Goal: Transaction & Acquisition: Book appointment/travel/reservation

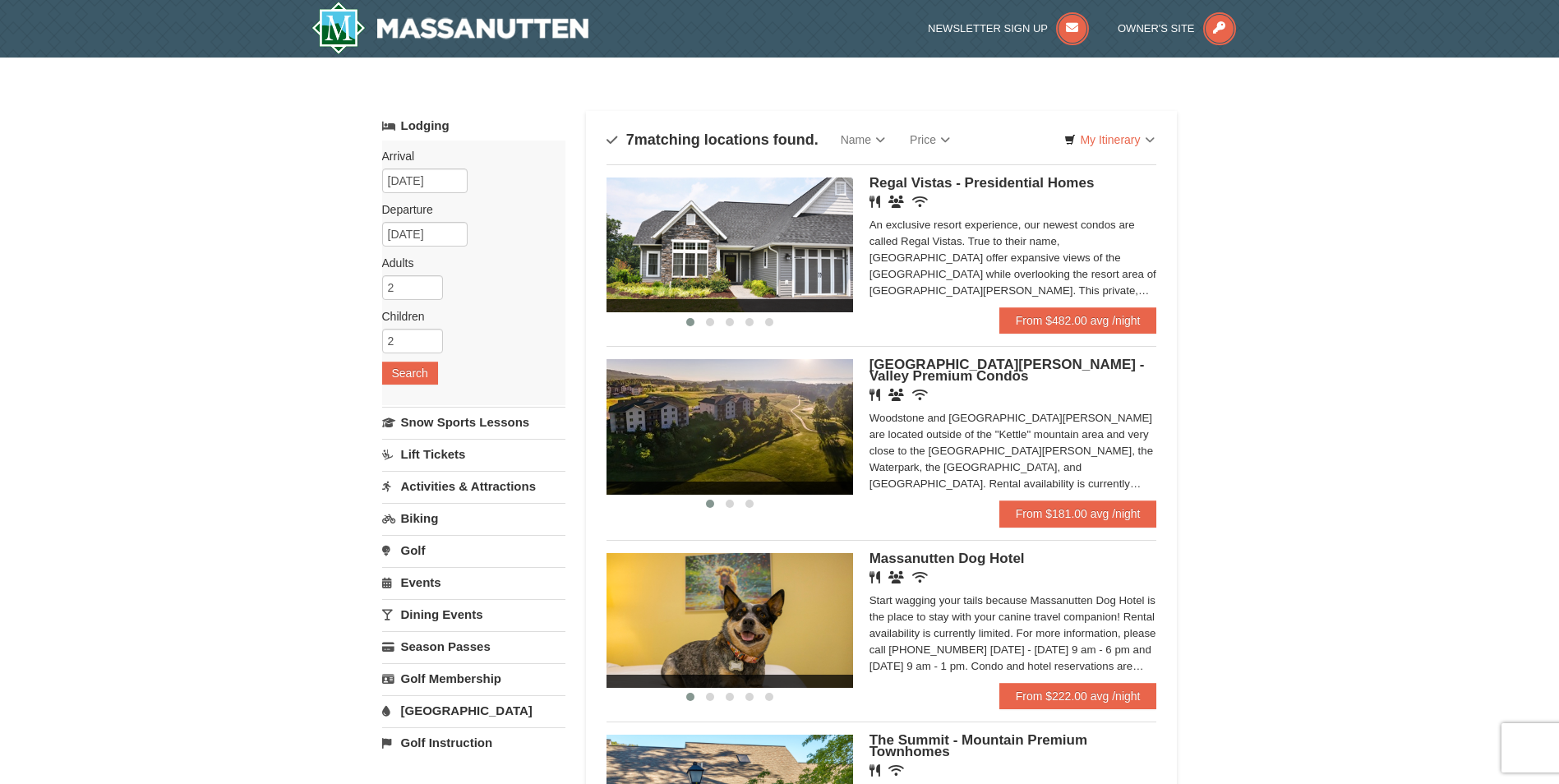
click at [959, 363] on span "[GEOGRAPHIC_DATA][PERSON_NAME] - Valley Premium Condos" at bounding box center [1007, 370] width 276 height 27
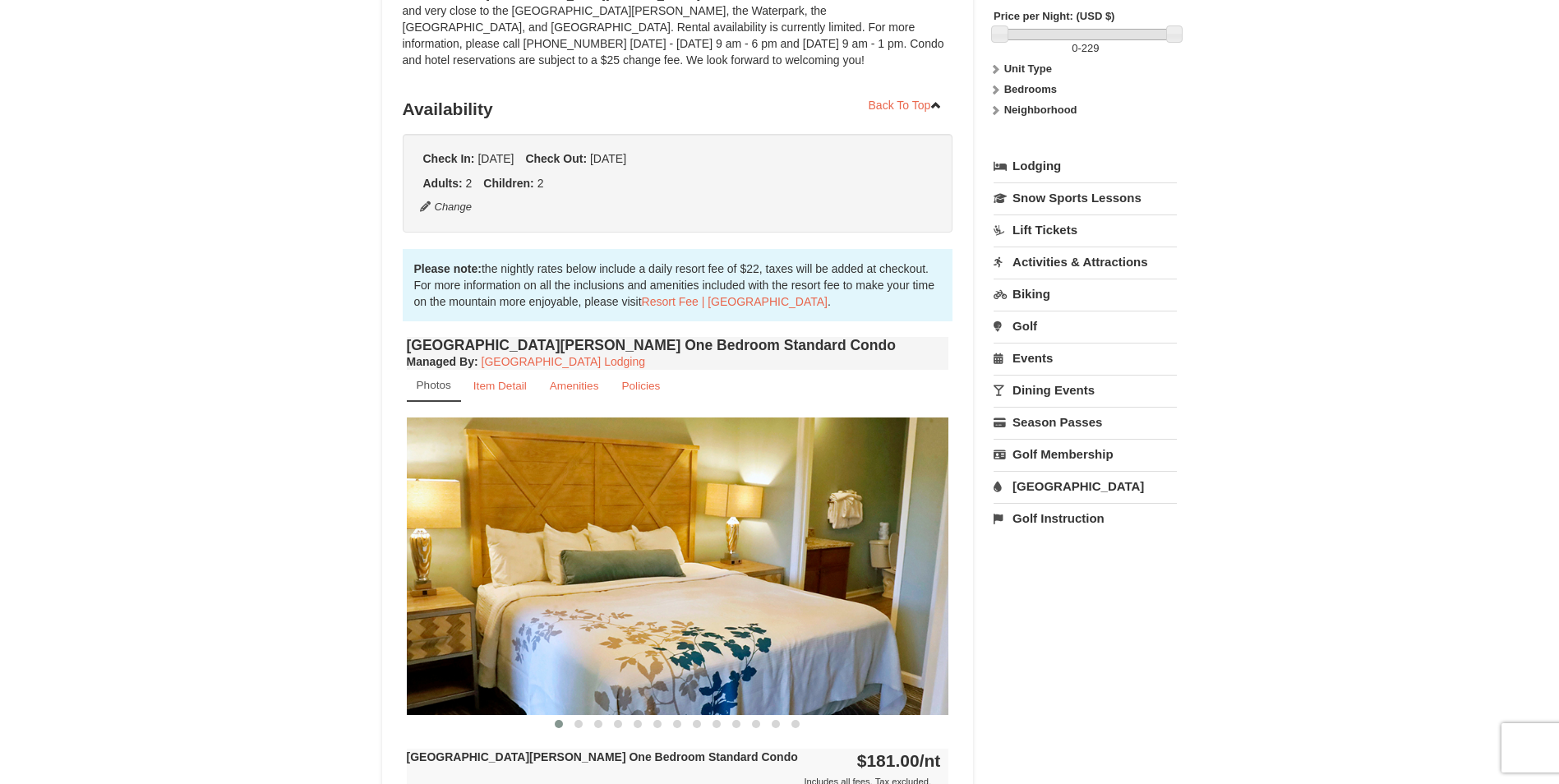
scroll to position [493, 0]
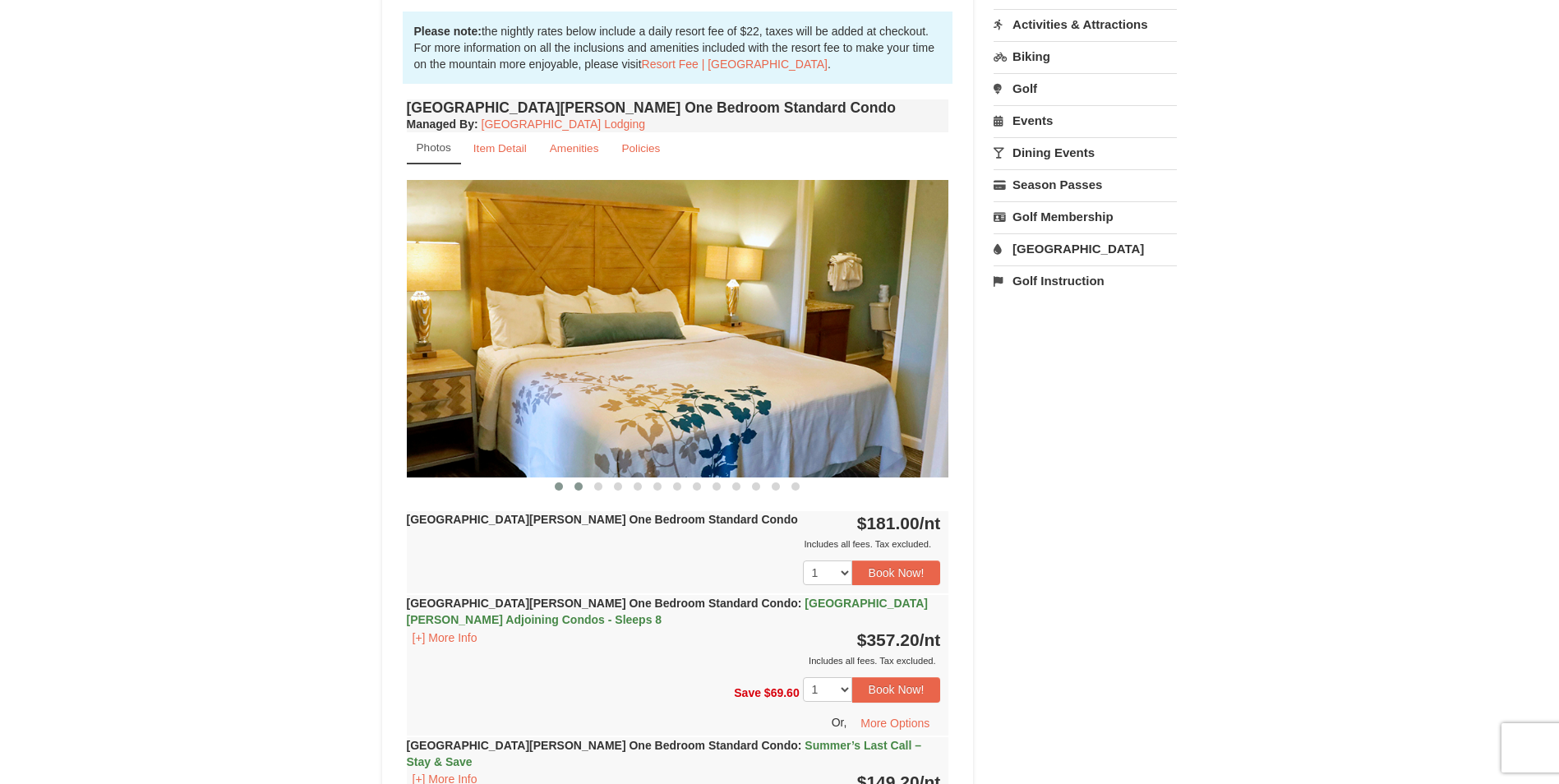
click at [580, 490] on span at bounding box center [578, 486] width 8 height 8
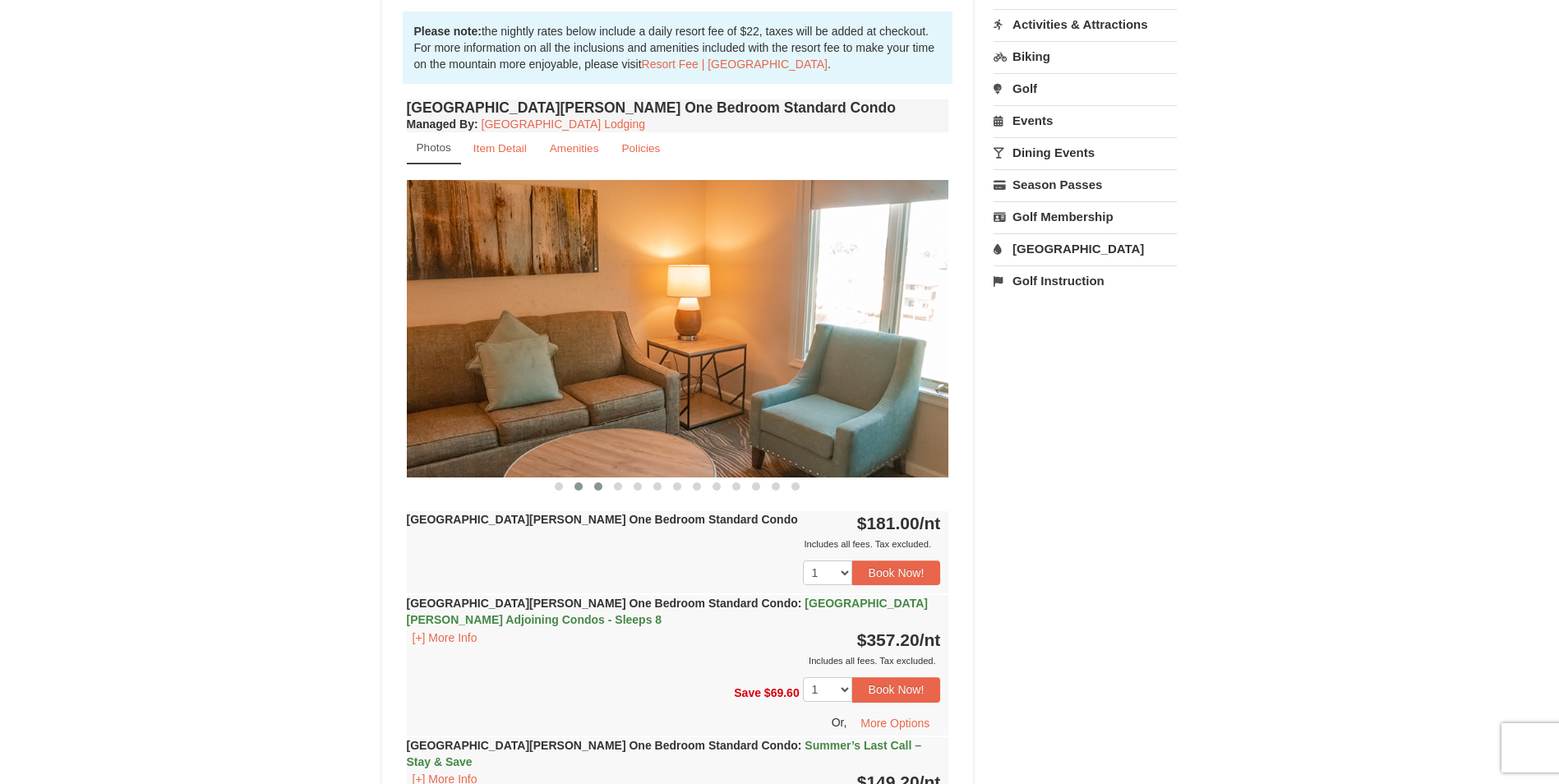
click at [596, 486] on button at bounding box center [597, 486] width 19 height 17
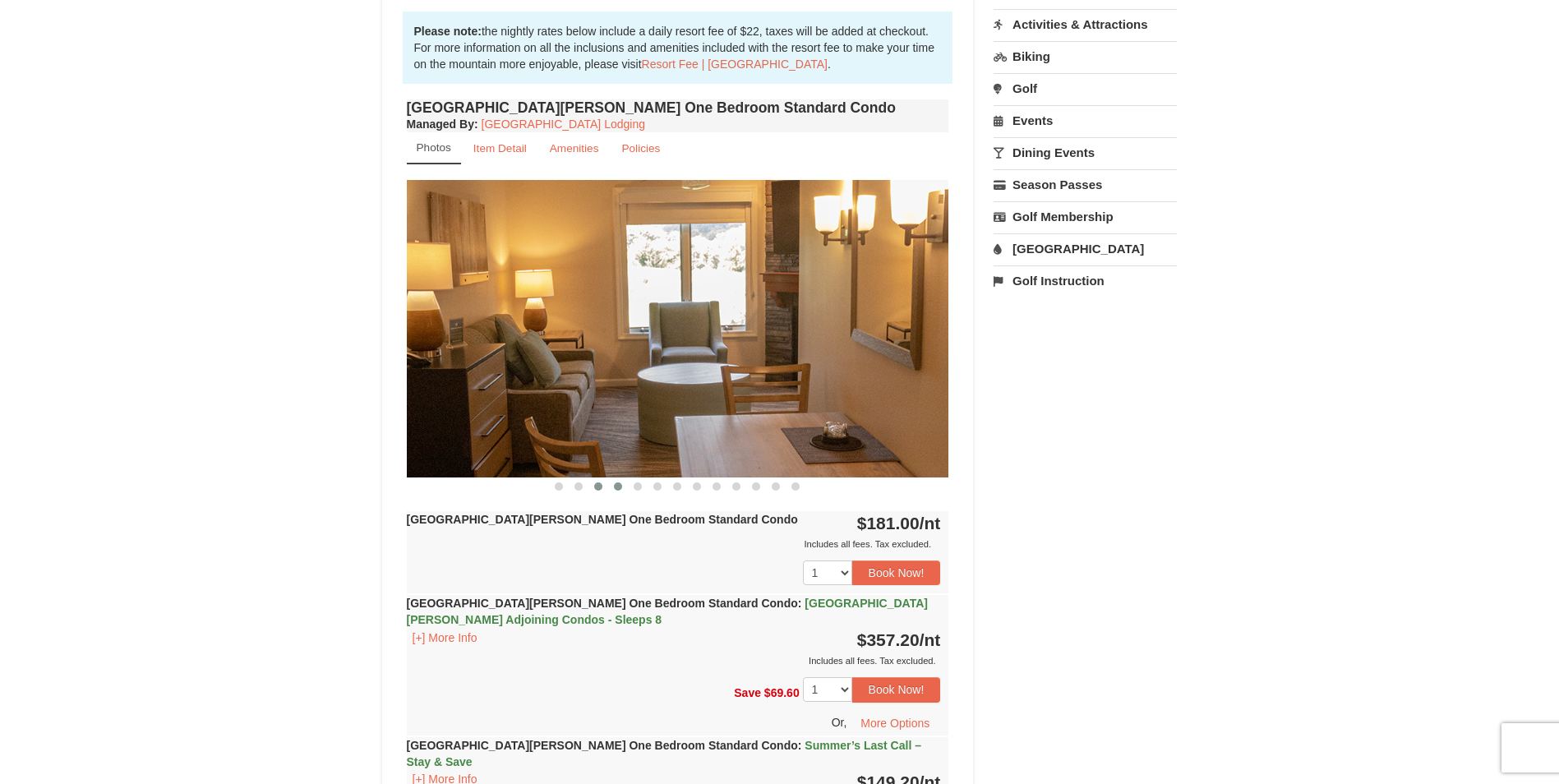
click at [616, 484] on span at bounding box center [618, 486] width 8 height 8
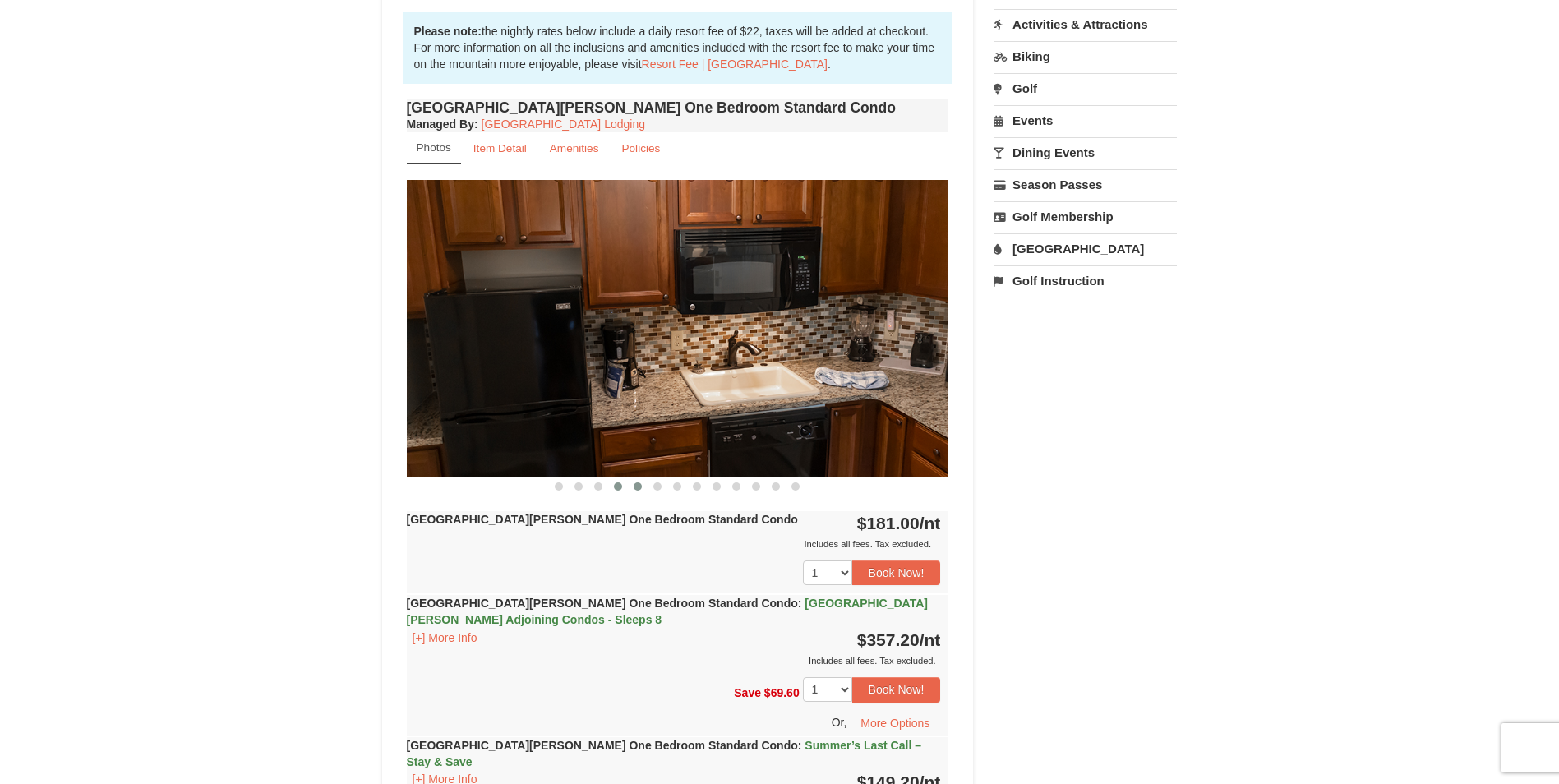
click at [644, 485] on button at bounding box center [637, 486] width 19 height 17
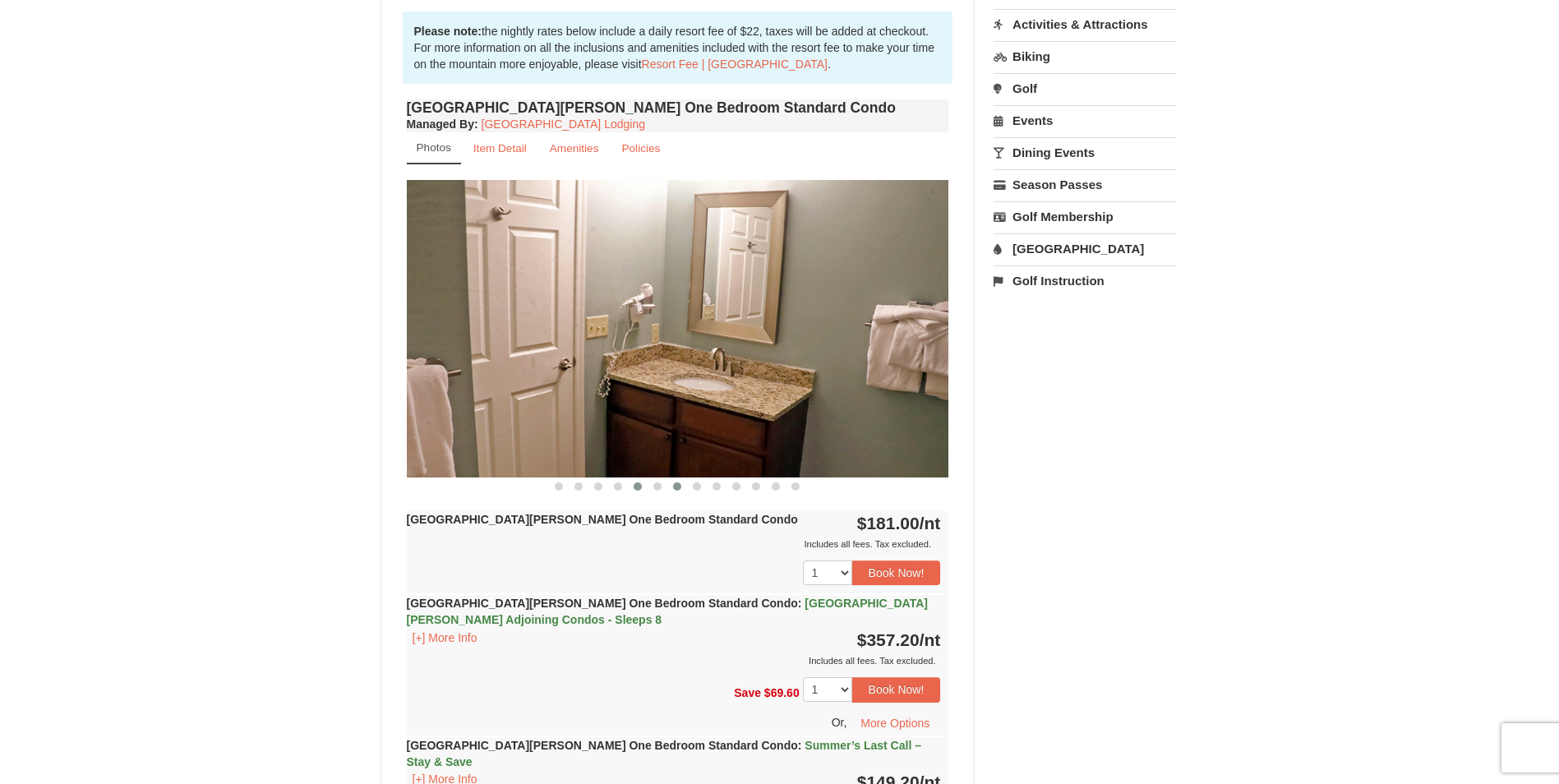
click at [668, 489] on button at bounding box center [677, 486] width 19 height 17
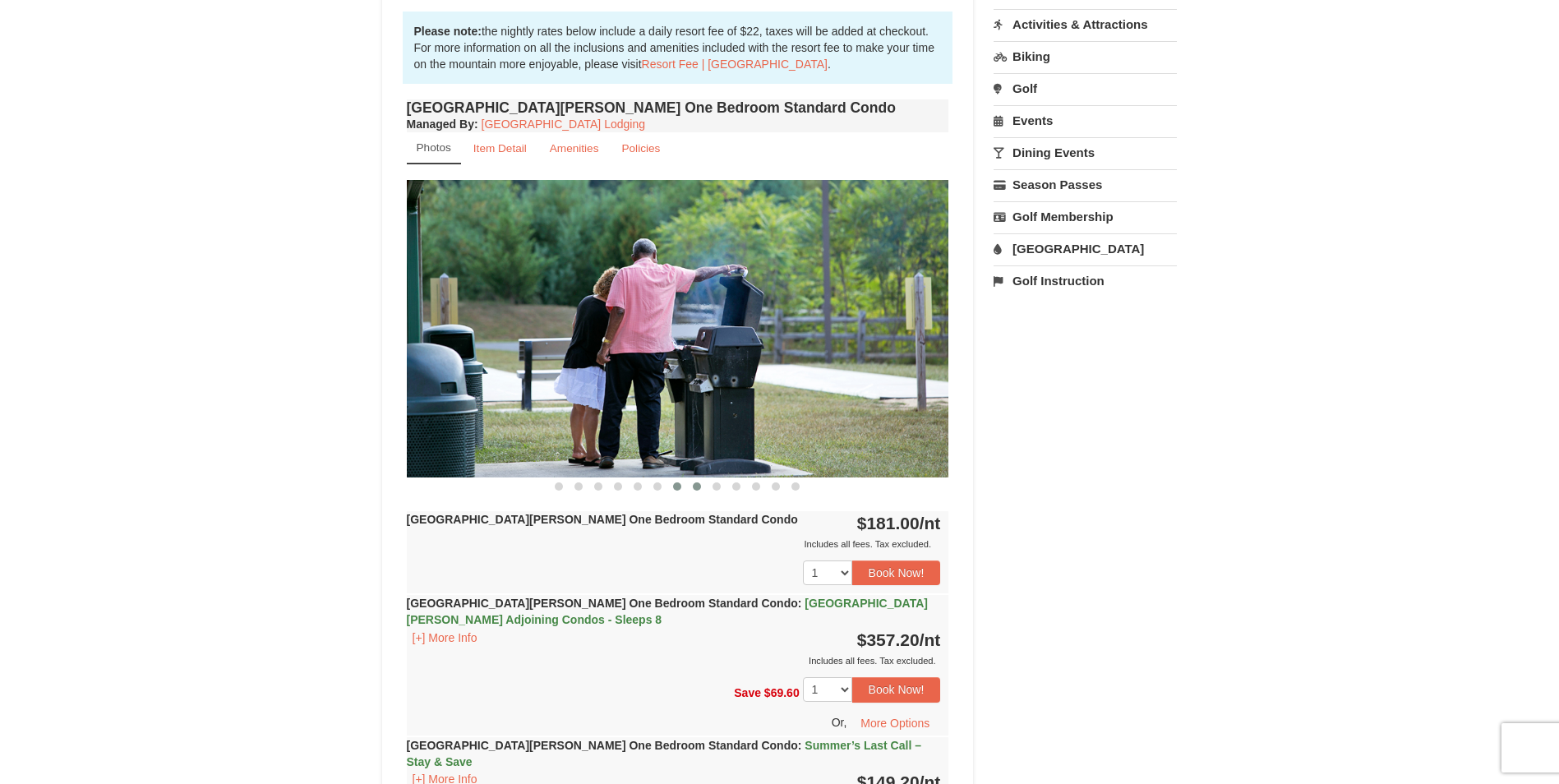
click at [698, 487] on span at bounding box center [696, 486] width 8 height 8
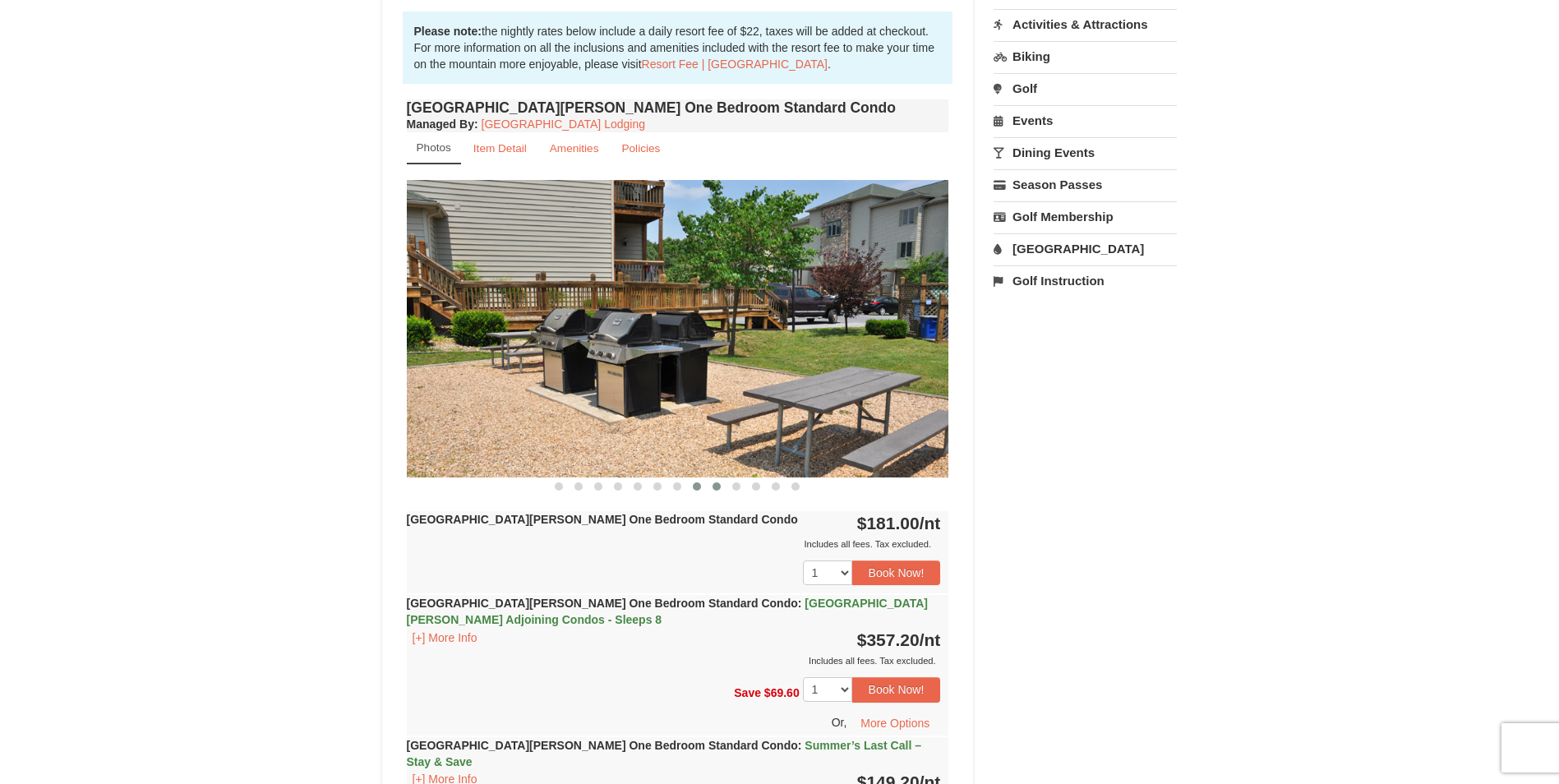
click at [713, 487] on span at bounding box center [717, 486] width 8 height 8
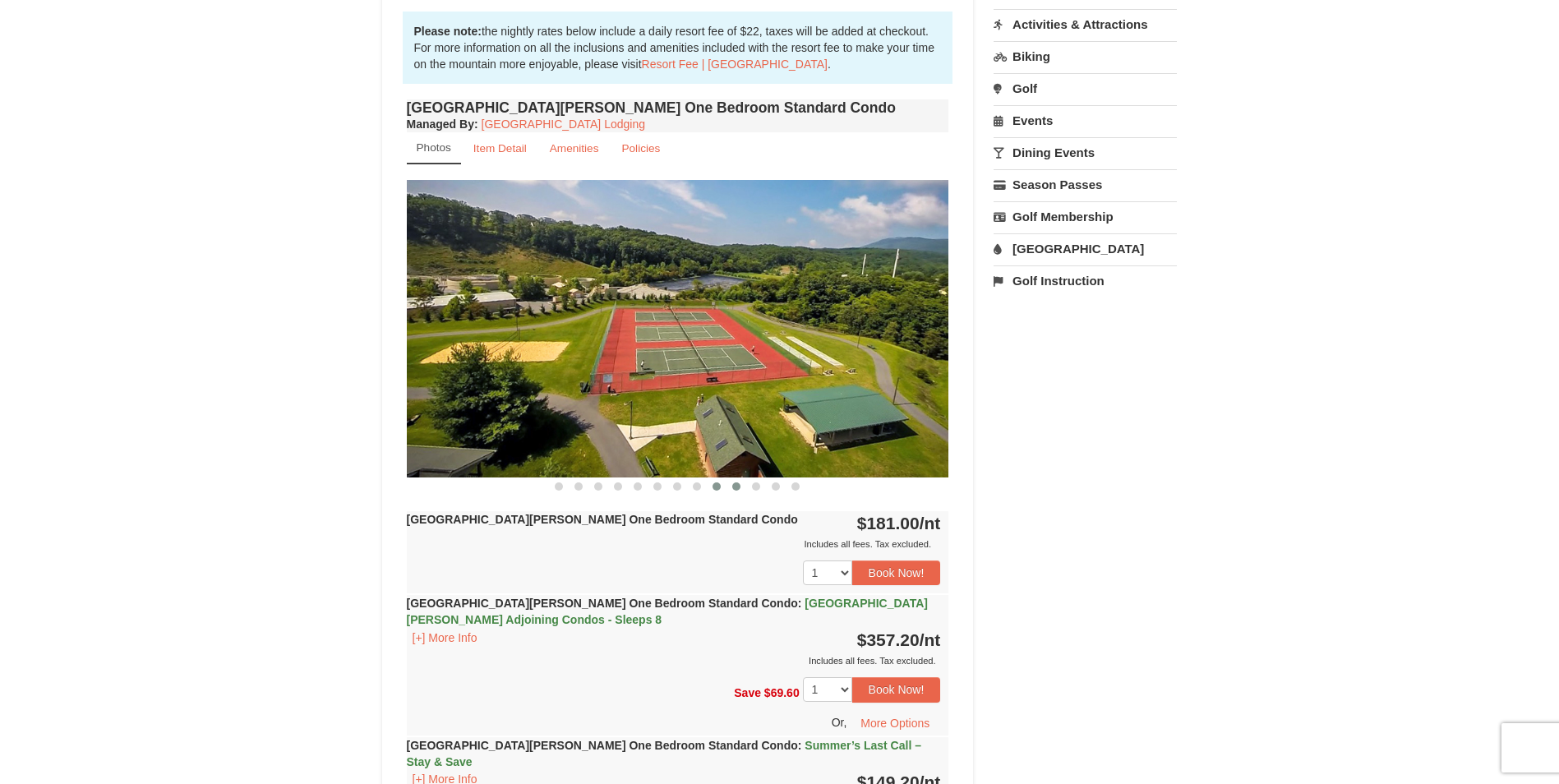
click at [735, 489] on span at bounding box center [736, 486] width 8 height 8
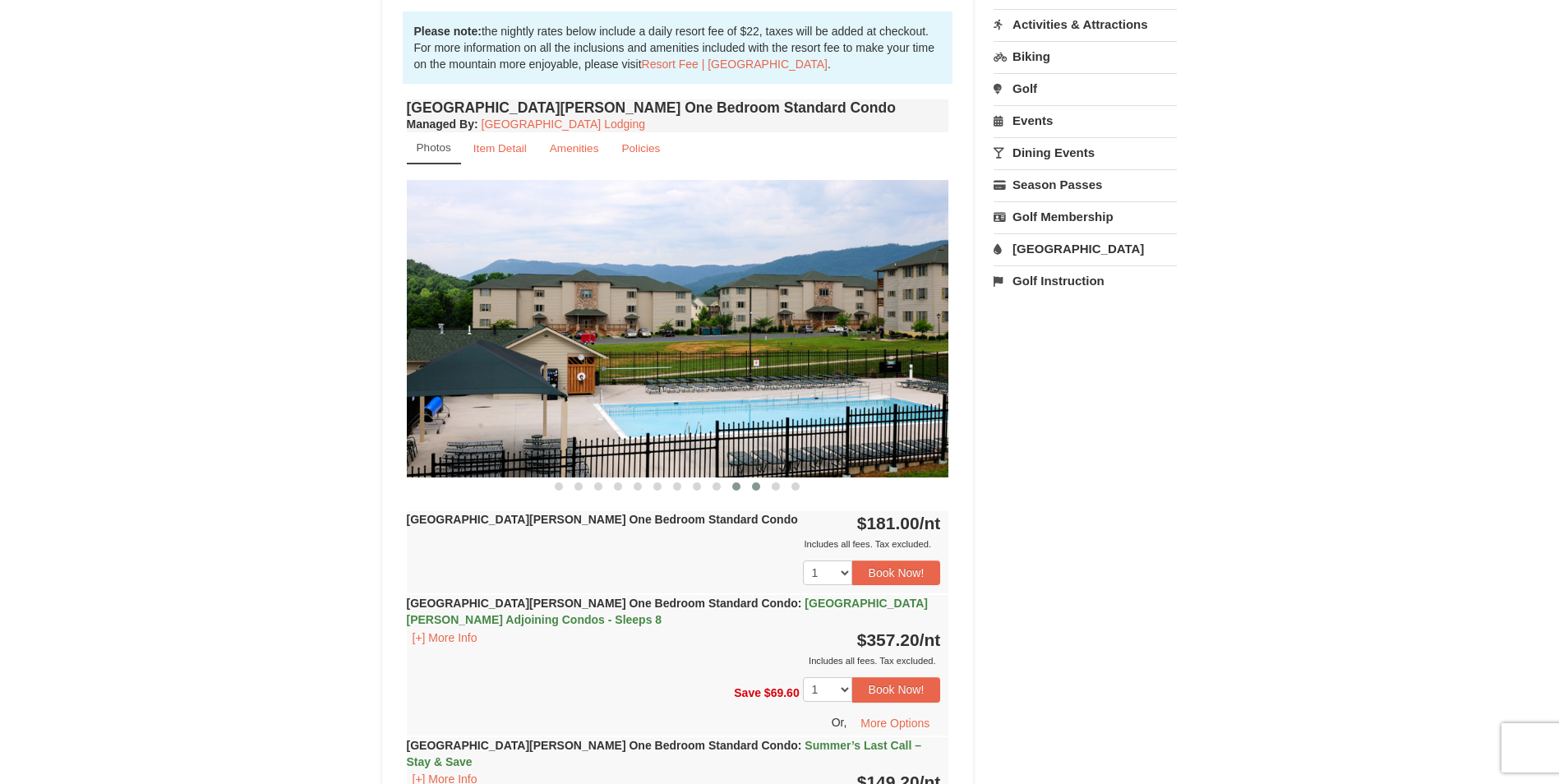
click at [752, 490] on button at bounding box center [755, 486] width 19 height 17
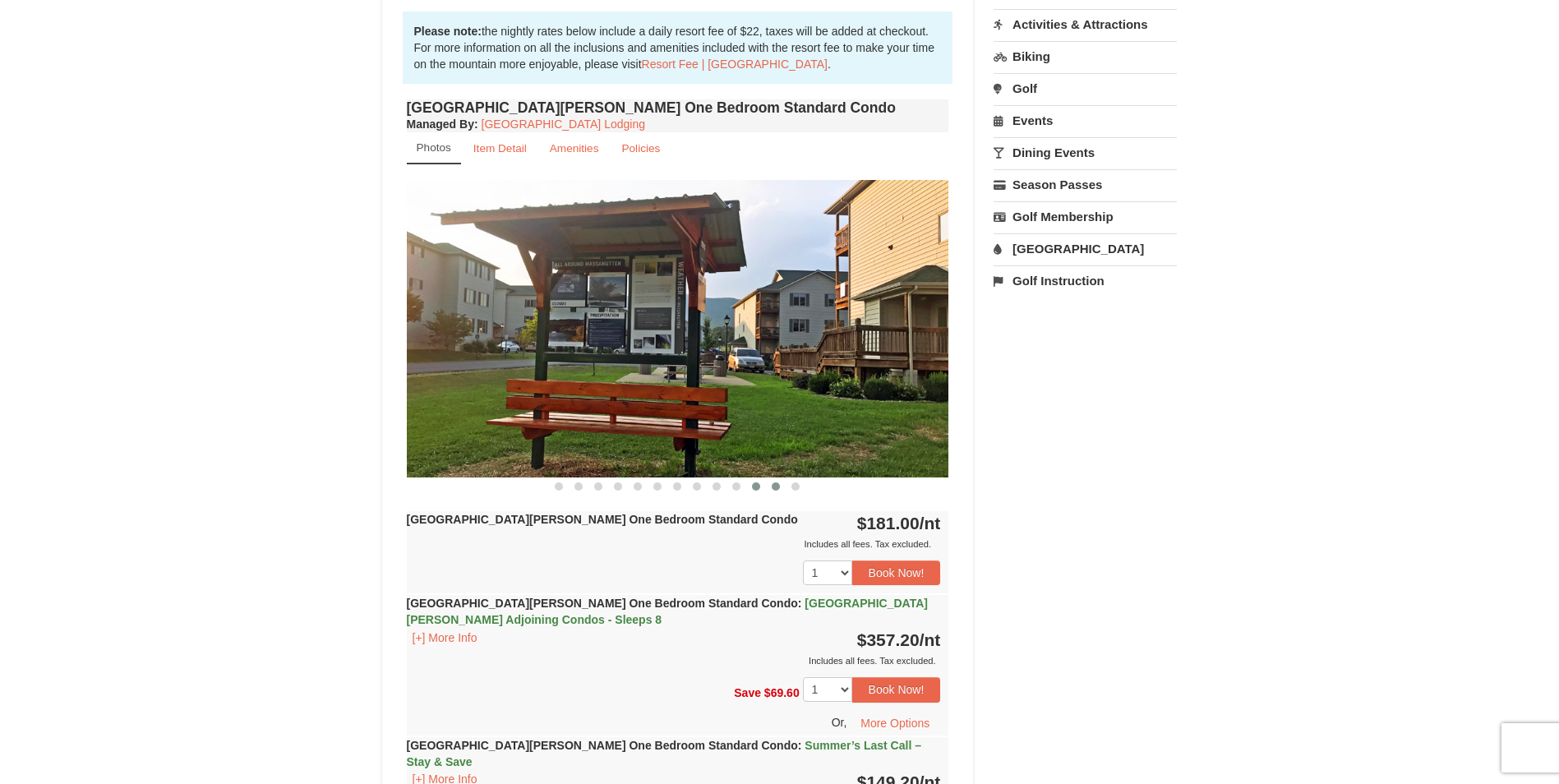
click at [771, 490] on button at bounding box center [775, 486] width 19 height 17
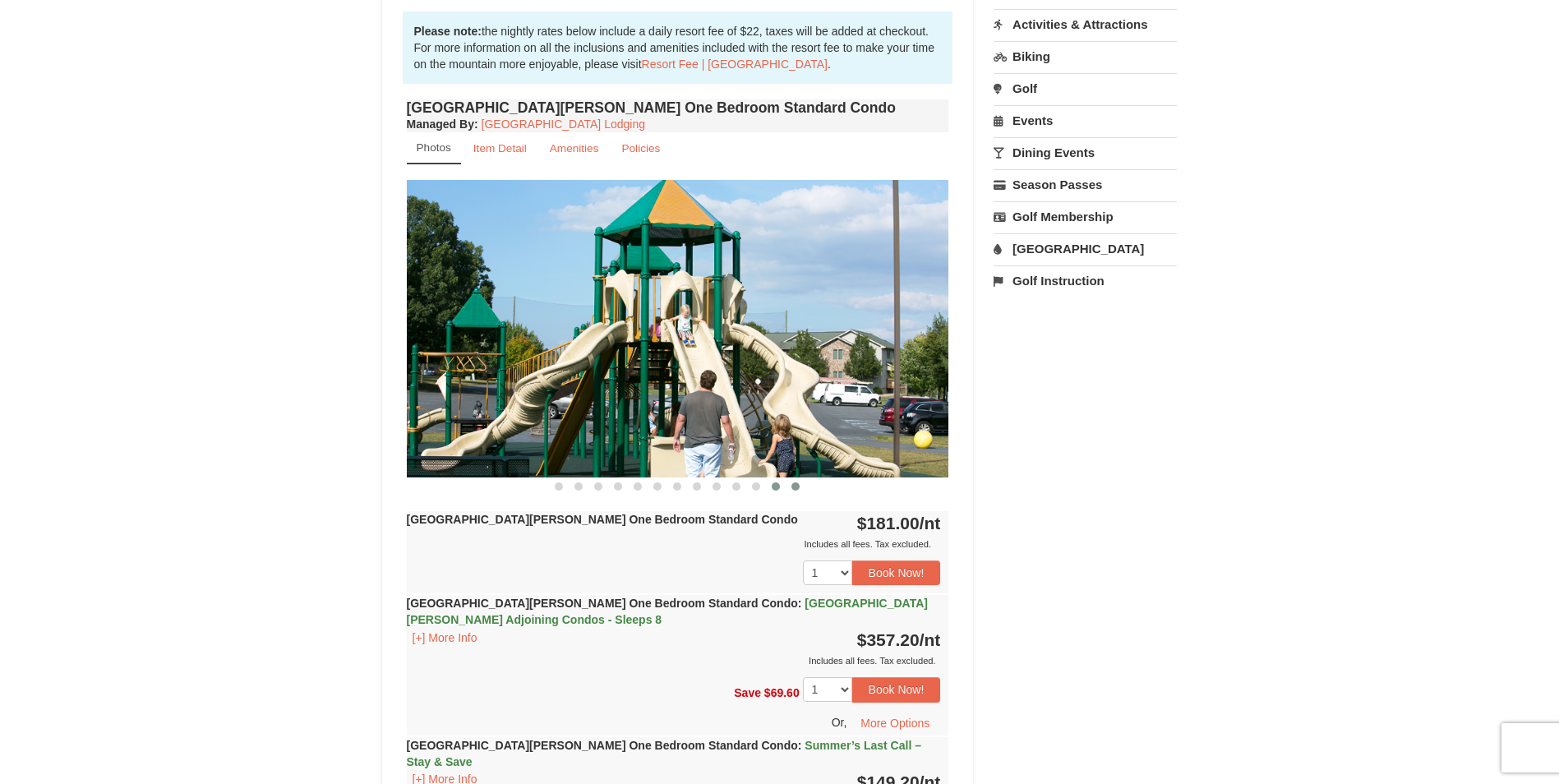
click at [798, 491] on button at bounding box center [795, 486] width 19 height 17
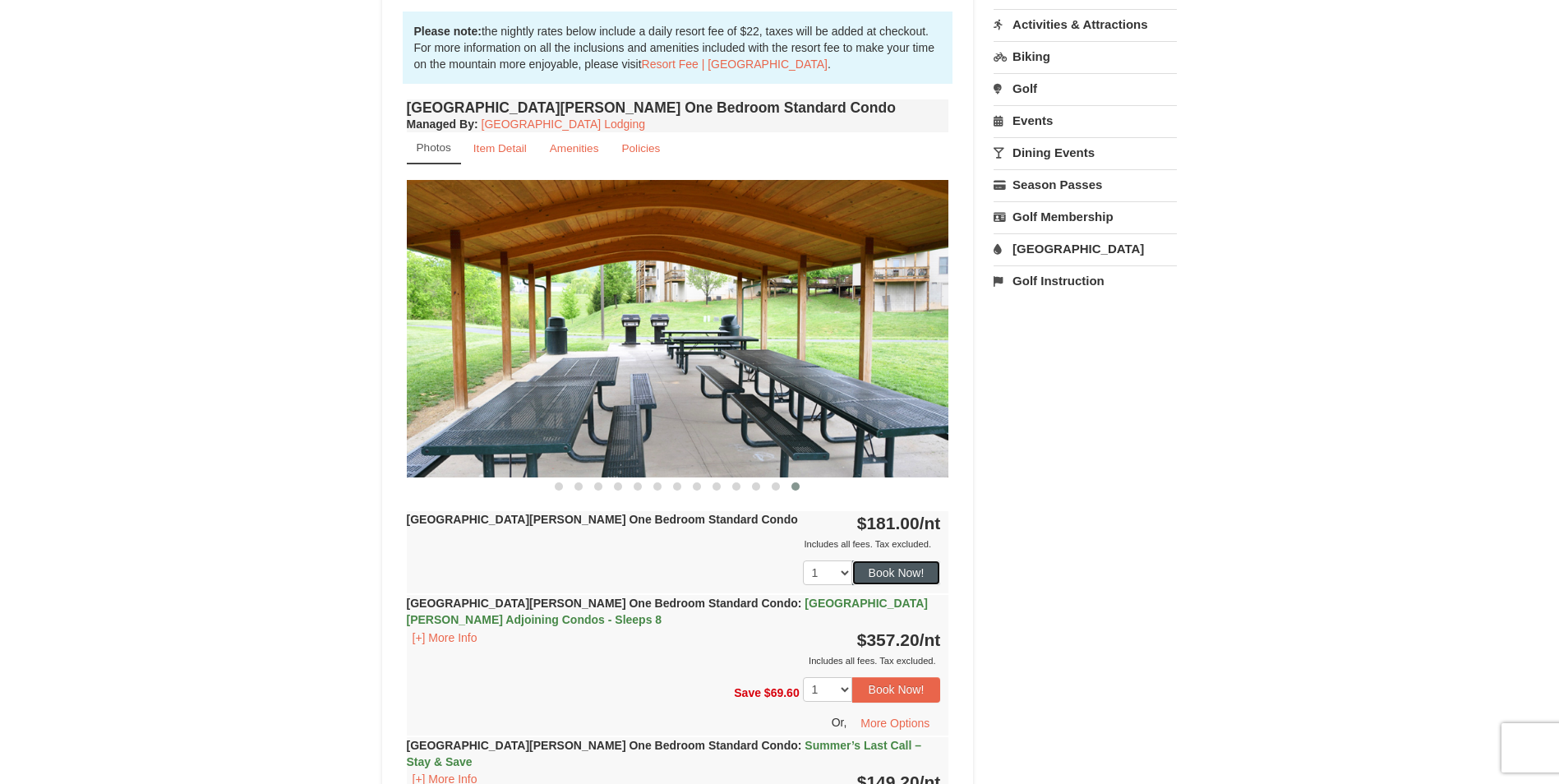
click at [889, 573] on button "Book Now!" at bounding box center [897, 572] width 89 height 25
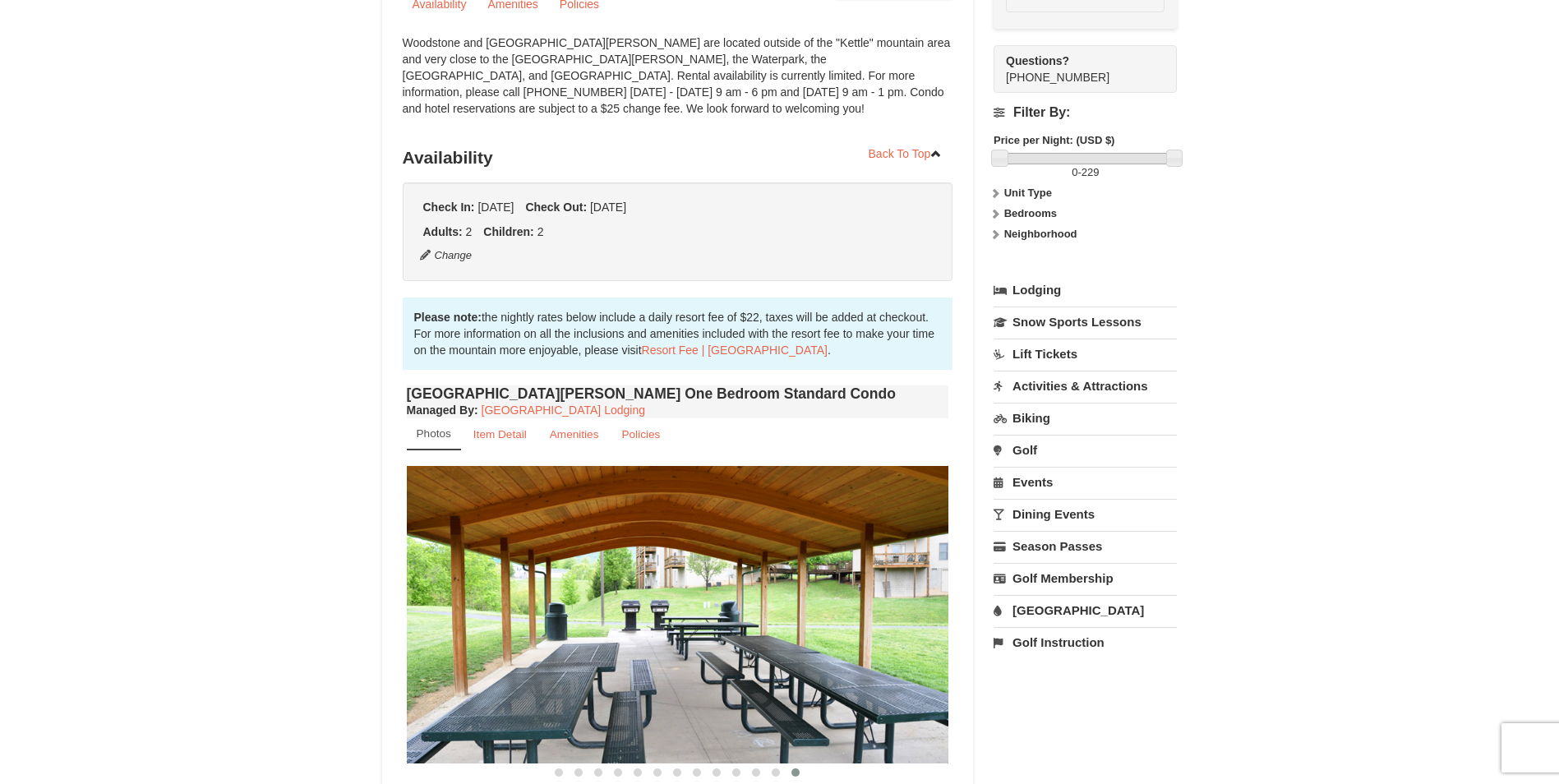
scroll to position [160, 0]
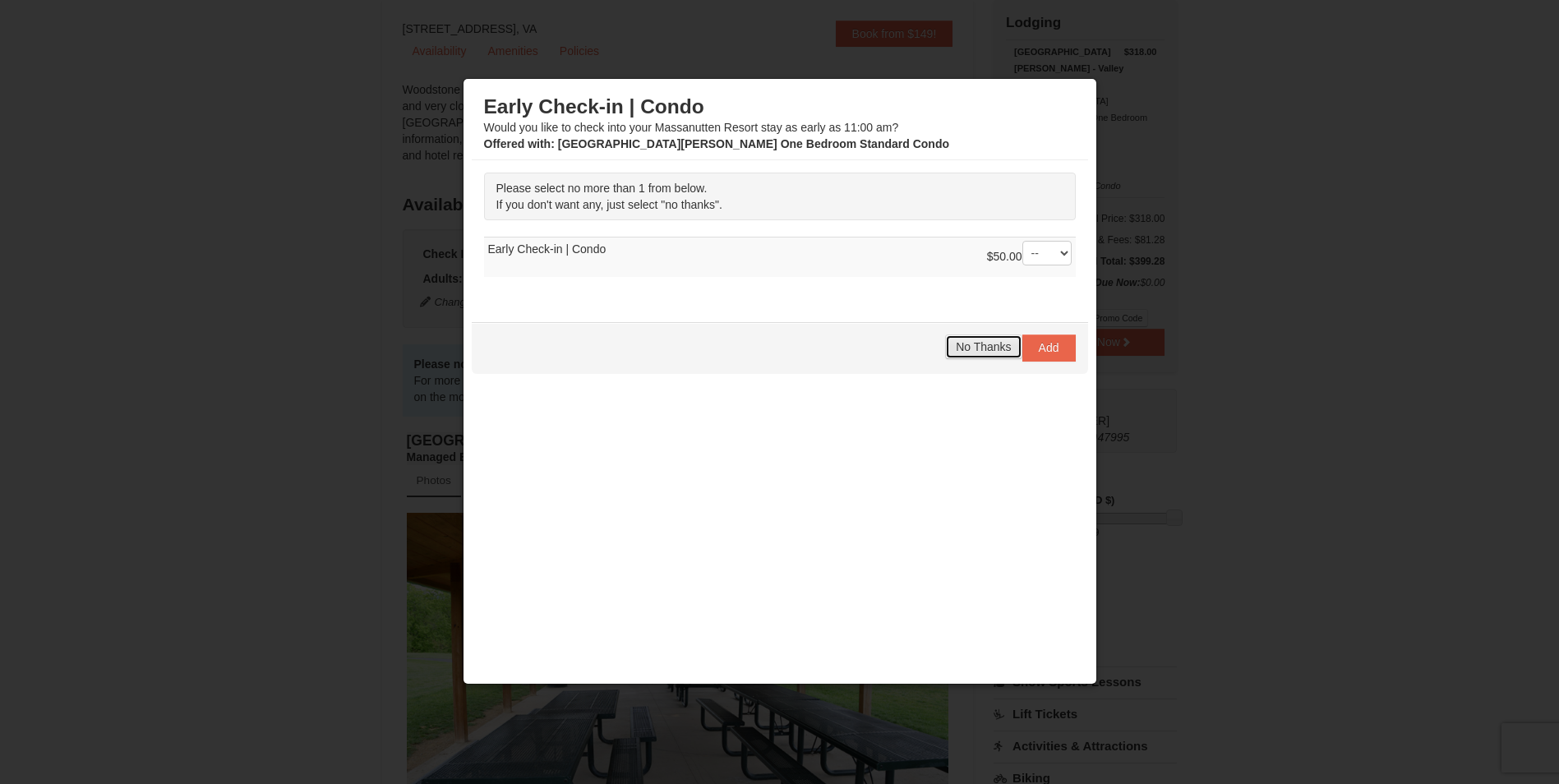
click at [978, 343] on span "No Thanks" at bounding box center [984, 347] width 55 height 13
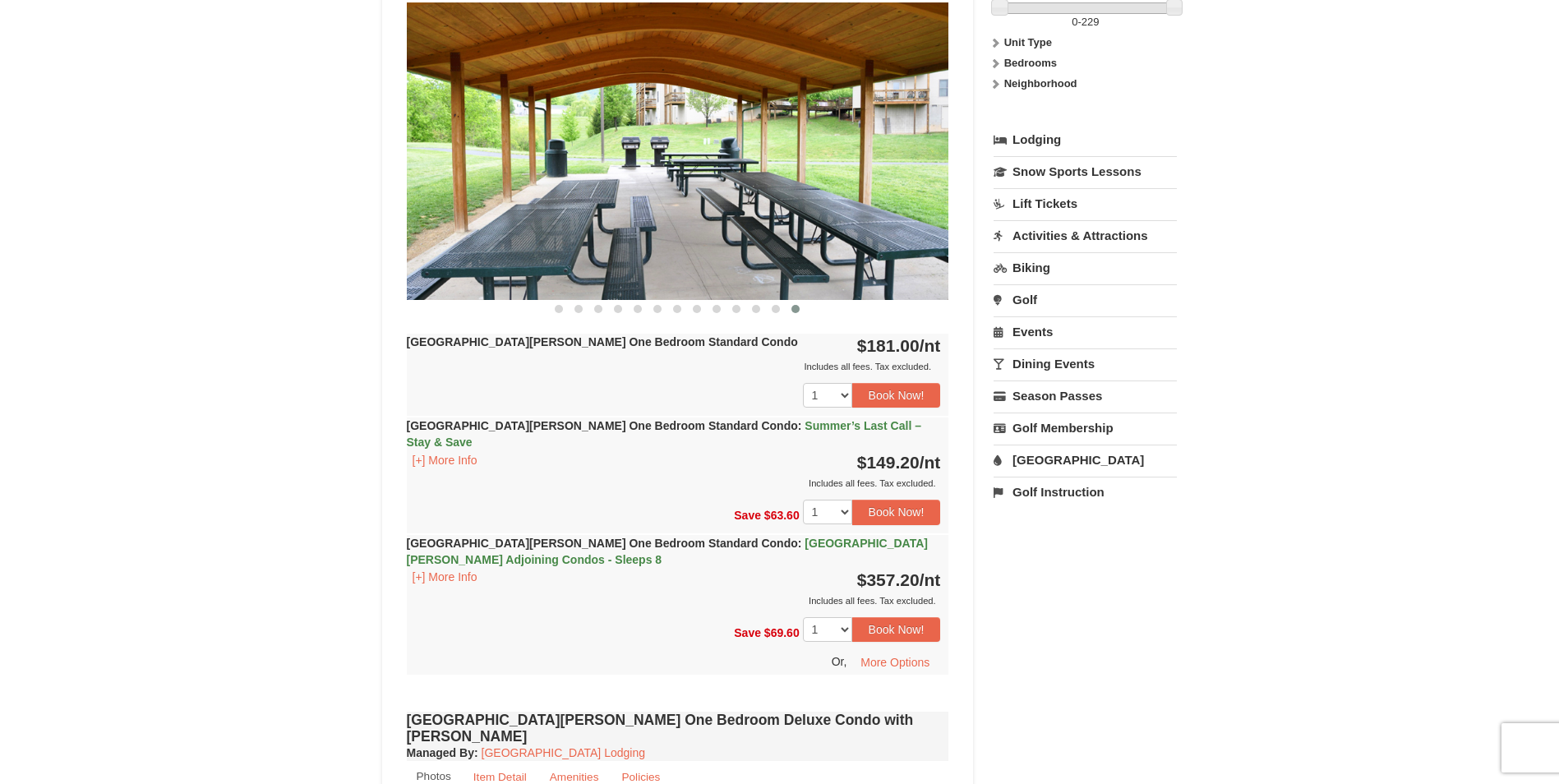
scroll to position [654, 0]
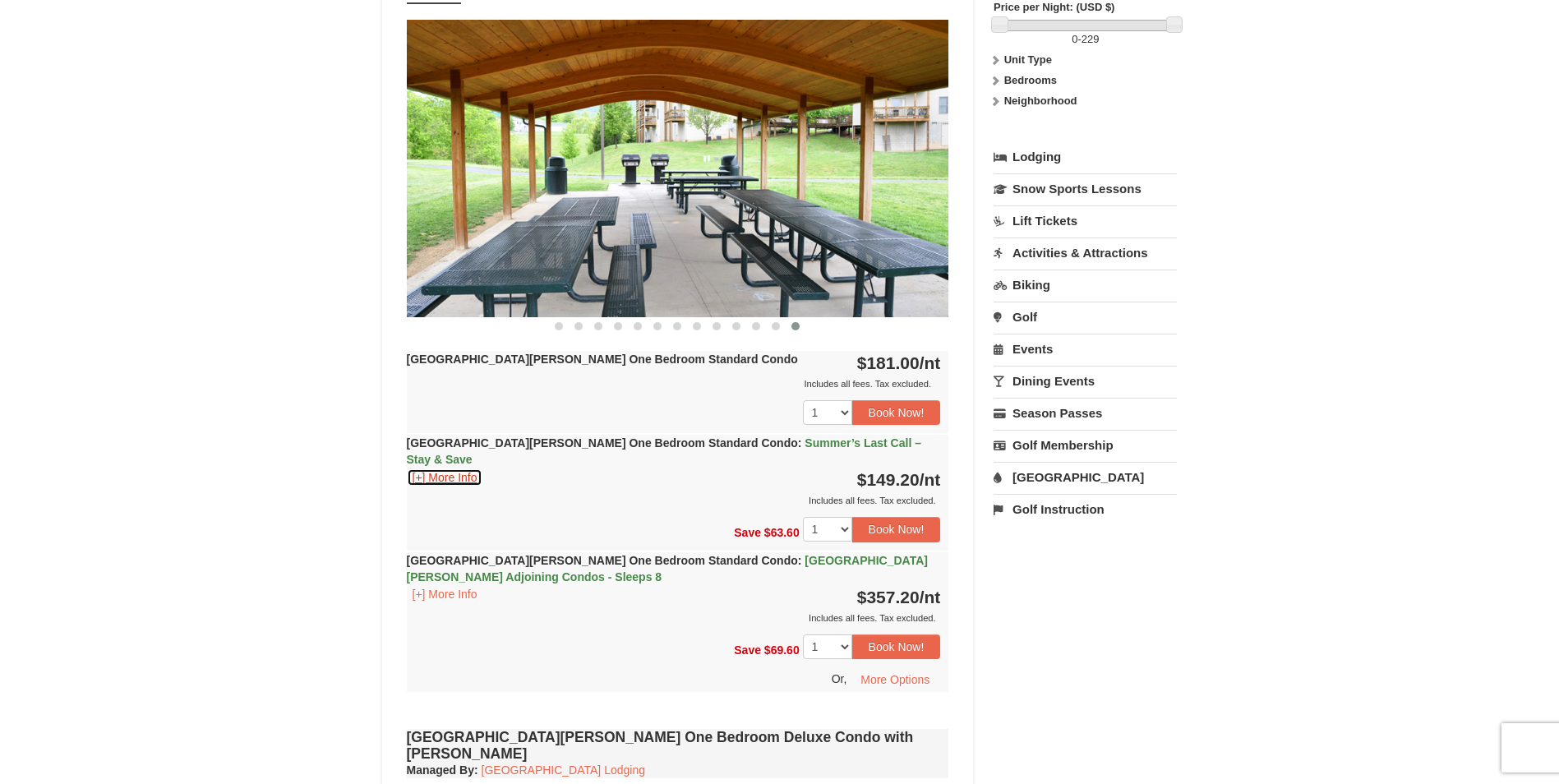
click at [454, 469] on button "[+] More Info" at bounding box center [445, 478] width 77 height 18
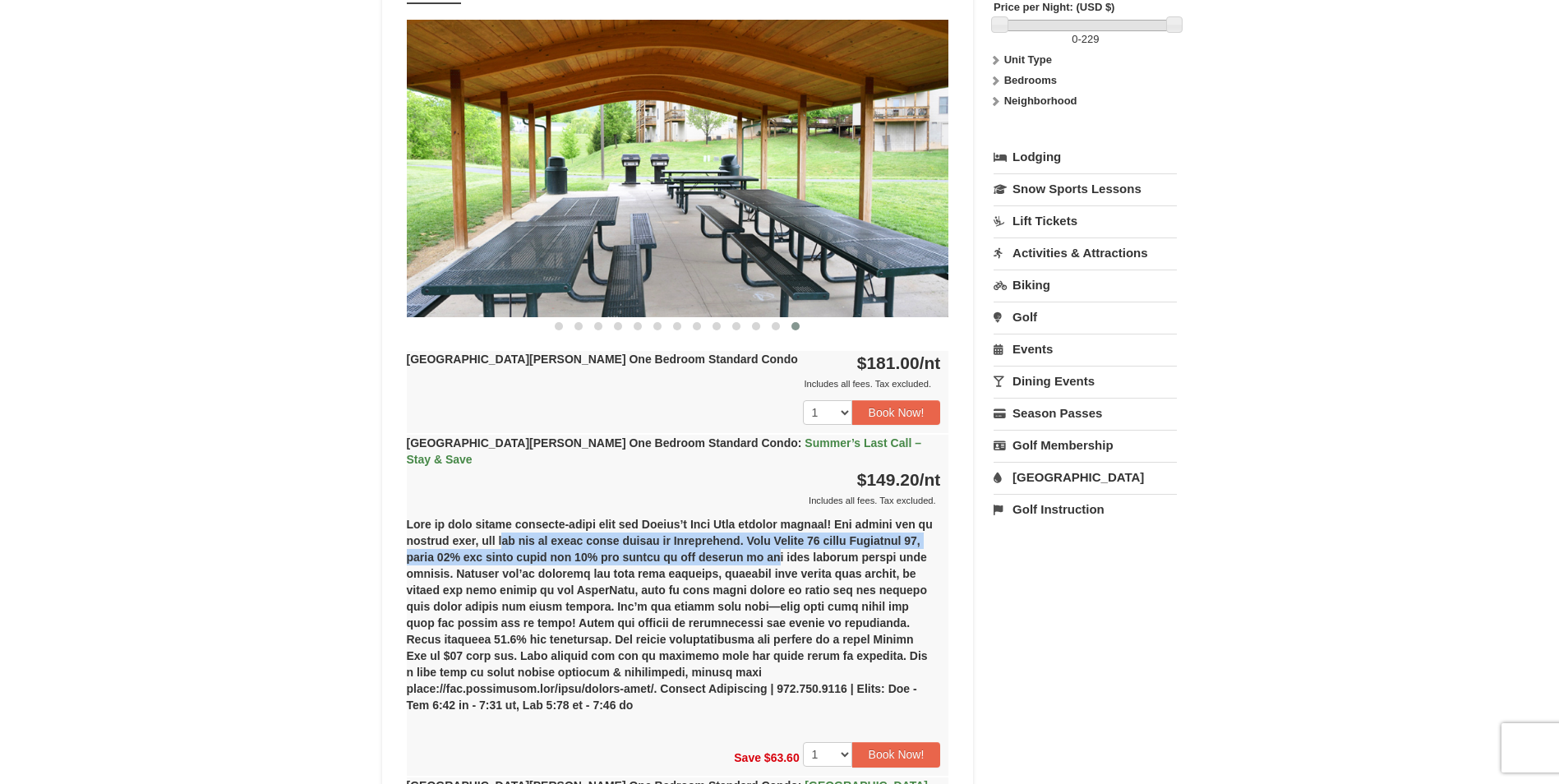
drag, startPoint x: 553, startPoint y: 521, endPoint x: 854, endPoint y: 533, distance: 301.2
click at [854, 533] on div "(1) Woodstone Meadows One Bedroom Standard Condo Friday, September 19, 2025-Sun…" at bounding box center [678, 621] width 543 height 226
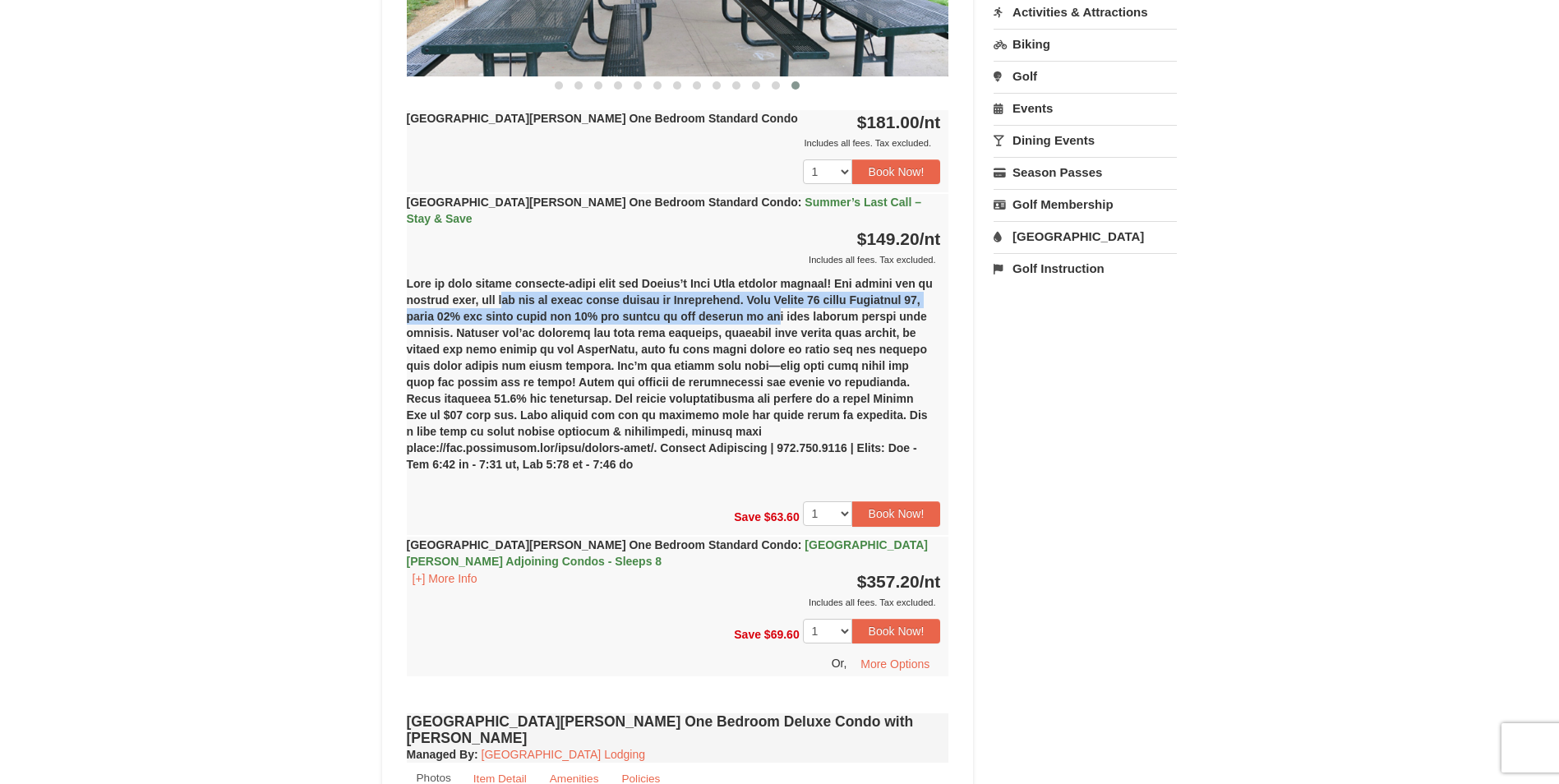
scroll to position [900, 0]
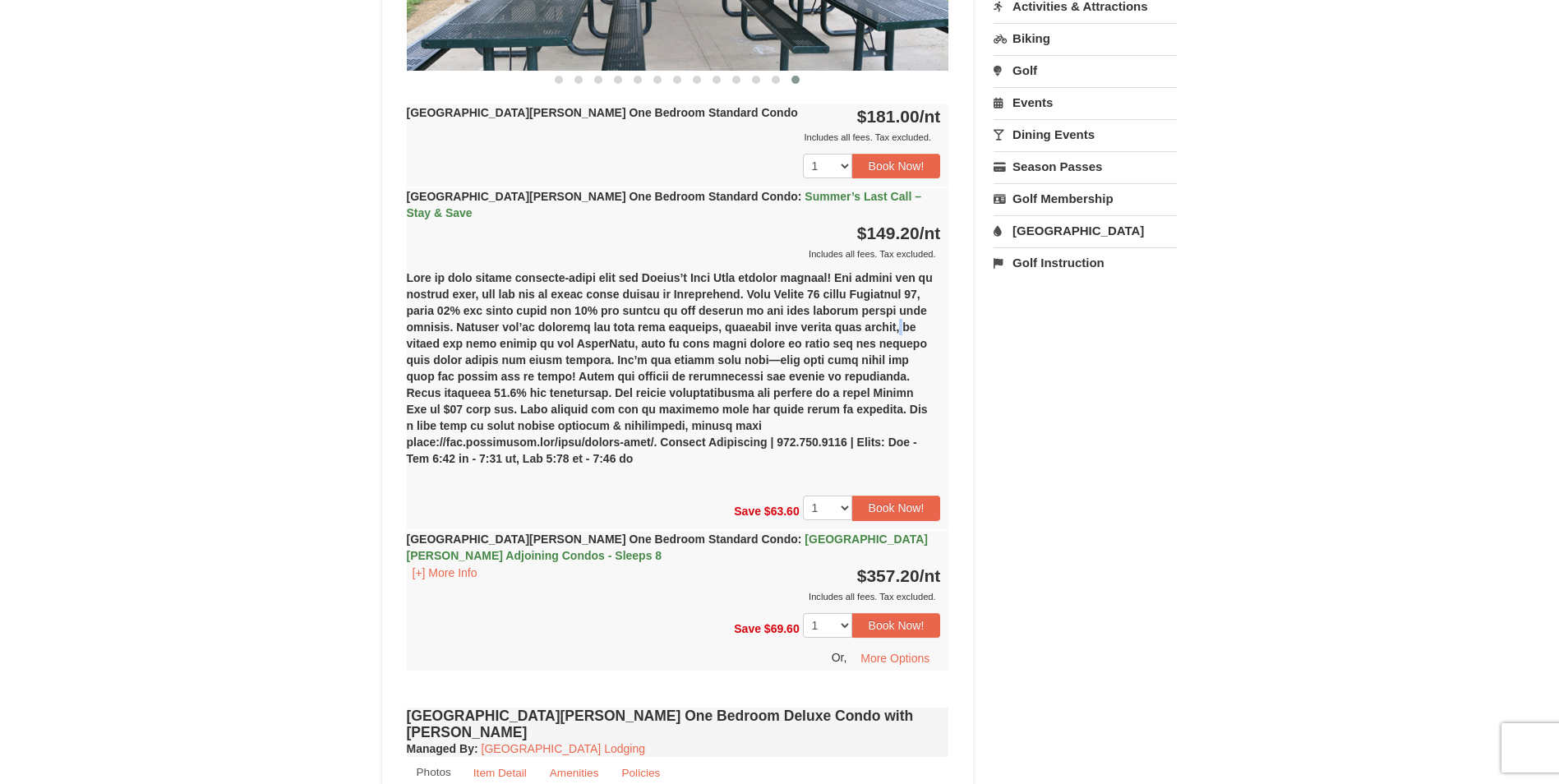
click at [461, 330] on div "(1) Woodstone Meadows One Bedroom Standard Condo Friday, September 19, 2025-Sun…" at bounding box center [678, 375] width 543 height 226
click at [905, 496] on button "Book Now!" at bounding box center [897, 508] width 89 height 25
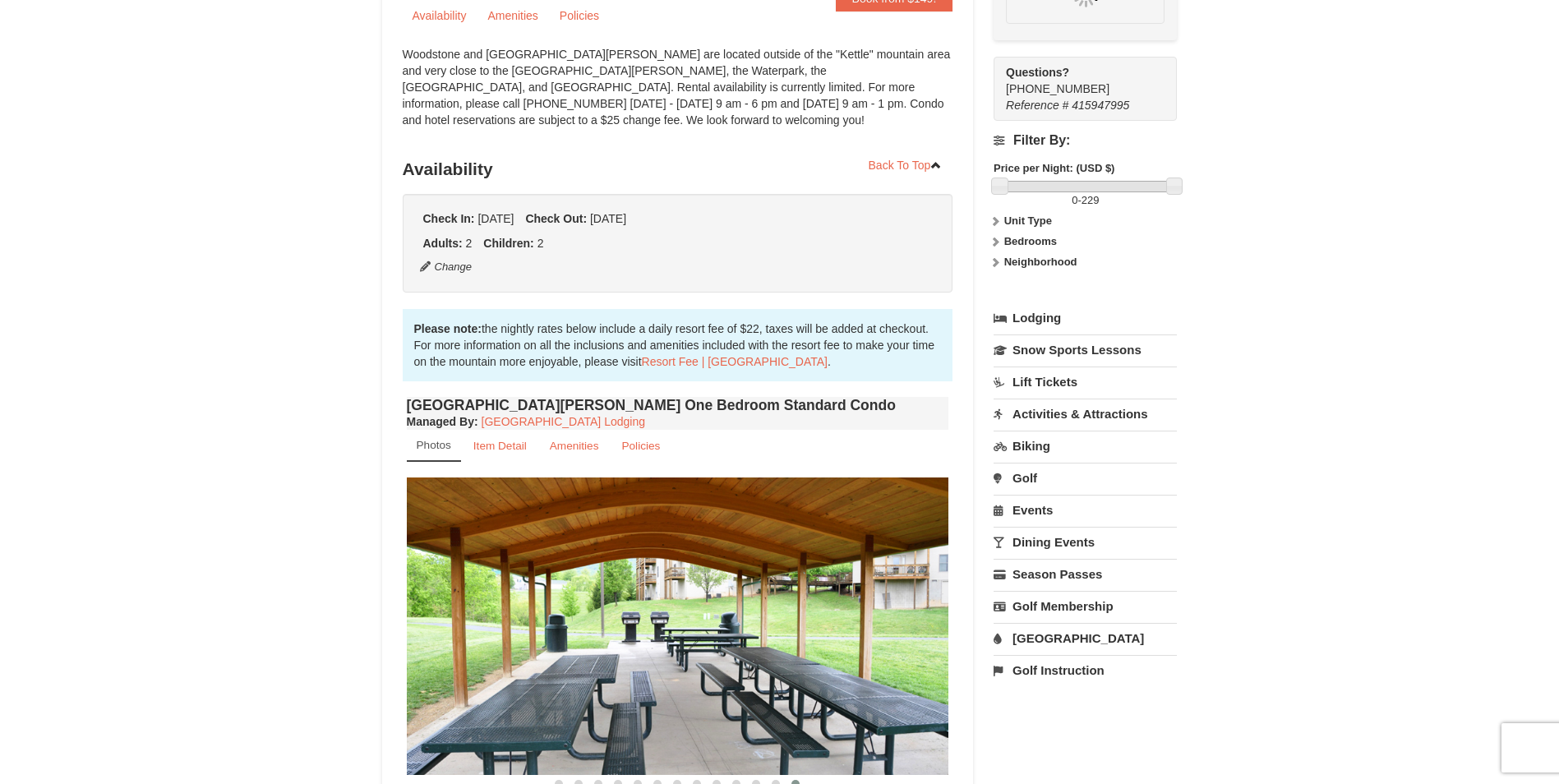
scroll to position [160, 0]
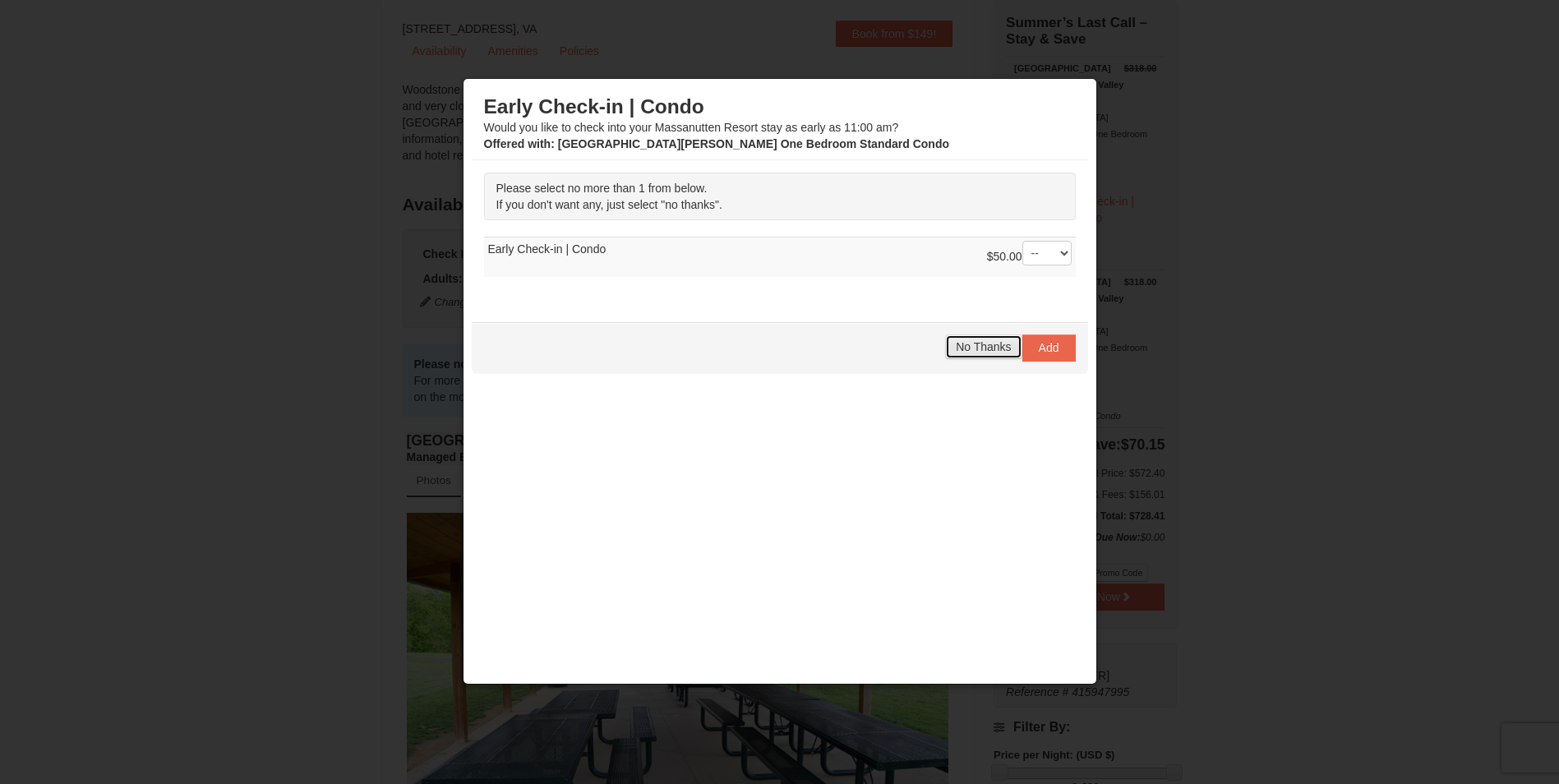
click at [978, 341] on span "No Thanks" at bounding box center [984, 347] width 55 height 13
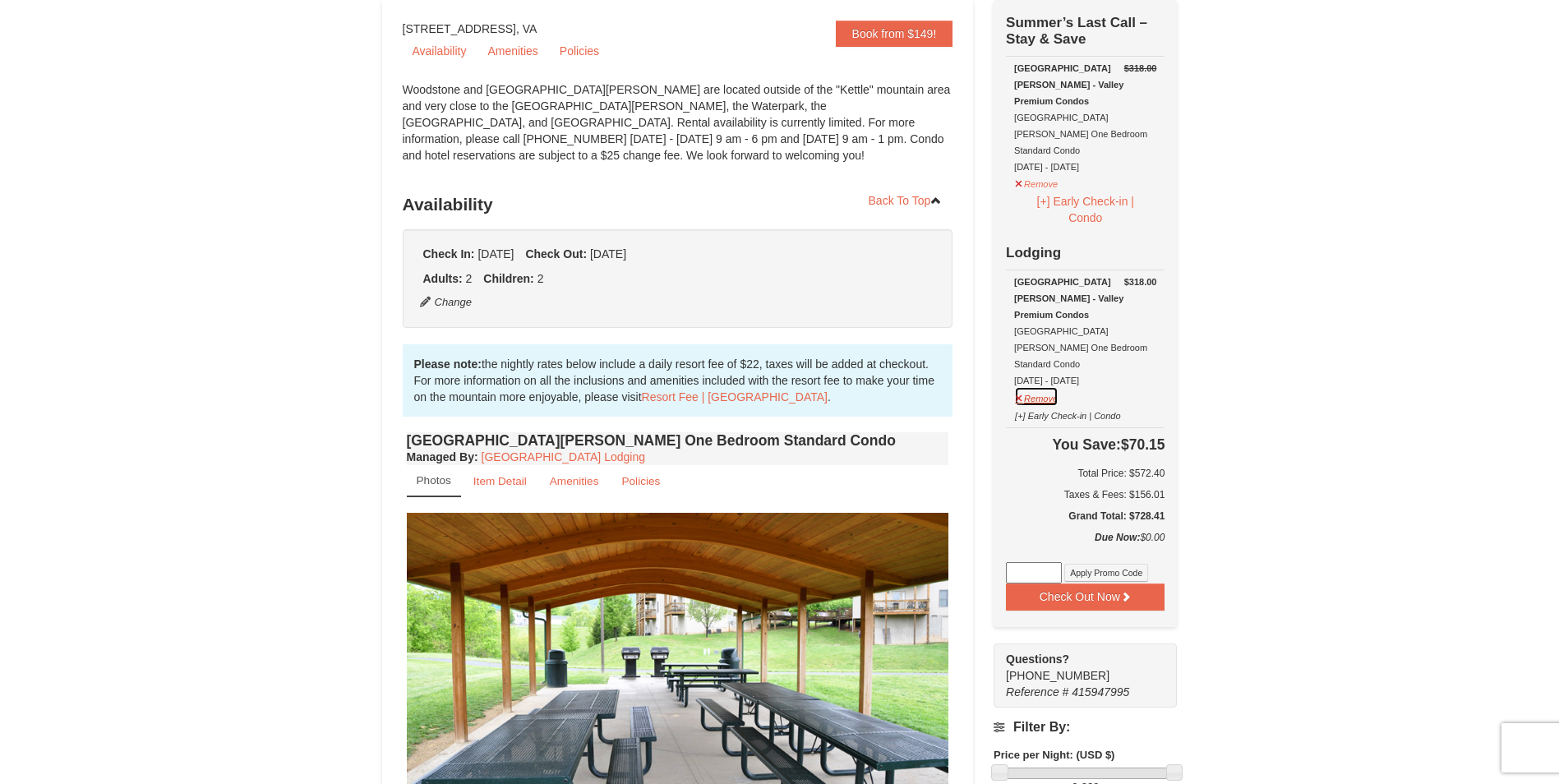
click at [1044, 386] on button "Remove" at bounding box center [1037, 397] width 44 height 20
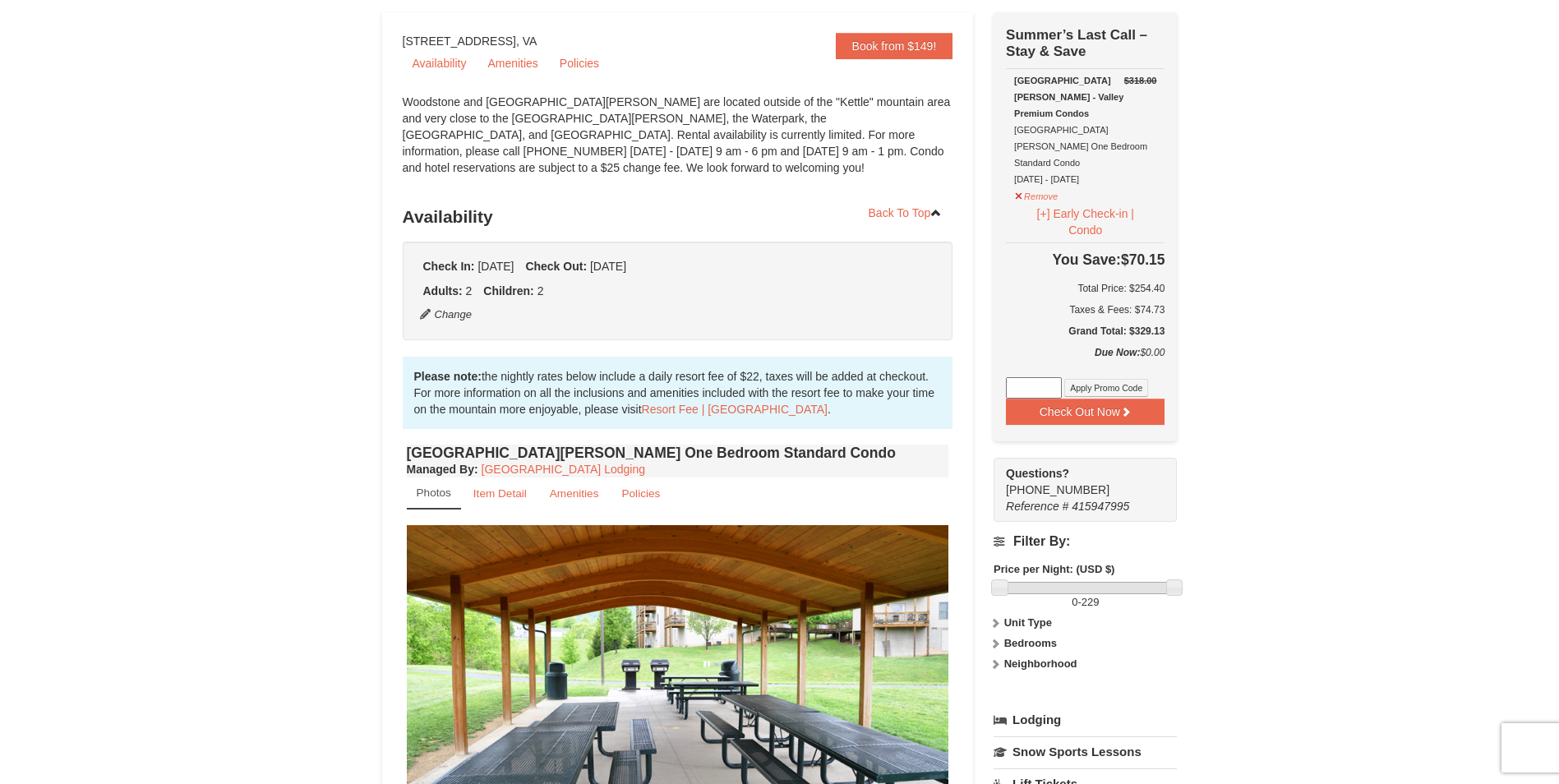
scroll to position [0, 0]
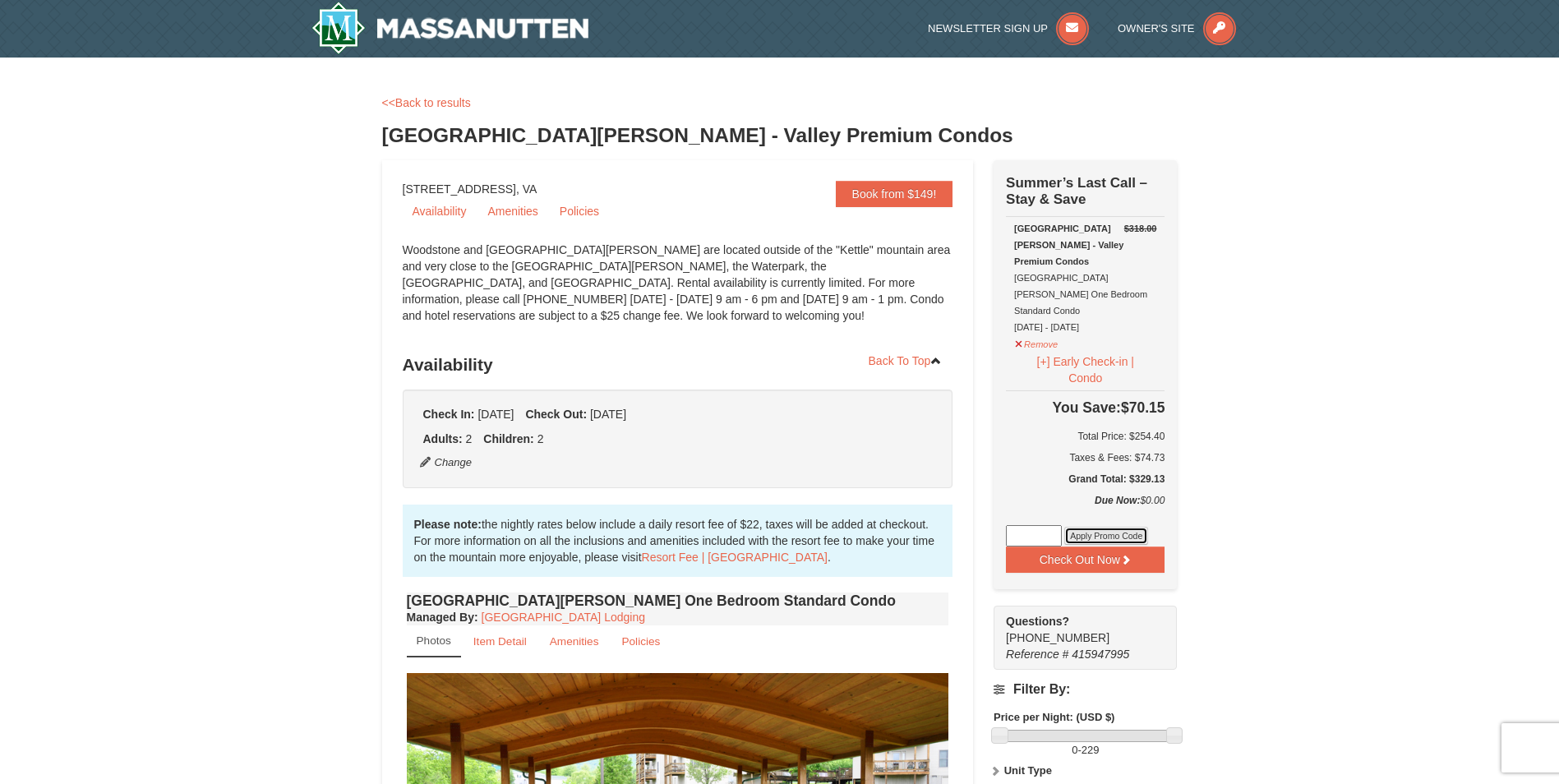
click at [1099, 527] on button "Apply Promo Code" at bounding box center [1106, 536] width 84 height 18
click at [1074, 546] on button "Check Out Now" at bounding box center [1086, 559] width 159 height 26
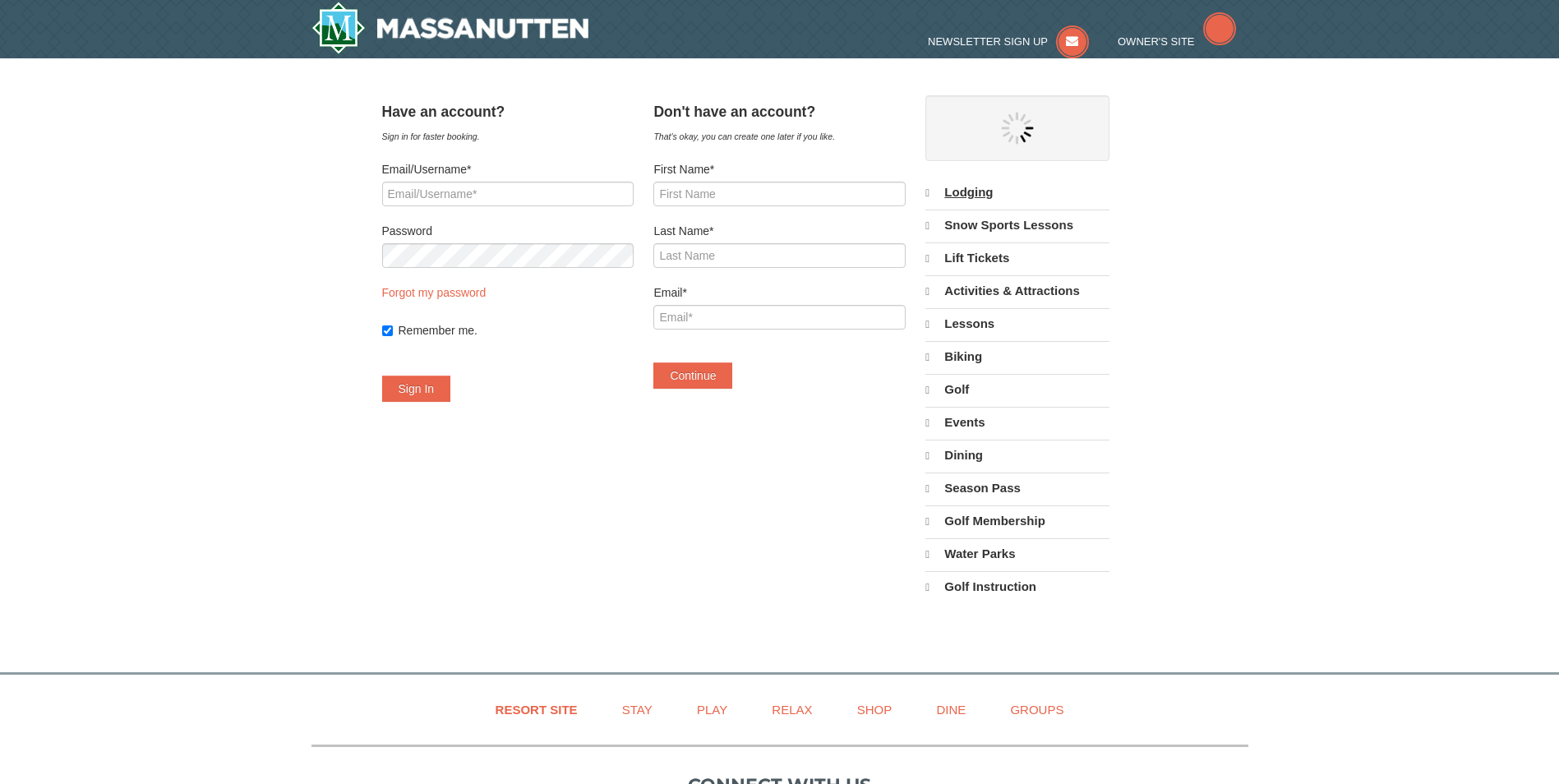
select select "9"
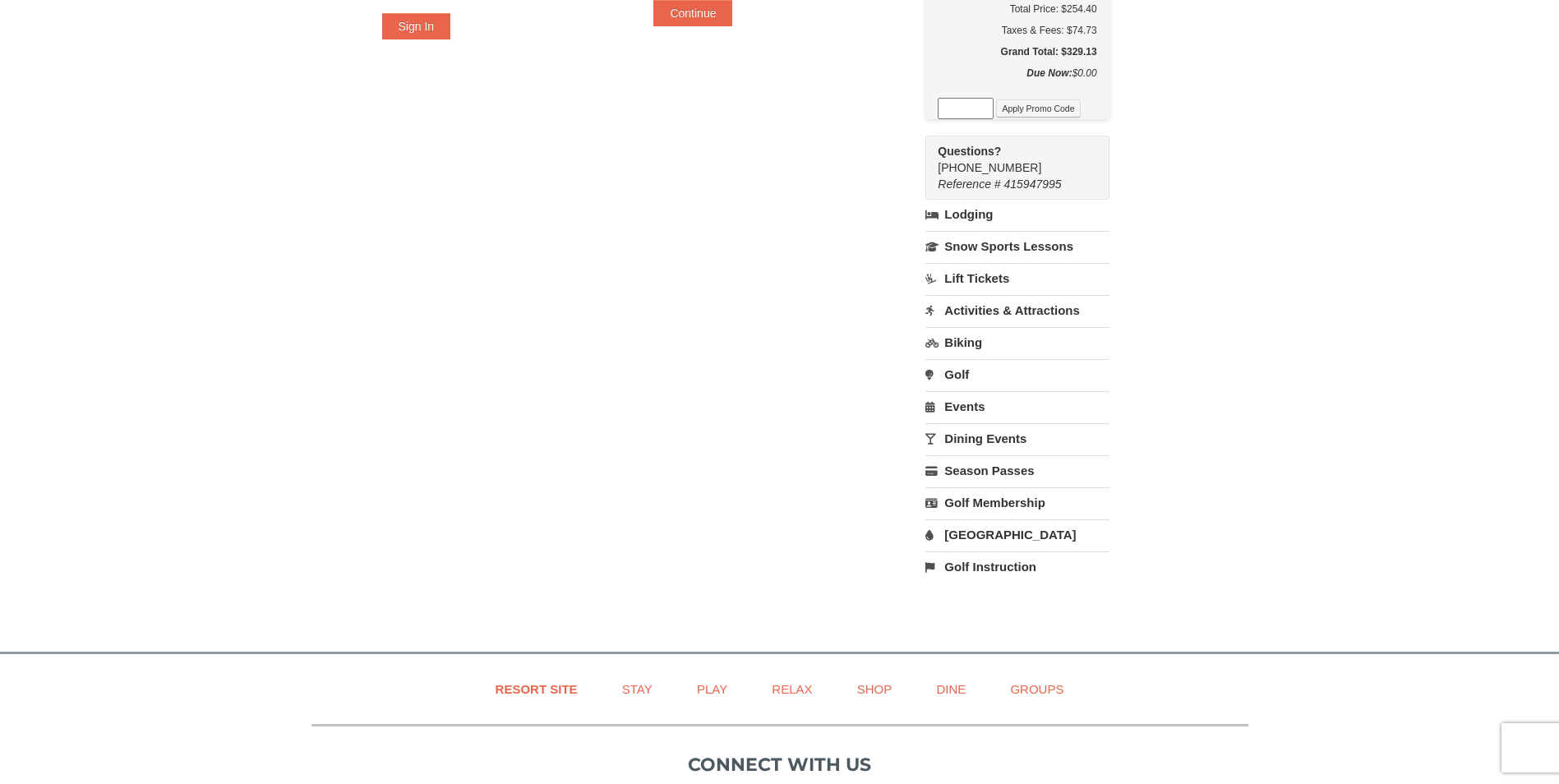
scroll to position [410, 0]
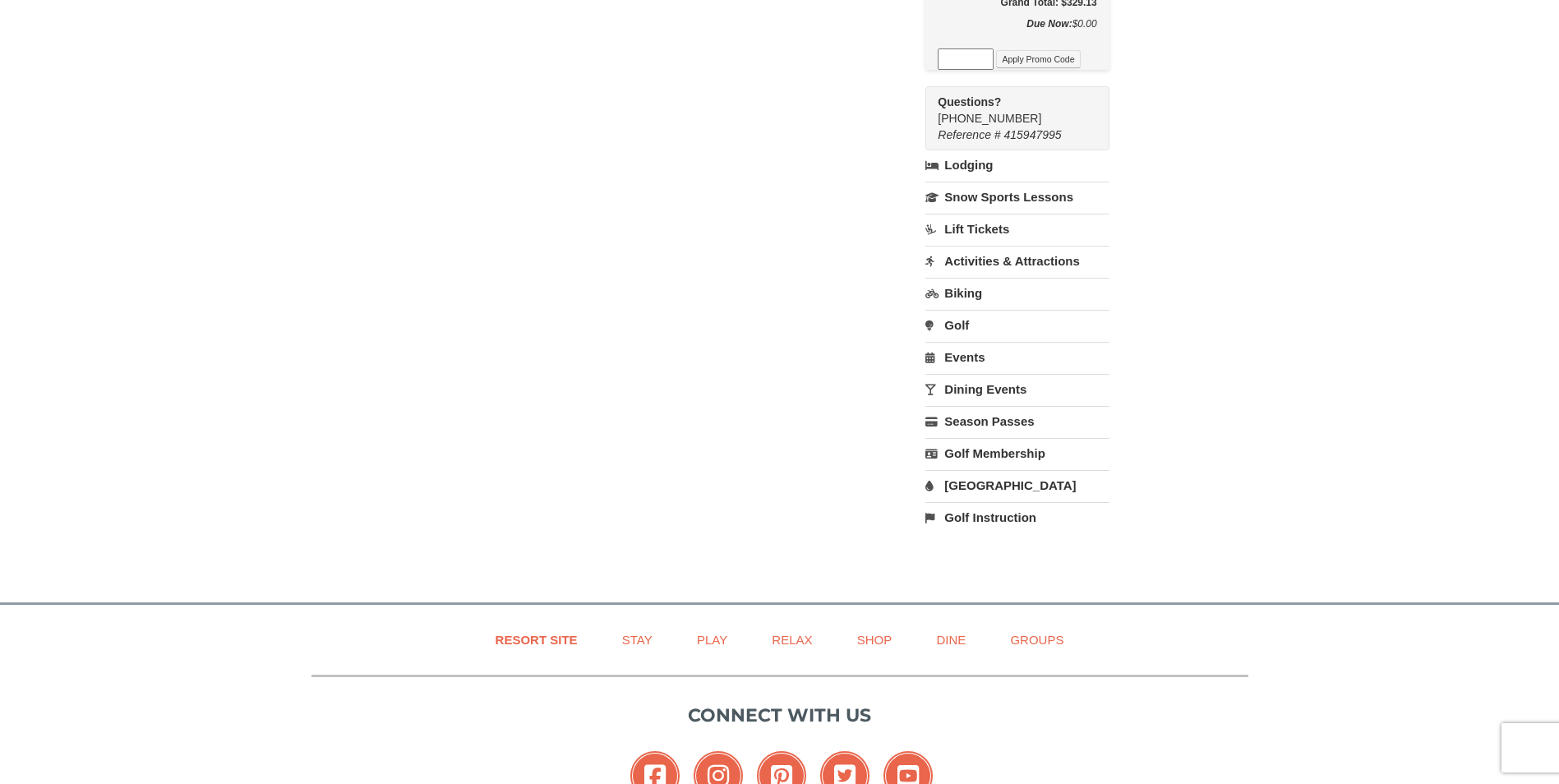
click at [1009, 470] on link "[GEOGRAPHIC_DATA]" at bounding box center [1017, 484] width 183 height 31
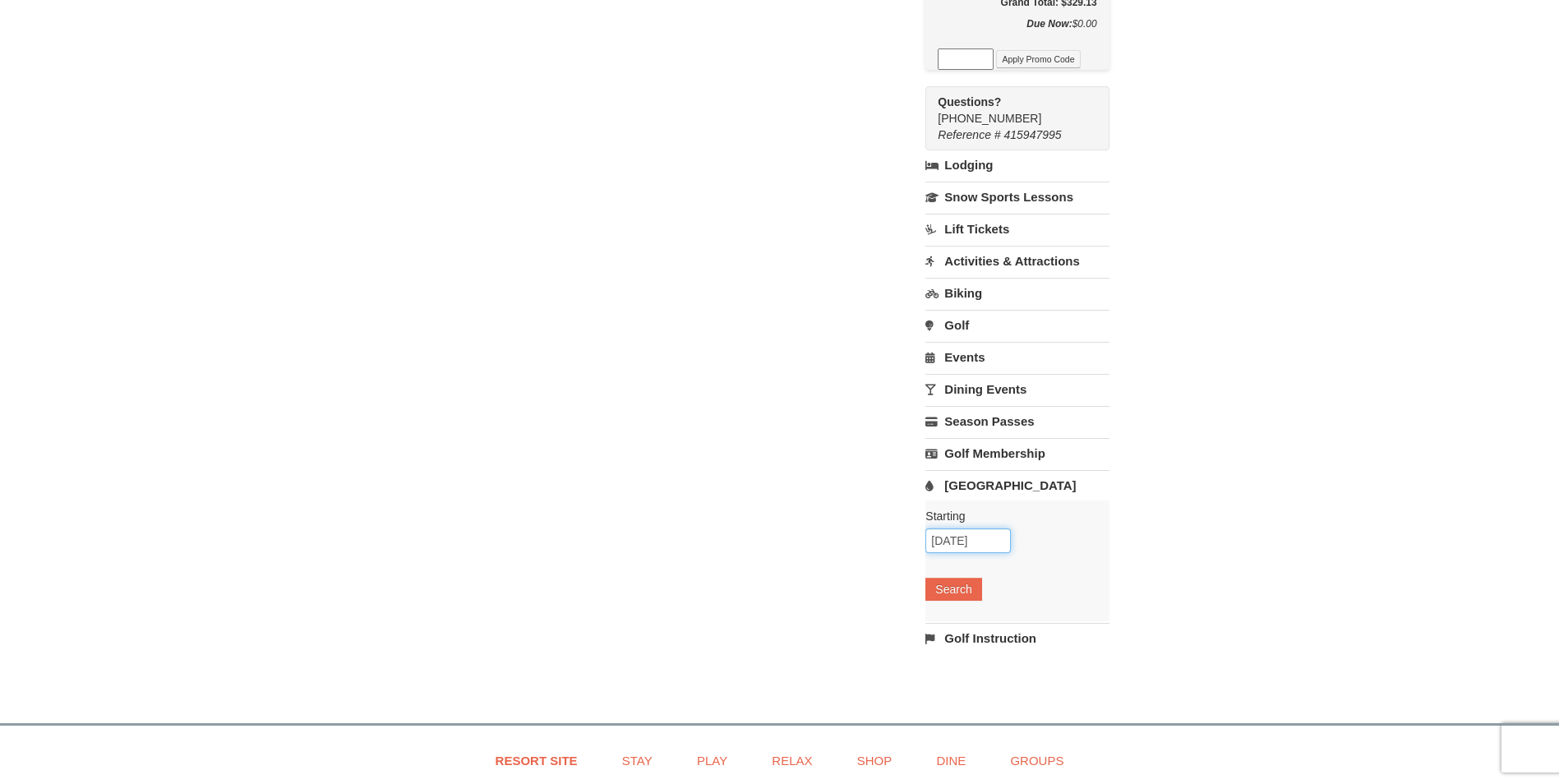
click at [997, 528] on input "09/08/2025" at bounding box center [968, 540] width 85 height 25
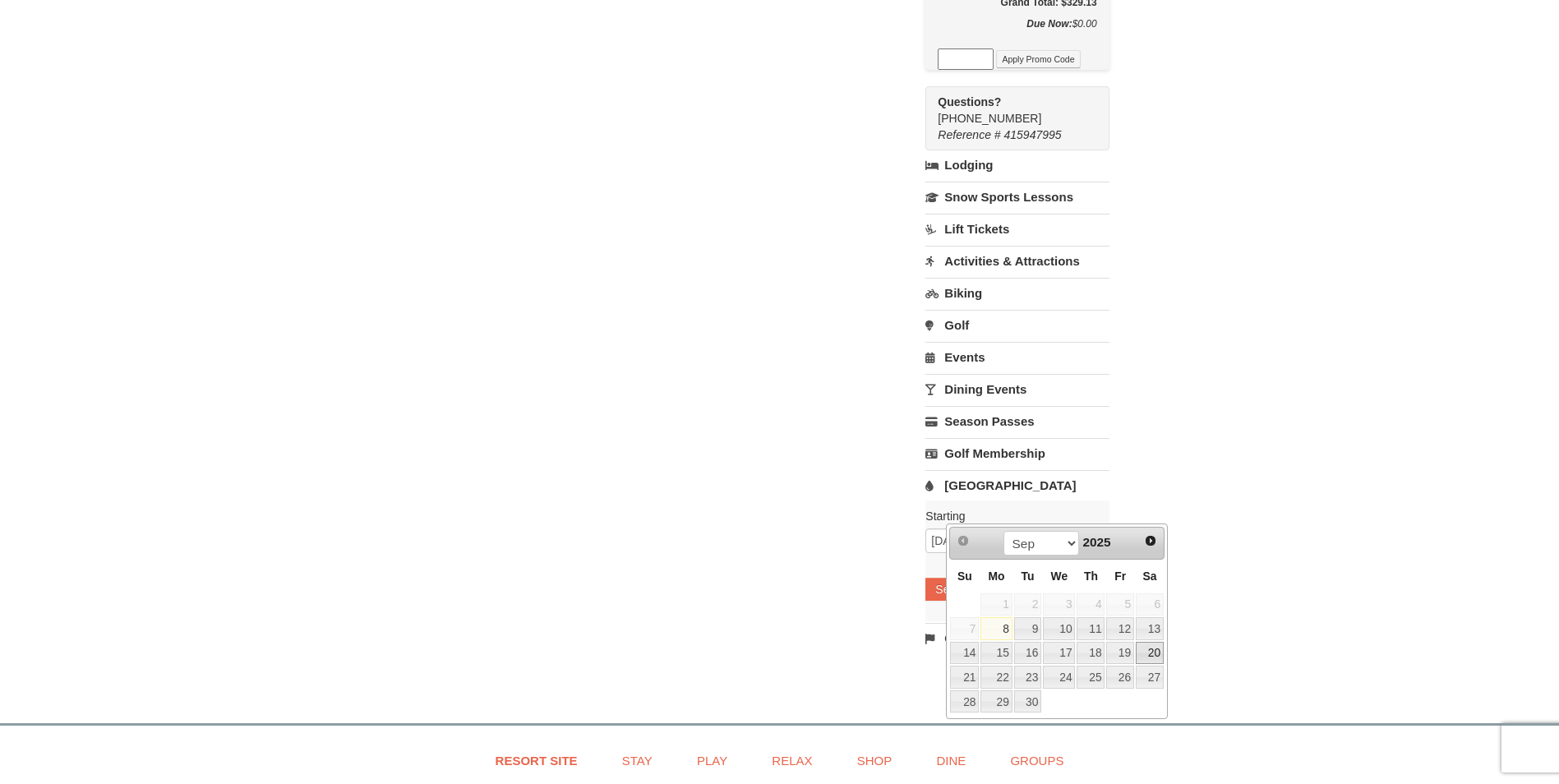
click at [1147, 659] on link "20" at bounding box center [1149, 653] width 28 height 23
type input "09/20/2025"
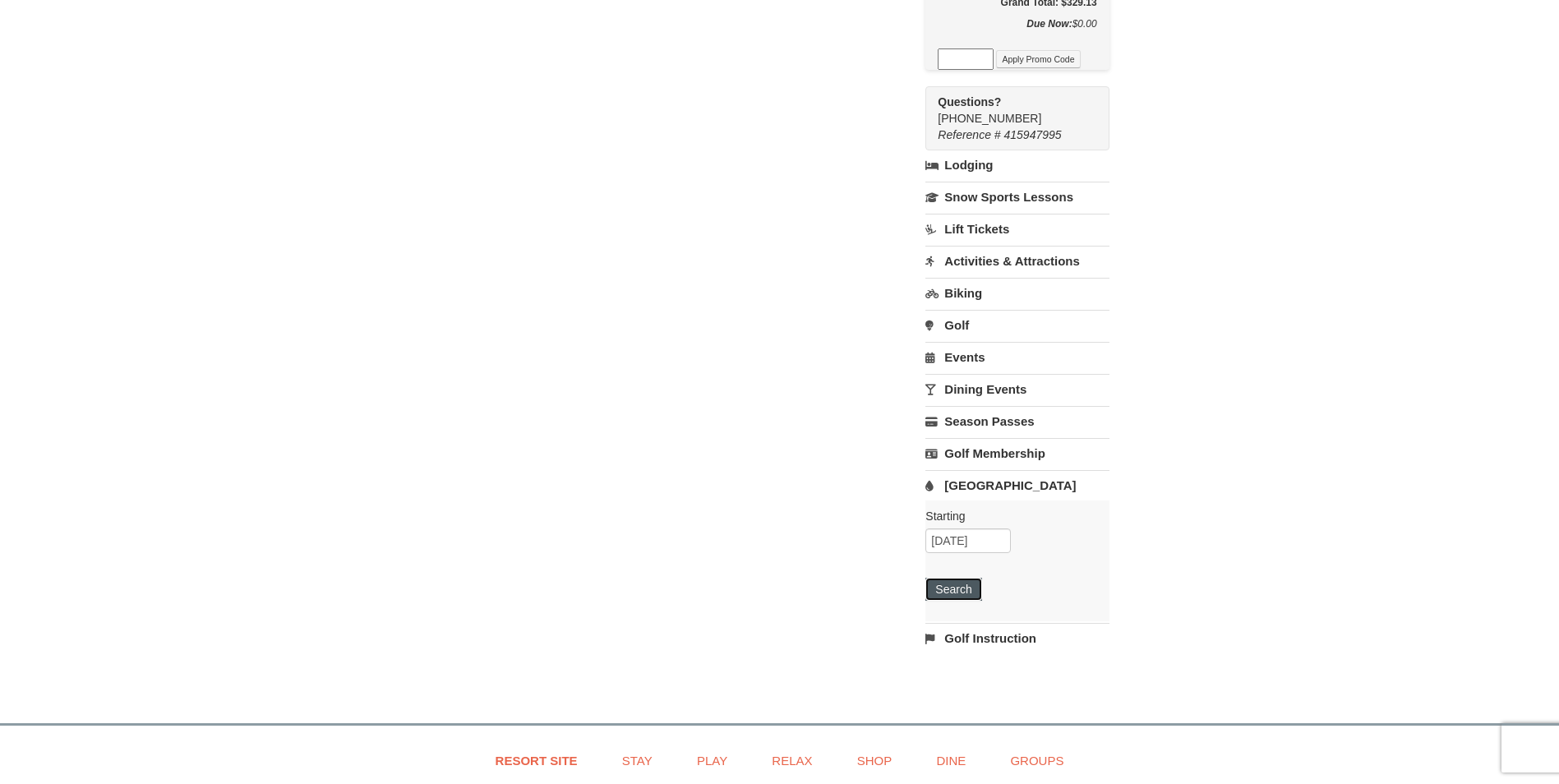
click at [981, 578] on button "Search" at bounding box center [953, 589] width 55 height 23
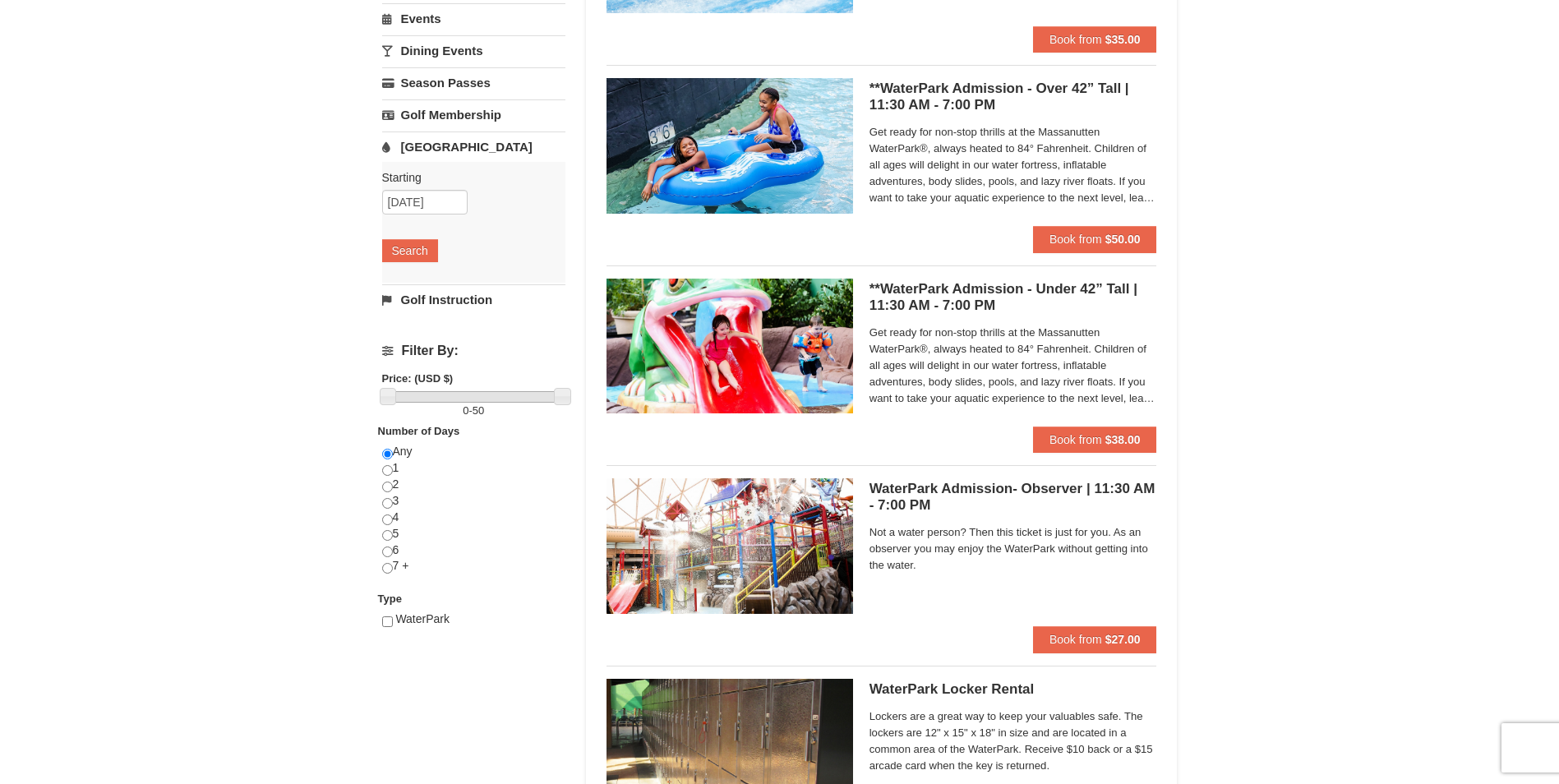
scroll to position [329, 0]
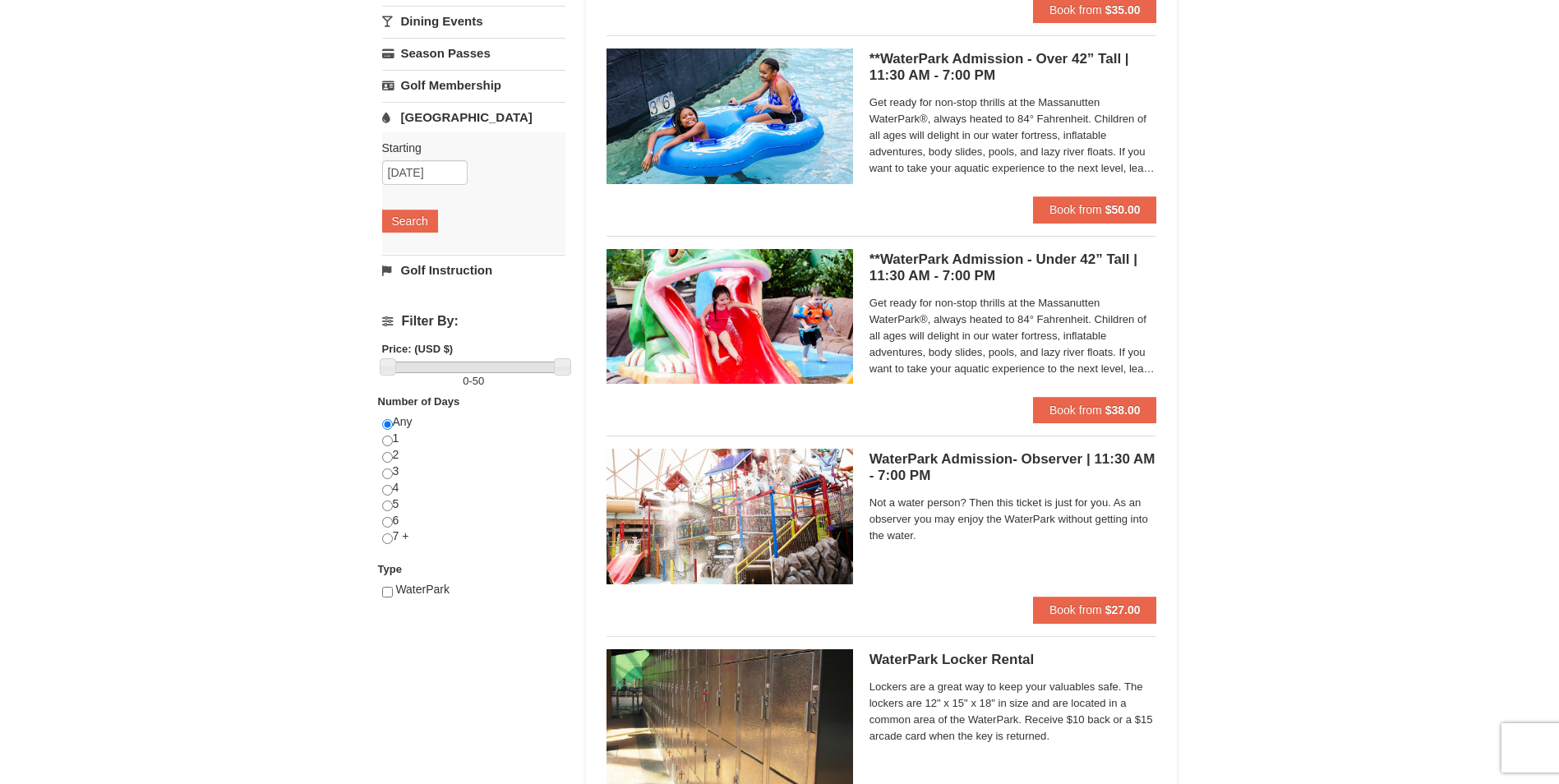
click at [886, 462] on h5 "WaterPark Admission- Observer | 11:30 AM - 7:00 PM Massanutten Indoor/Outdoor W…" at bounding box center [1013, 468] width 288 height 33
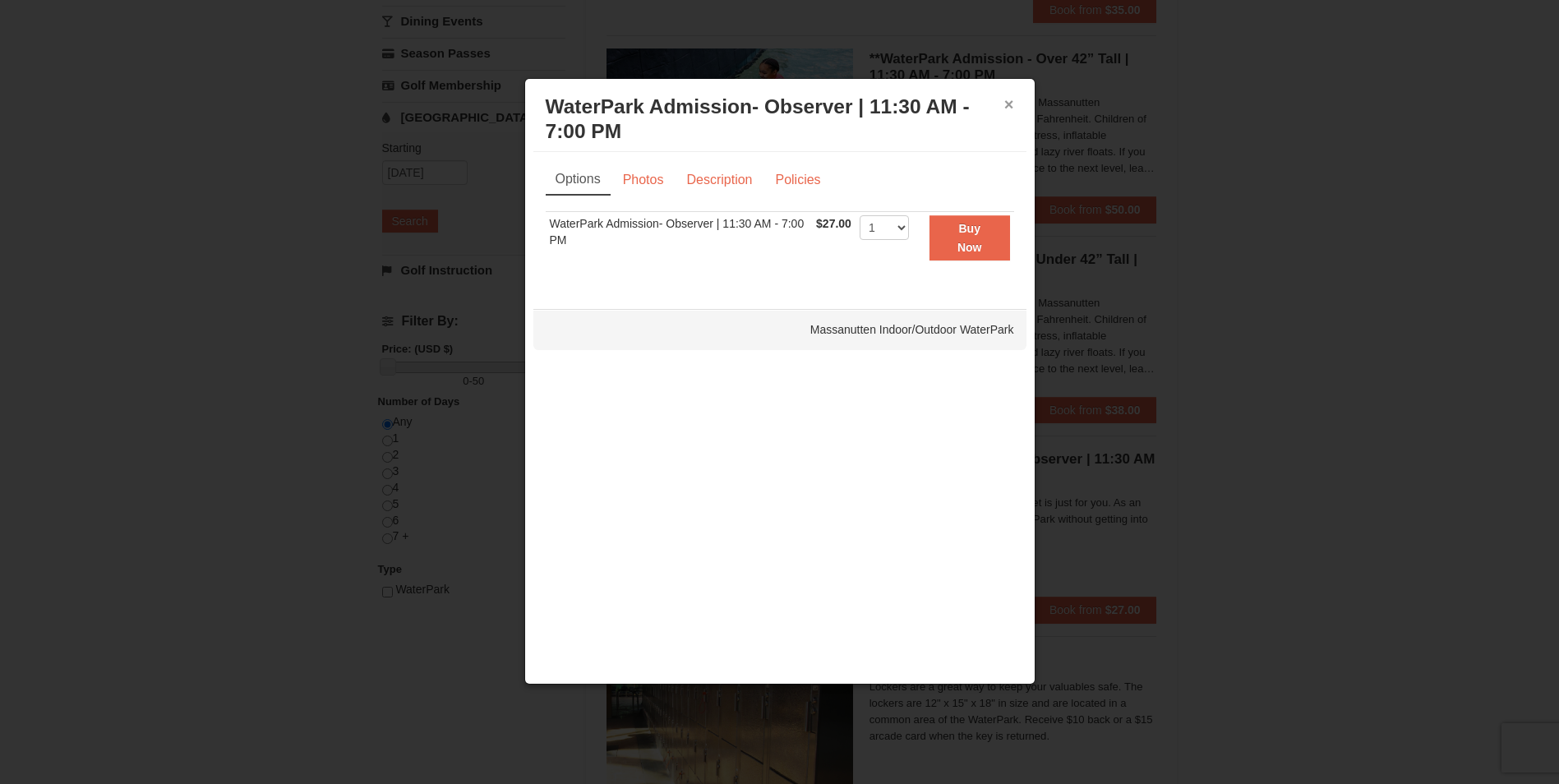
click at [1008, 104] on button "×" at bounding box center [1009, 104] width 10 height 17
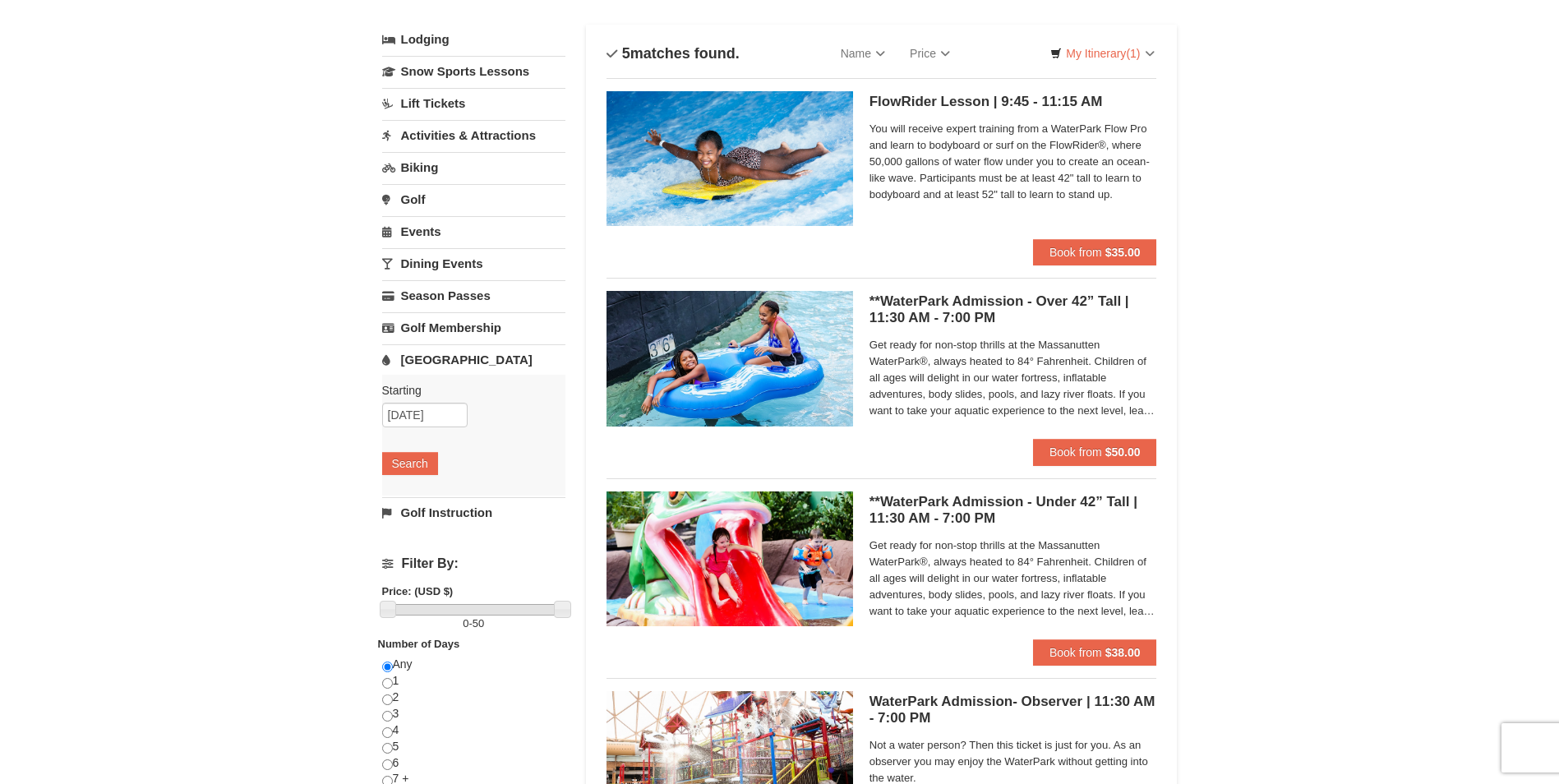
scroll to position [82, 0]
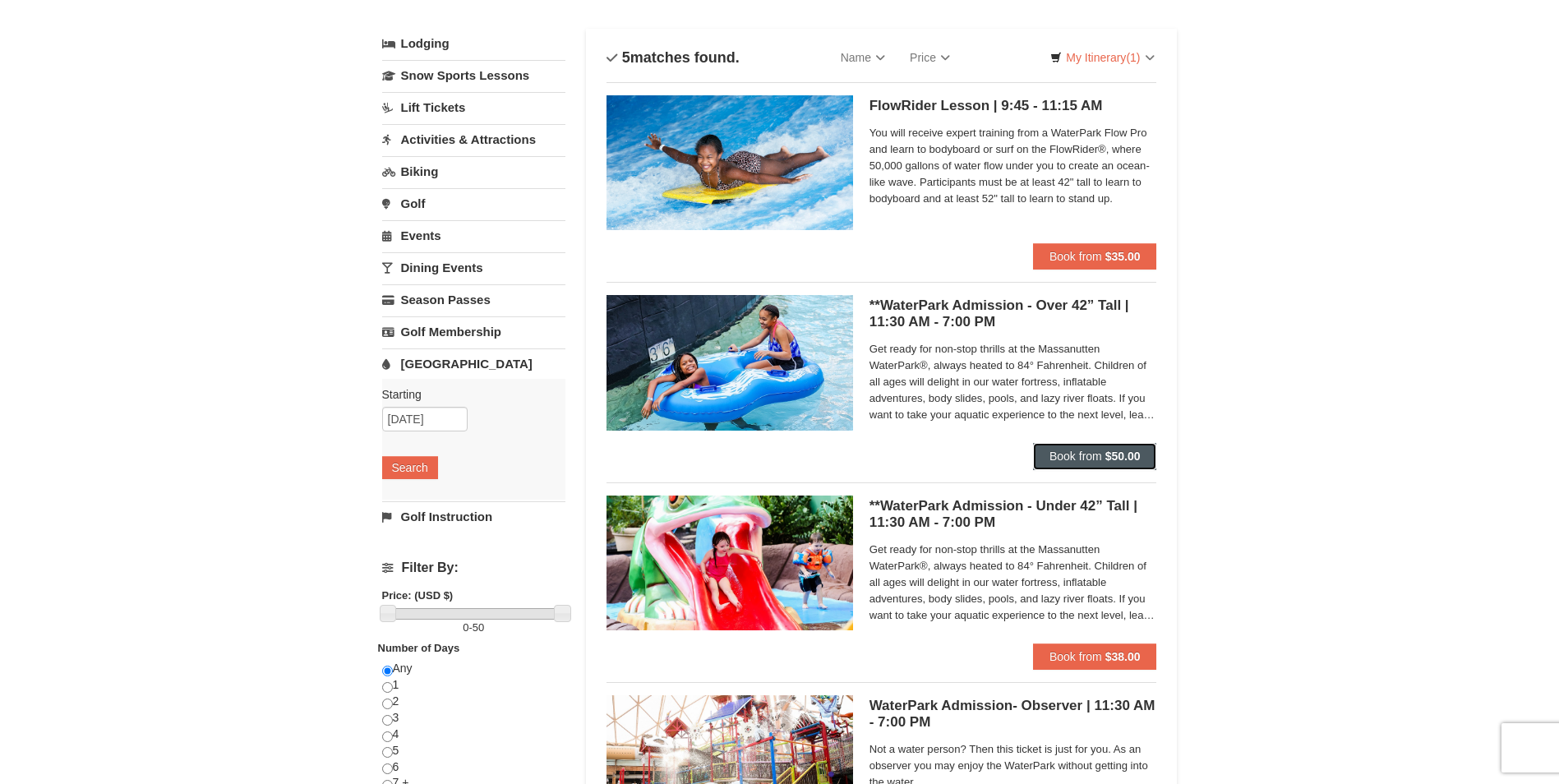
click at [1078, 462] on span "Book from" at bounding box center [1075, 456] width 53 height 13
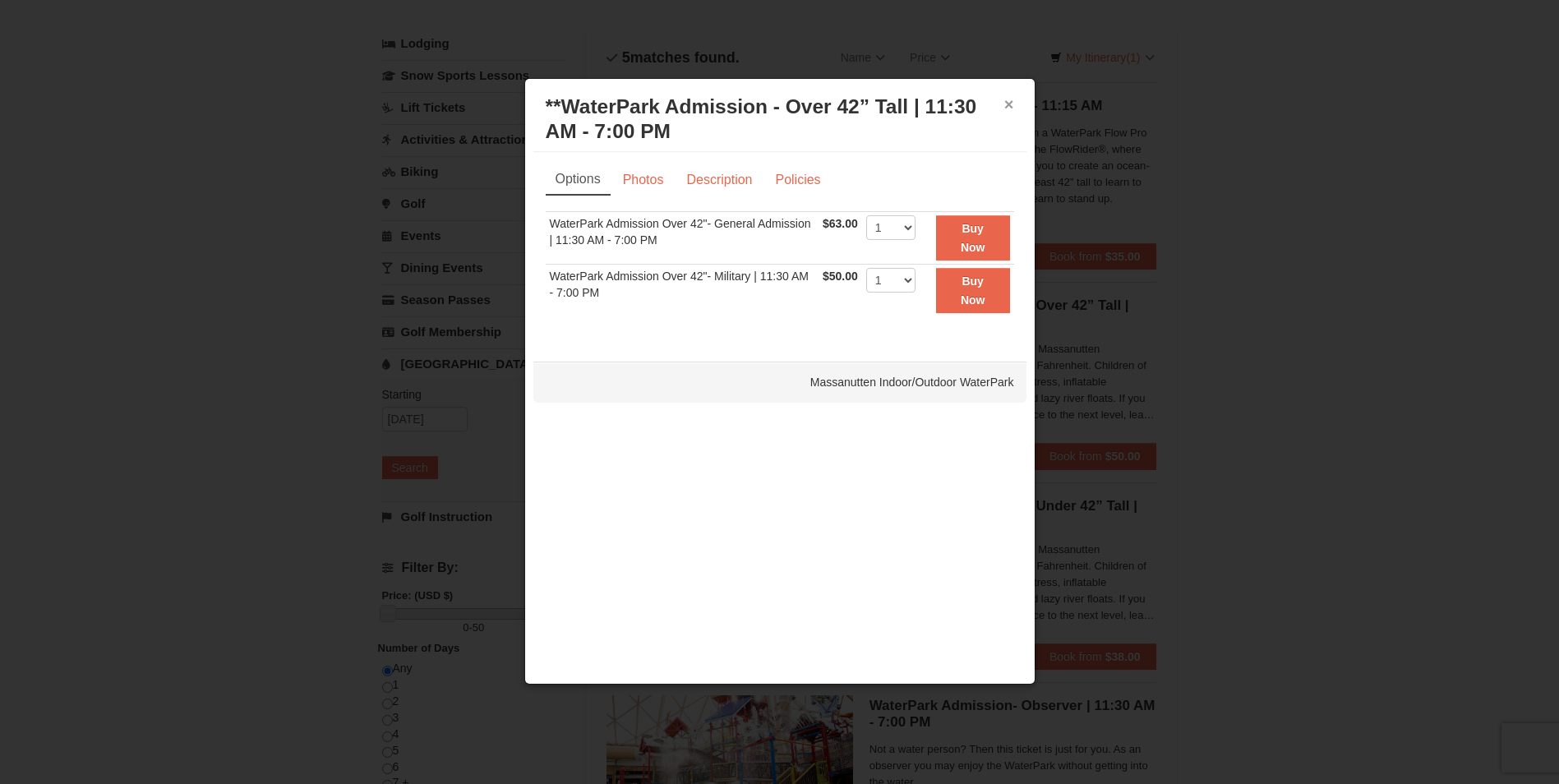
click at [1009, 106] on button "×" at bounding box center [1009, 104] width 10 height 17
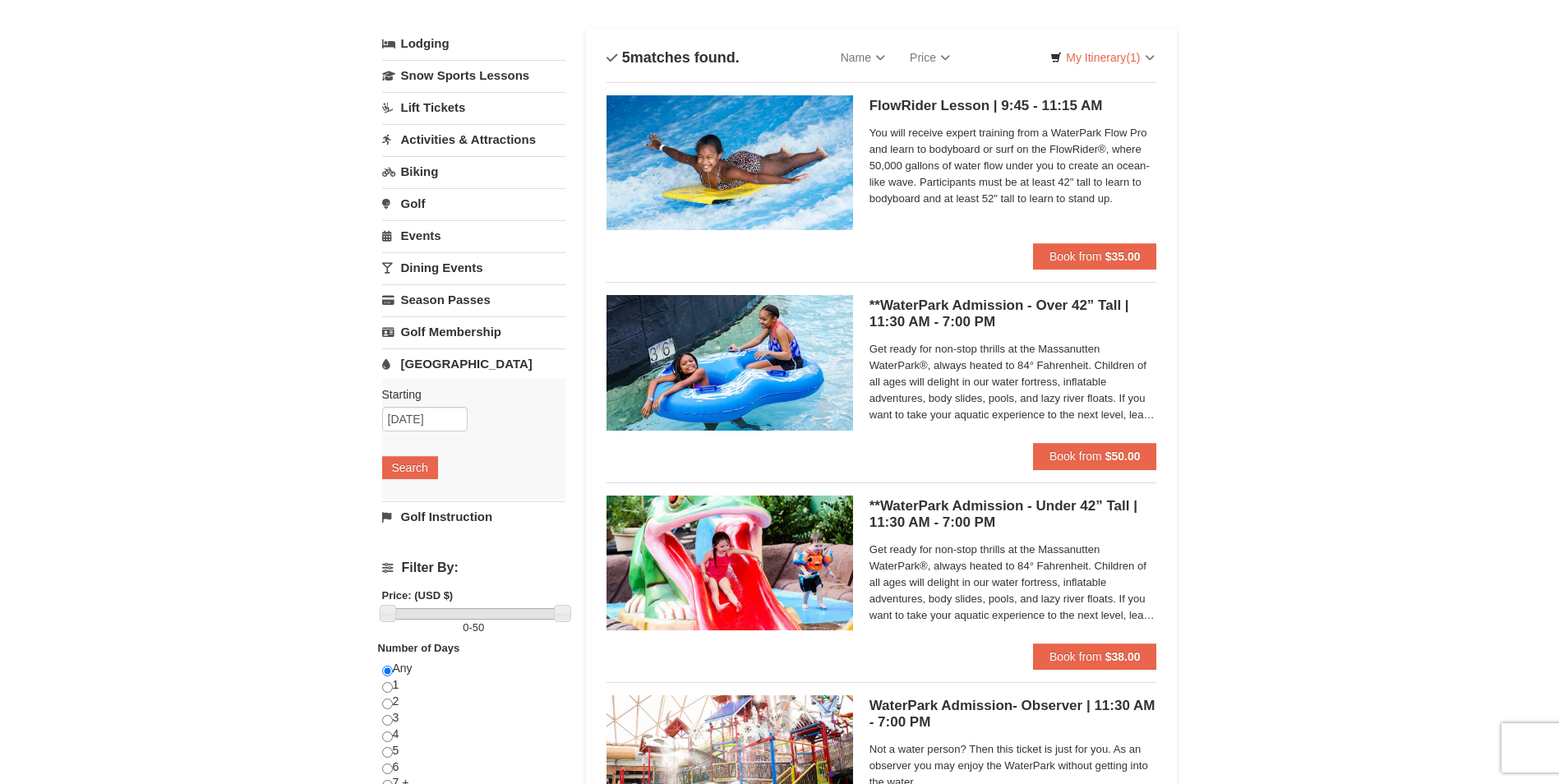
click at [469, 142] on link "Activities & Attractions" at bounding box center [473, 139] width 183 height 31
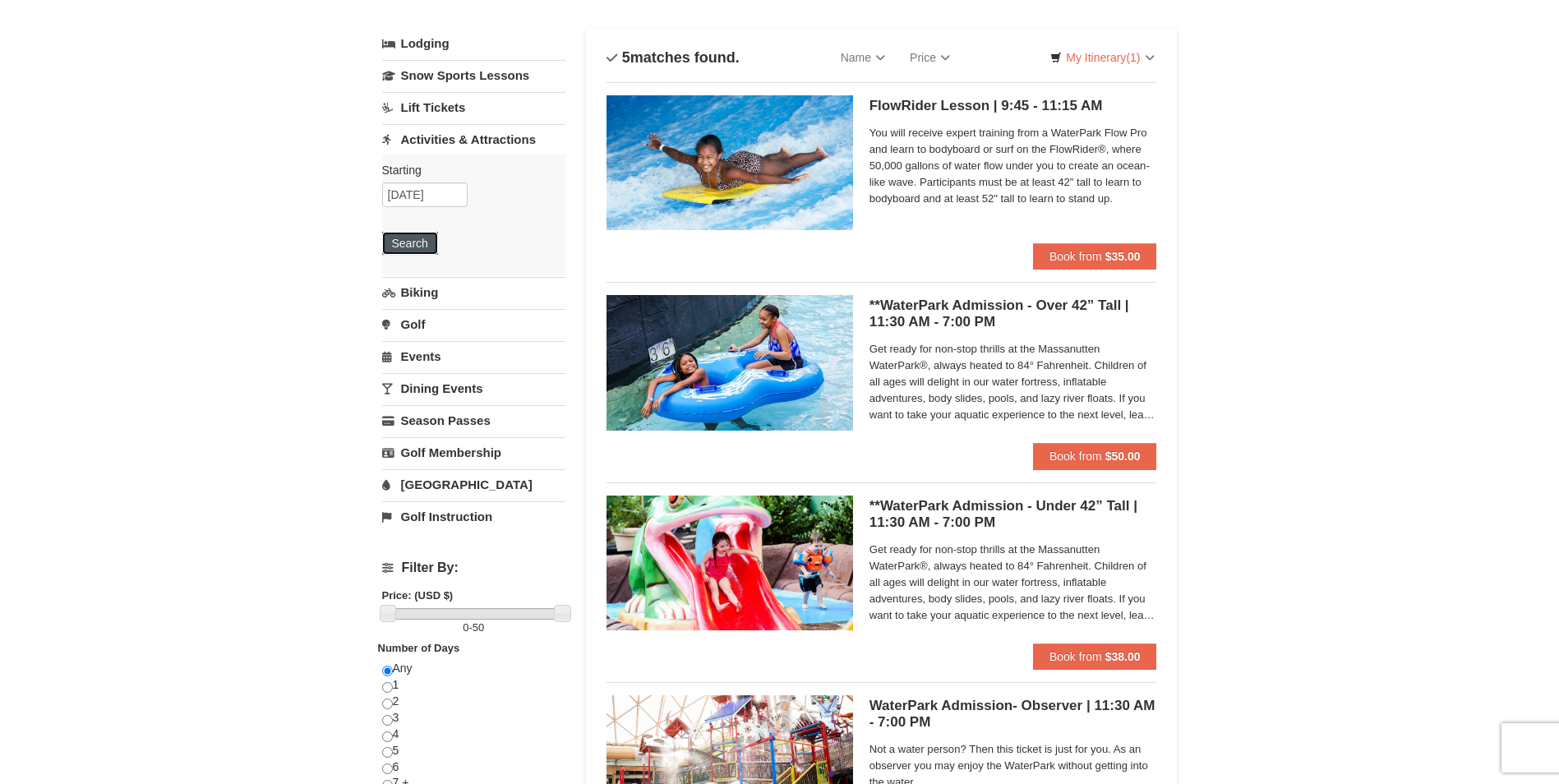
click at [412, 235] on button "Search" at bounding box center [410, 243] width 55 height 23
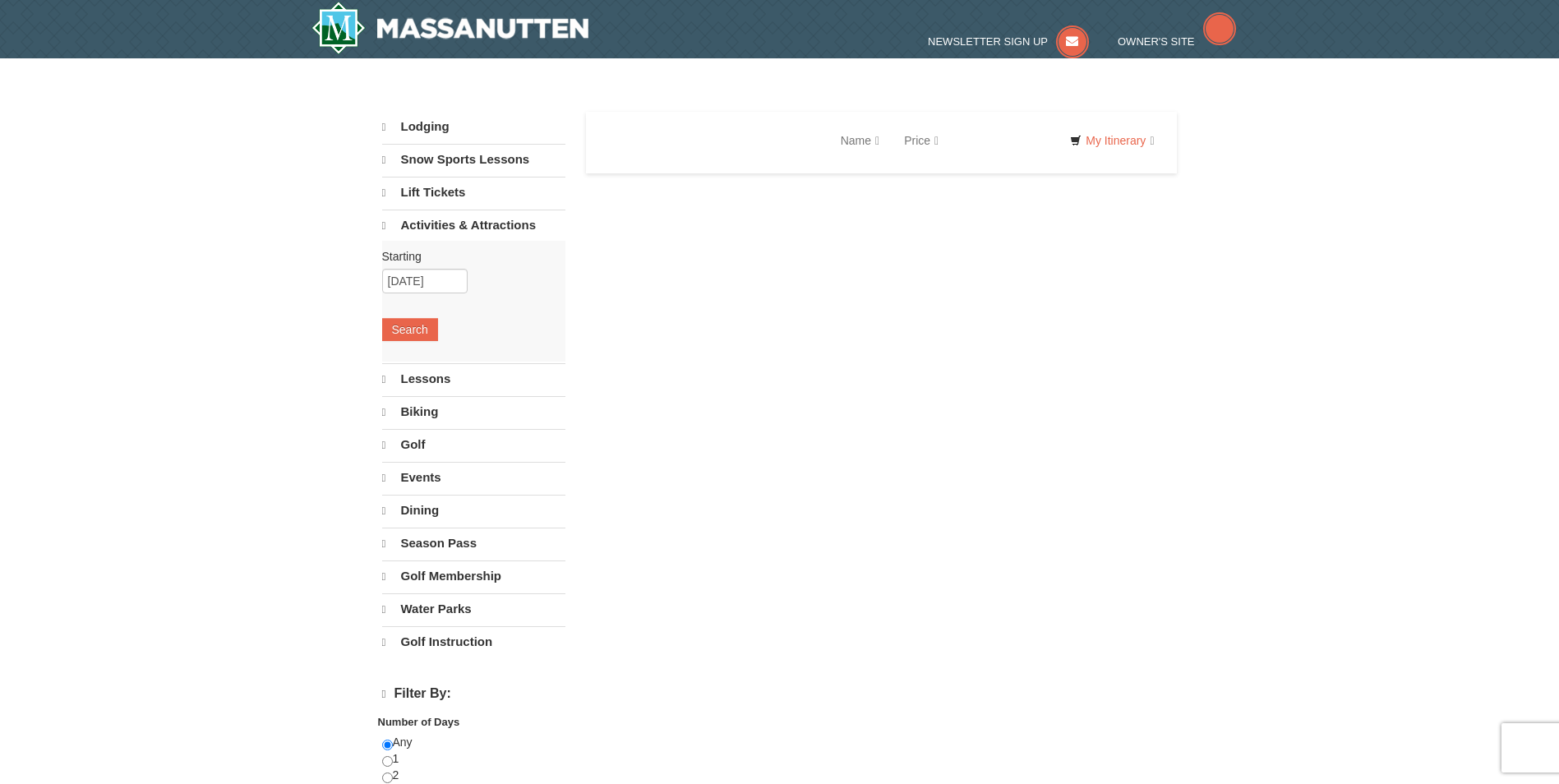
select select "9"
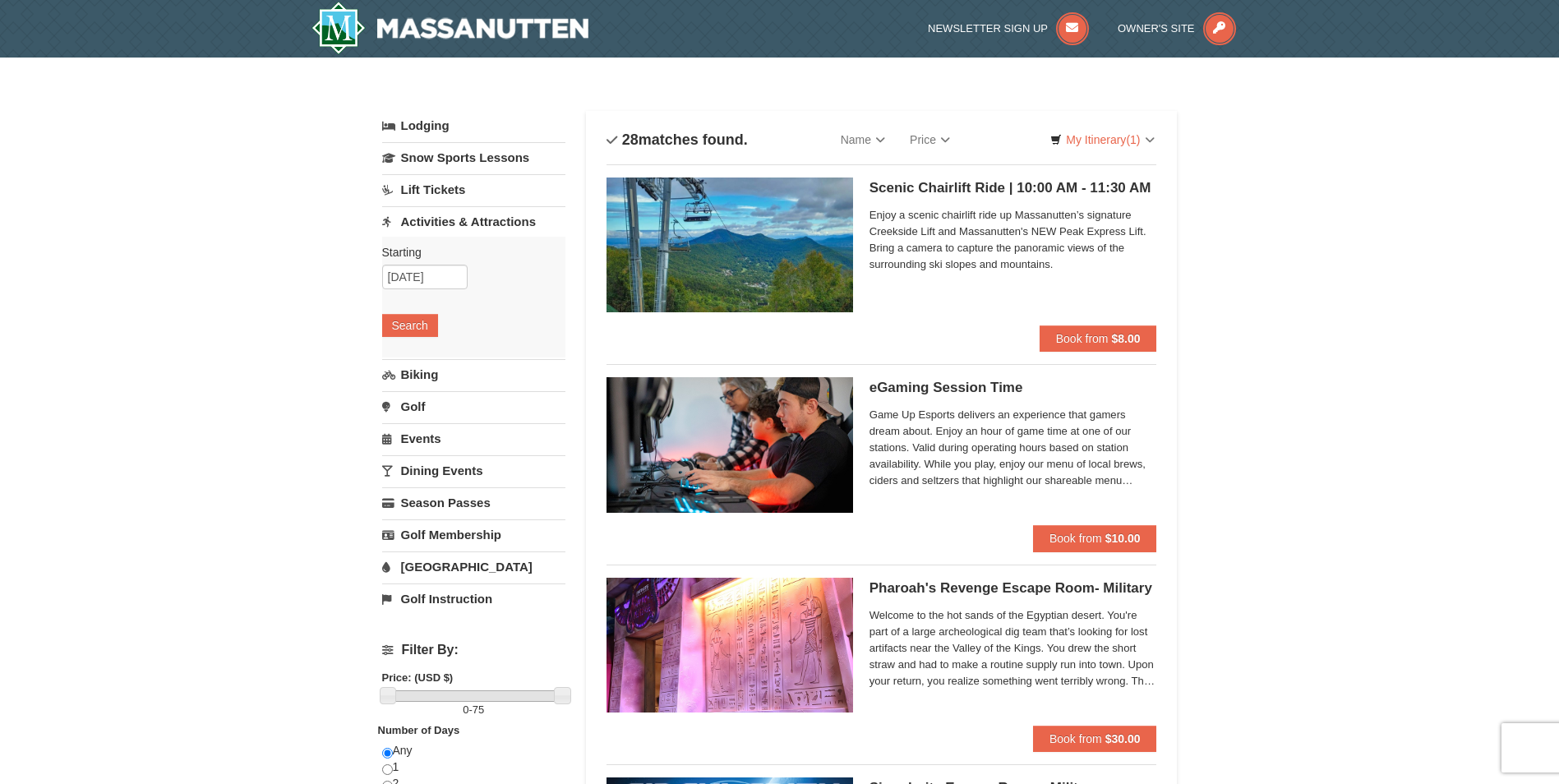
click at [440, 189] on link "Lift Tickets" at bounding box center [473, 189] width 183 height 31
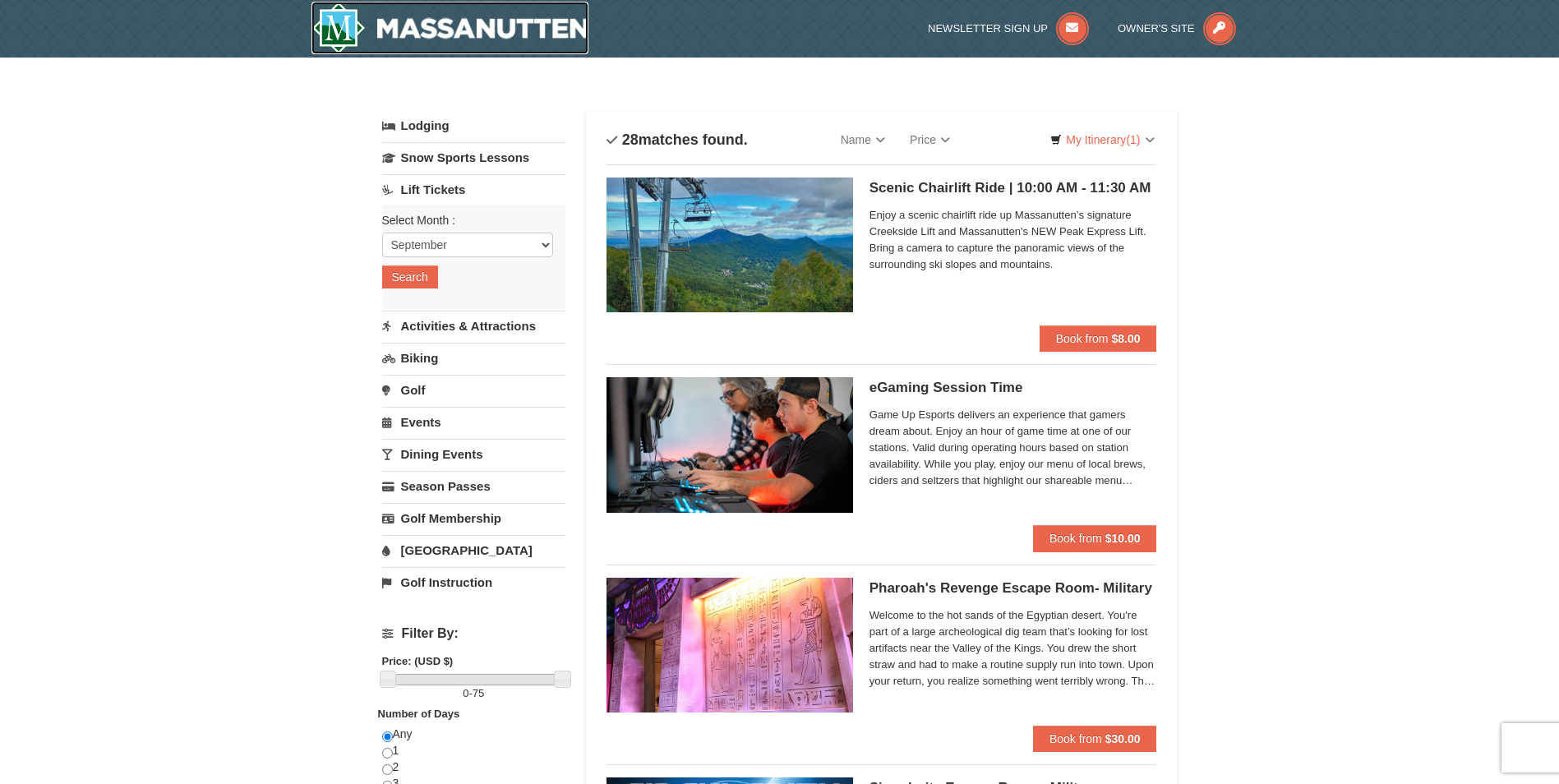
click at [478, 19] on img at bounding box center [450, 28] width 277 height 53
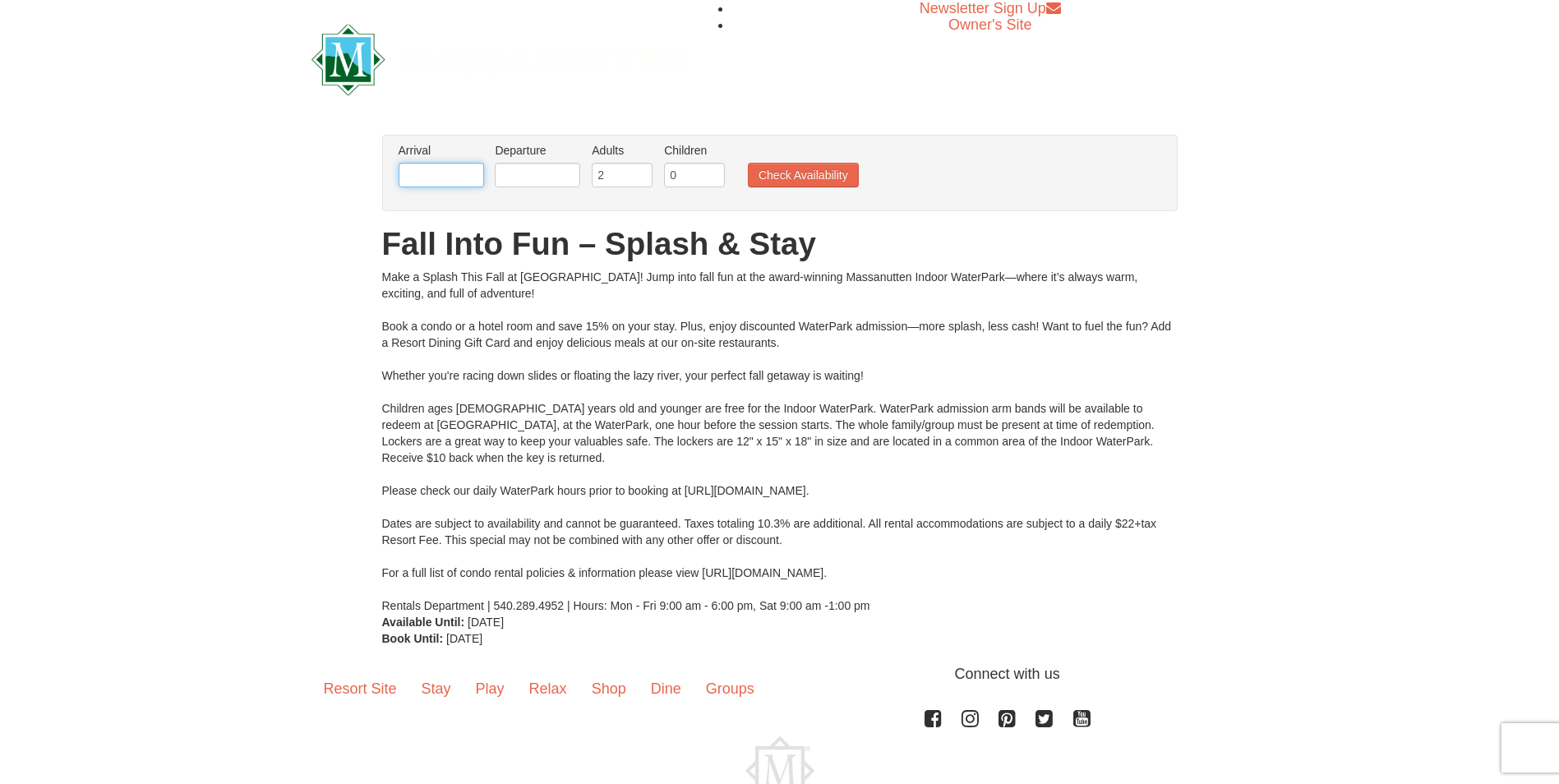
click at [438, 176] on input "text" at bounding box center [441, 175] width 85 height 25
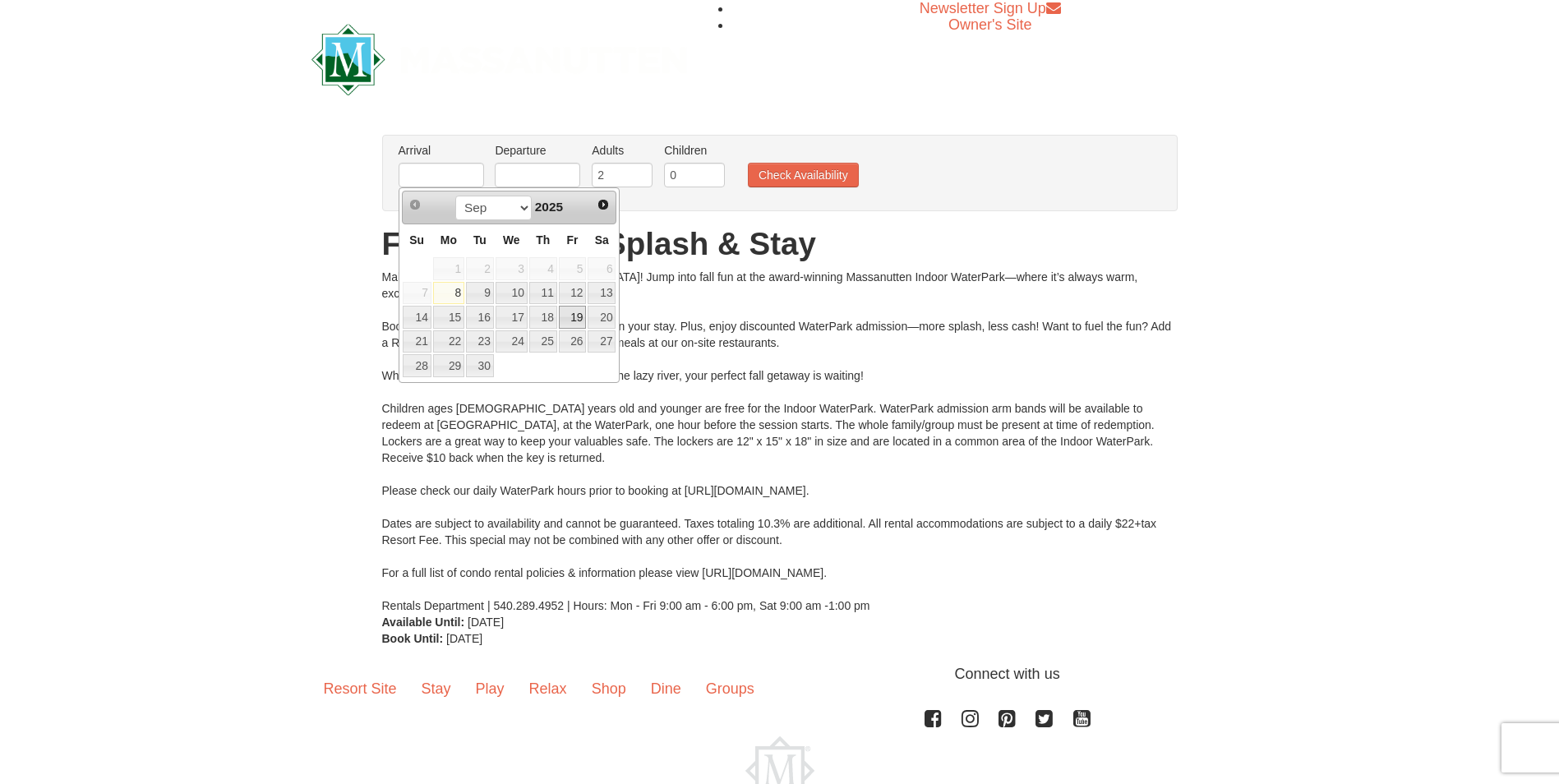
click at [580, 317] on link "19" at bounding box center [572, 317] width 28 height 23
type input "[DATE]"
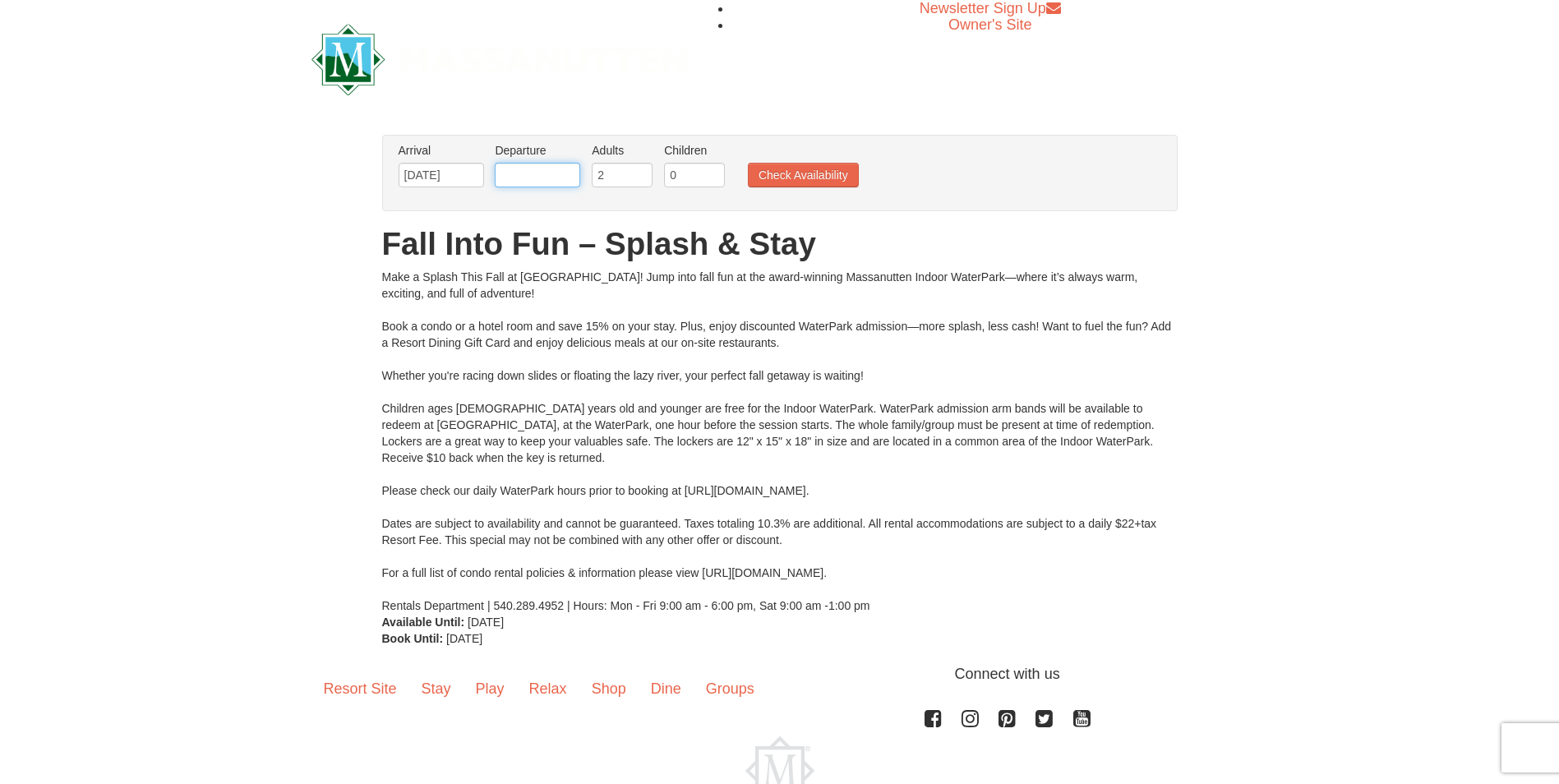
click at [568, 171] on input "text" at bounding box center [537, 175] width 85 height 25
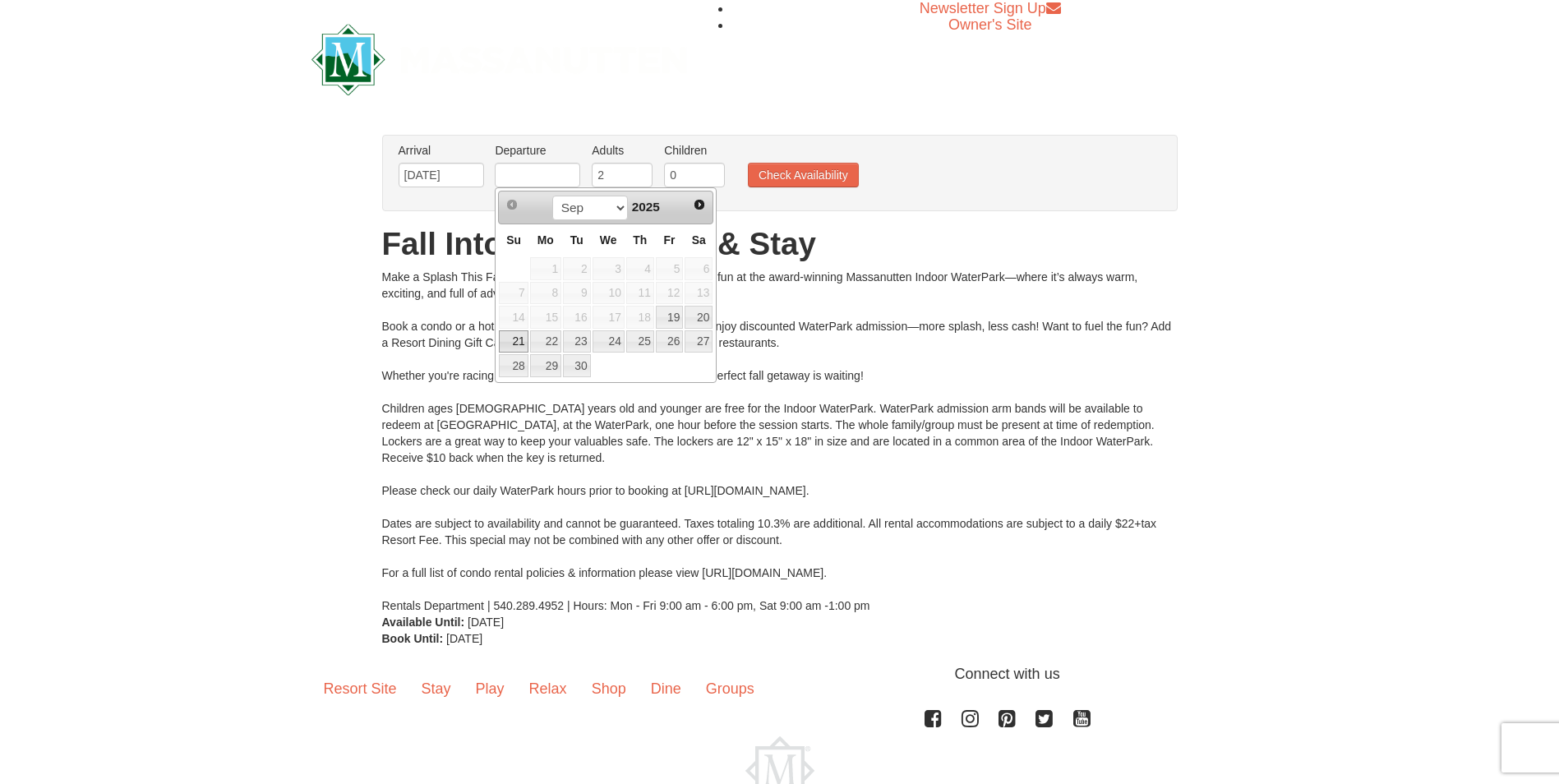
click at [524, 337] on link "21" at bounding box center [512, 341] width 29 height 23
type input "[DATE]"
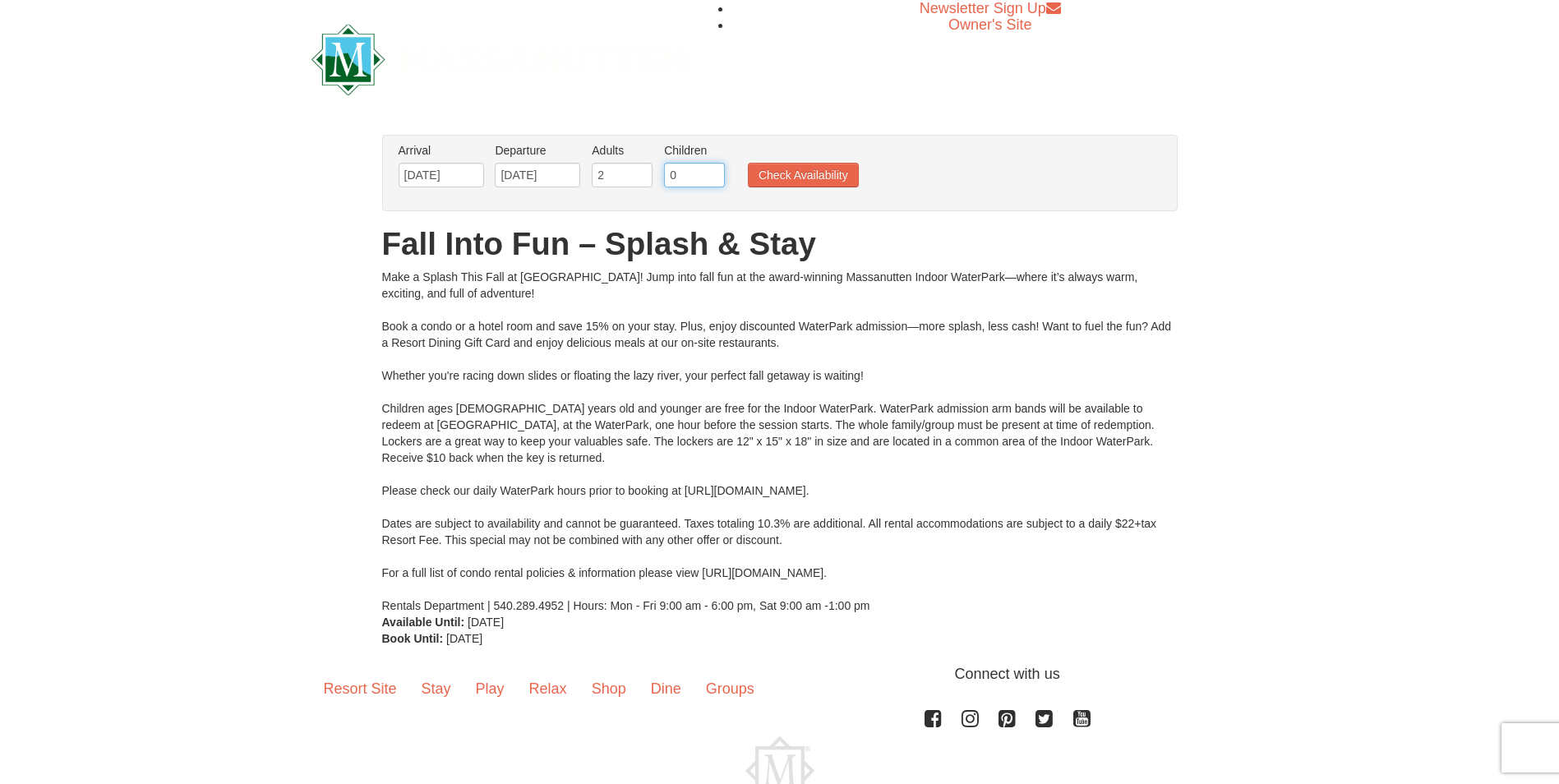
click at [698, 170] on input "0" at bounding box center [694, 175] width 61 height 25
click at [712, 169] on input "1" at bounding box center [694, 175] width 61 height 25
type input "2"
click at [712, 169] on input "2" at bounding box center [694, 175] width 61 height 25
click at [773, 181] on button "Check Availability" at bounding box center [804, 175] width 111 height 25
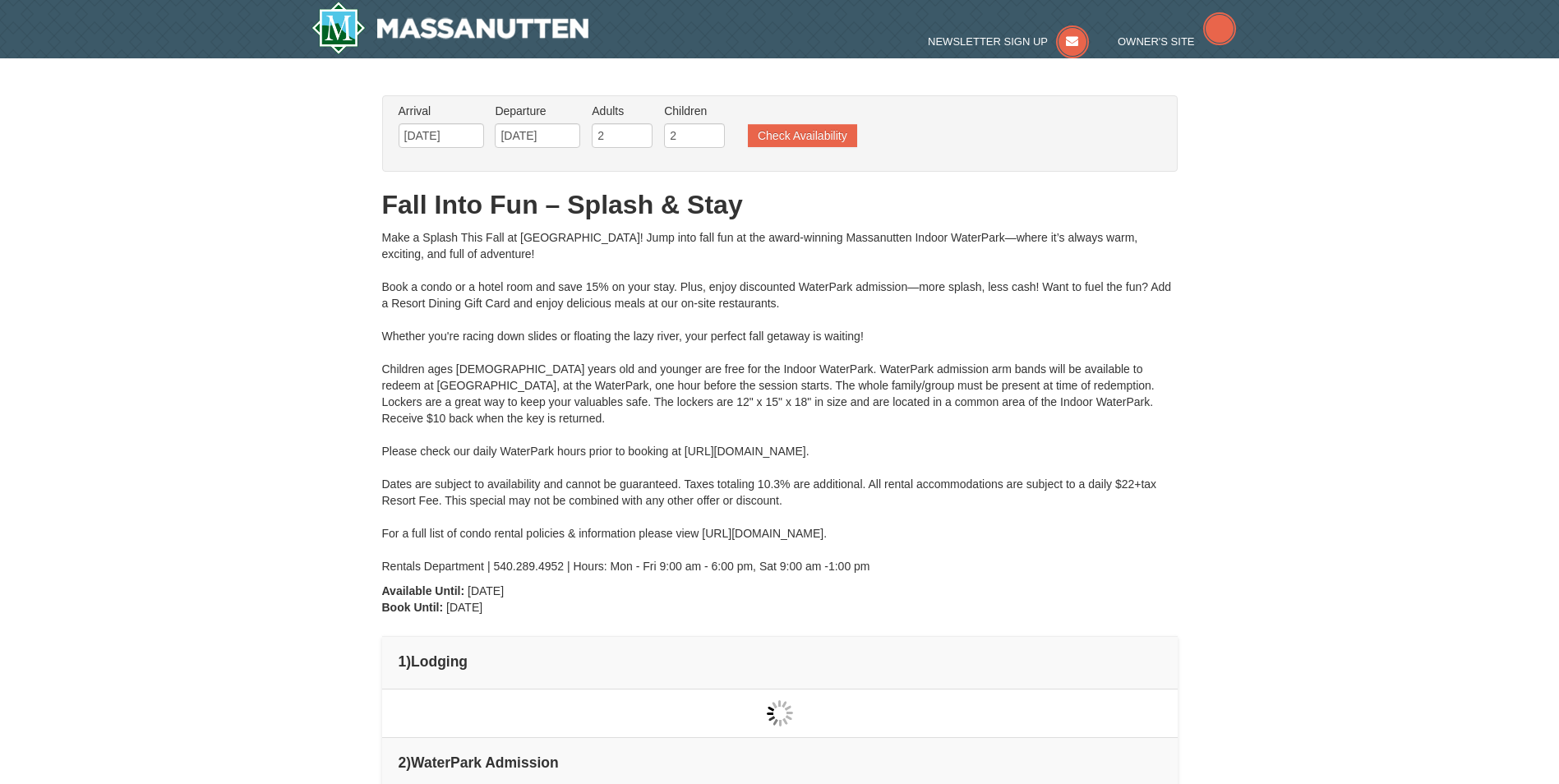
type input "[DATE]"
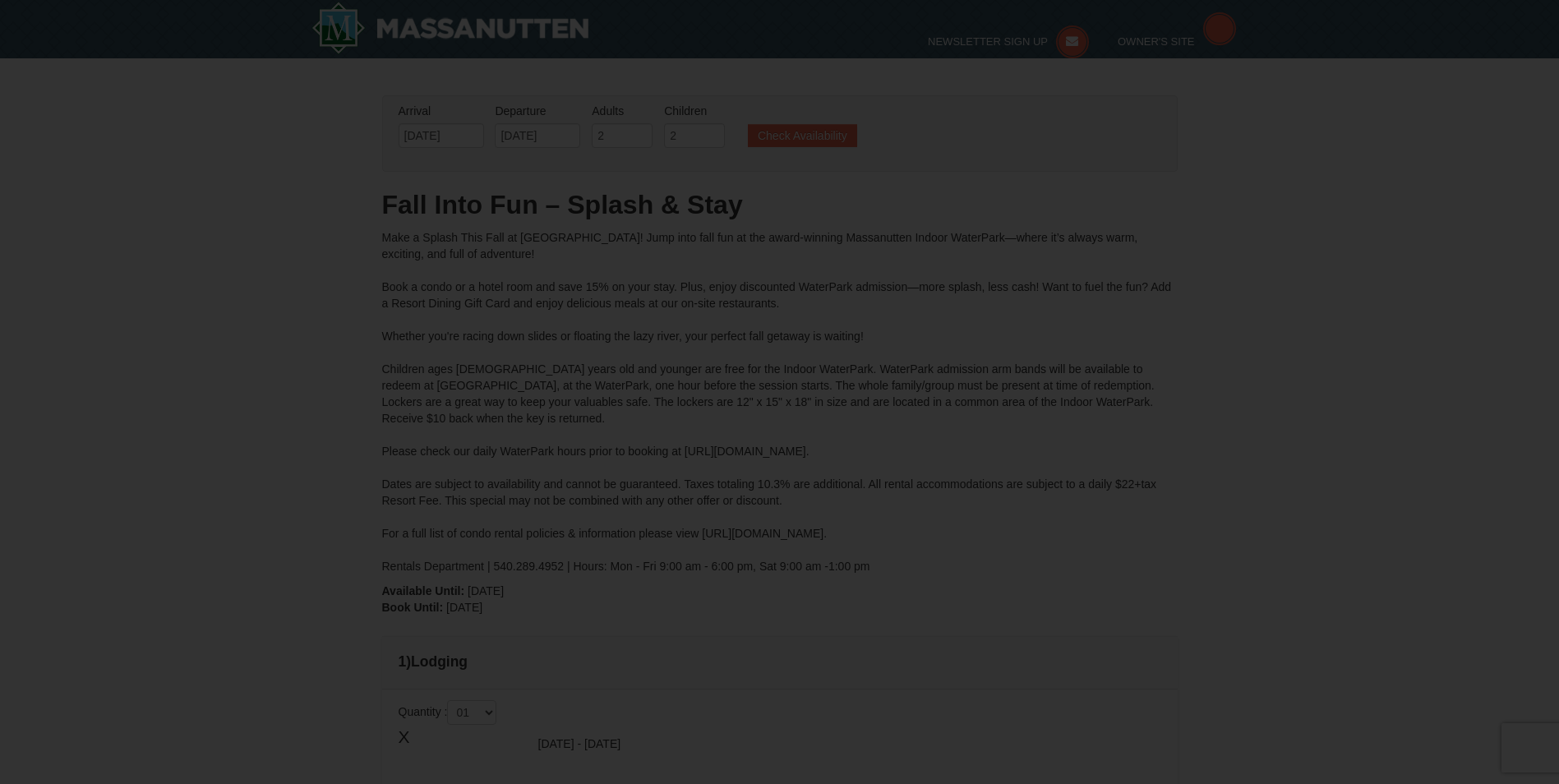
type input "[DATE]"
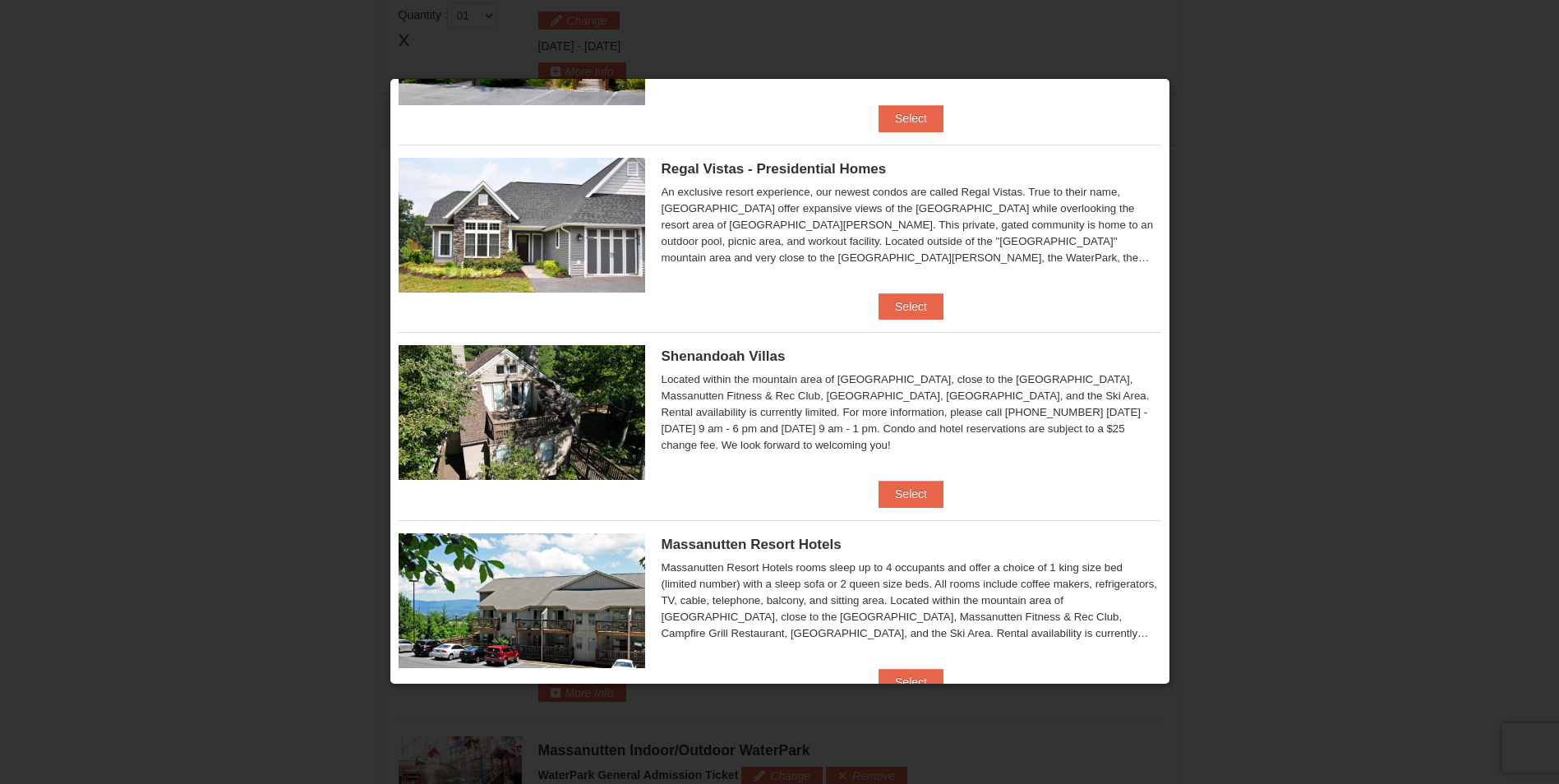
scroll to position [410, 0]
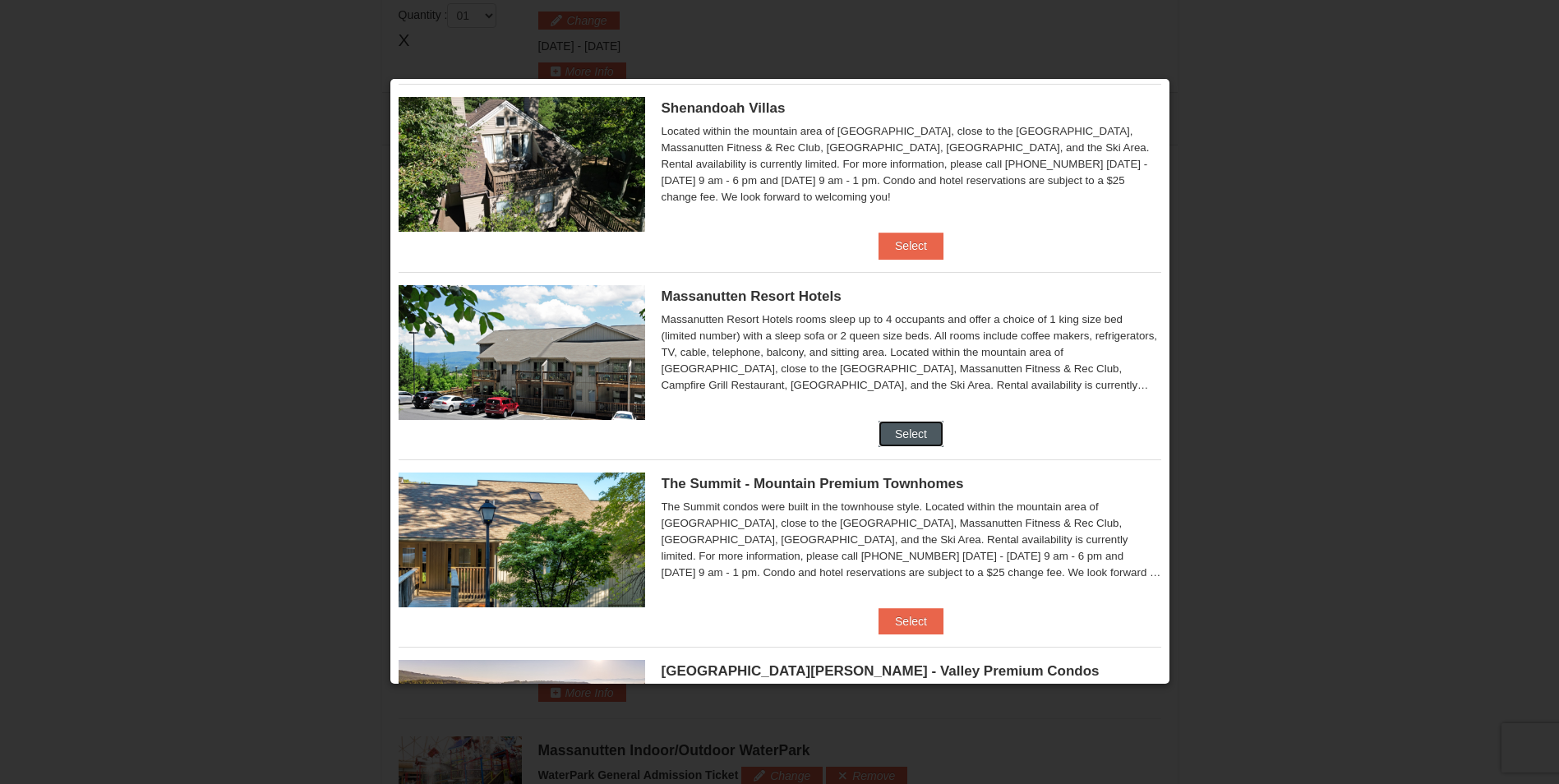
click at [894, 430] on button "Select" at bounding box center [911, 434] width 65 height 26
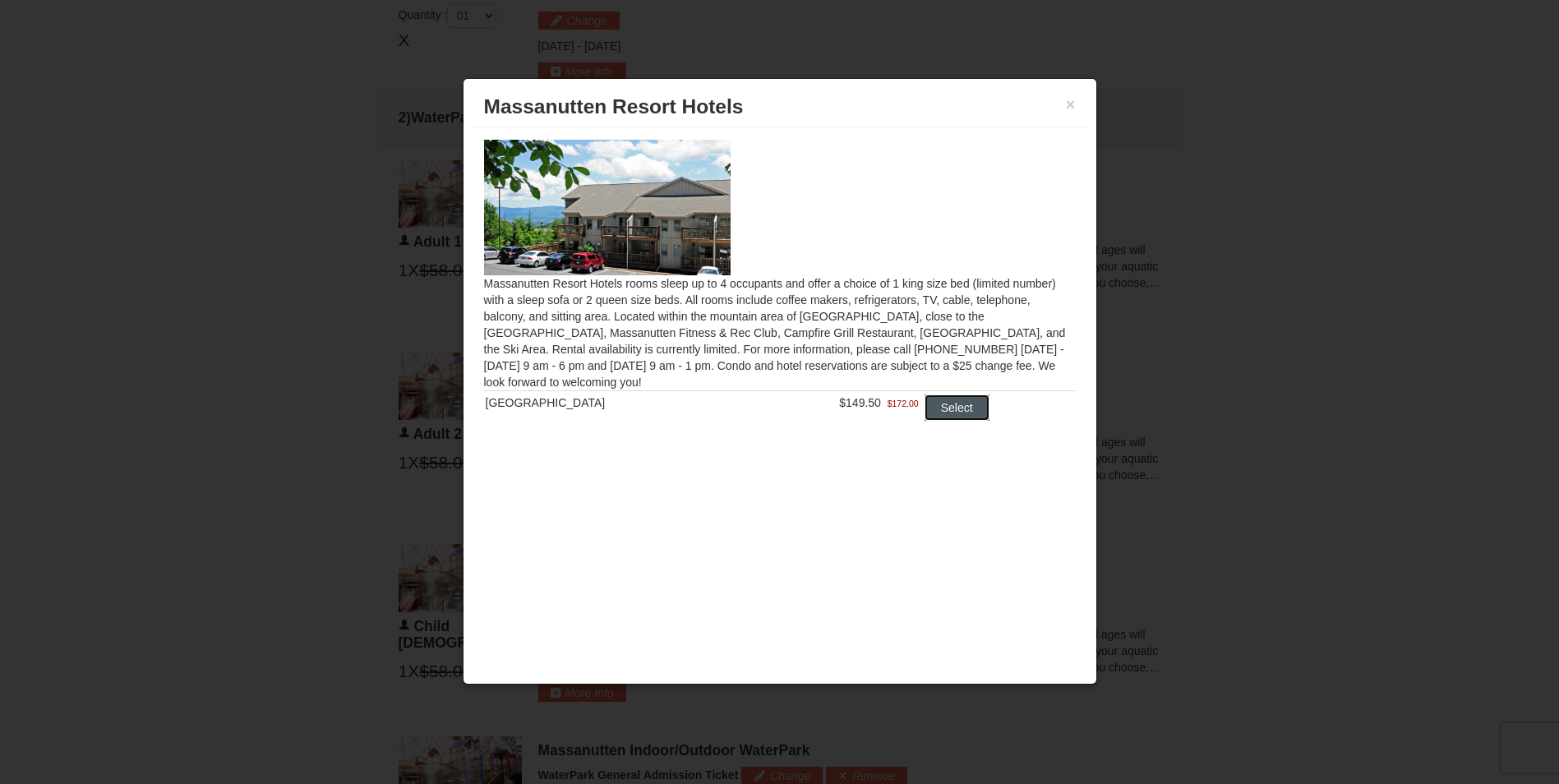
click at [942, 410] on button "Select" at bounding box center [957, 408] width 65 height 26
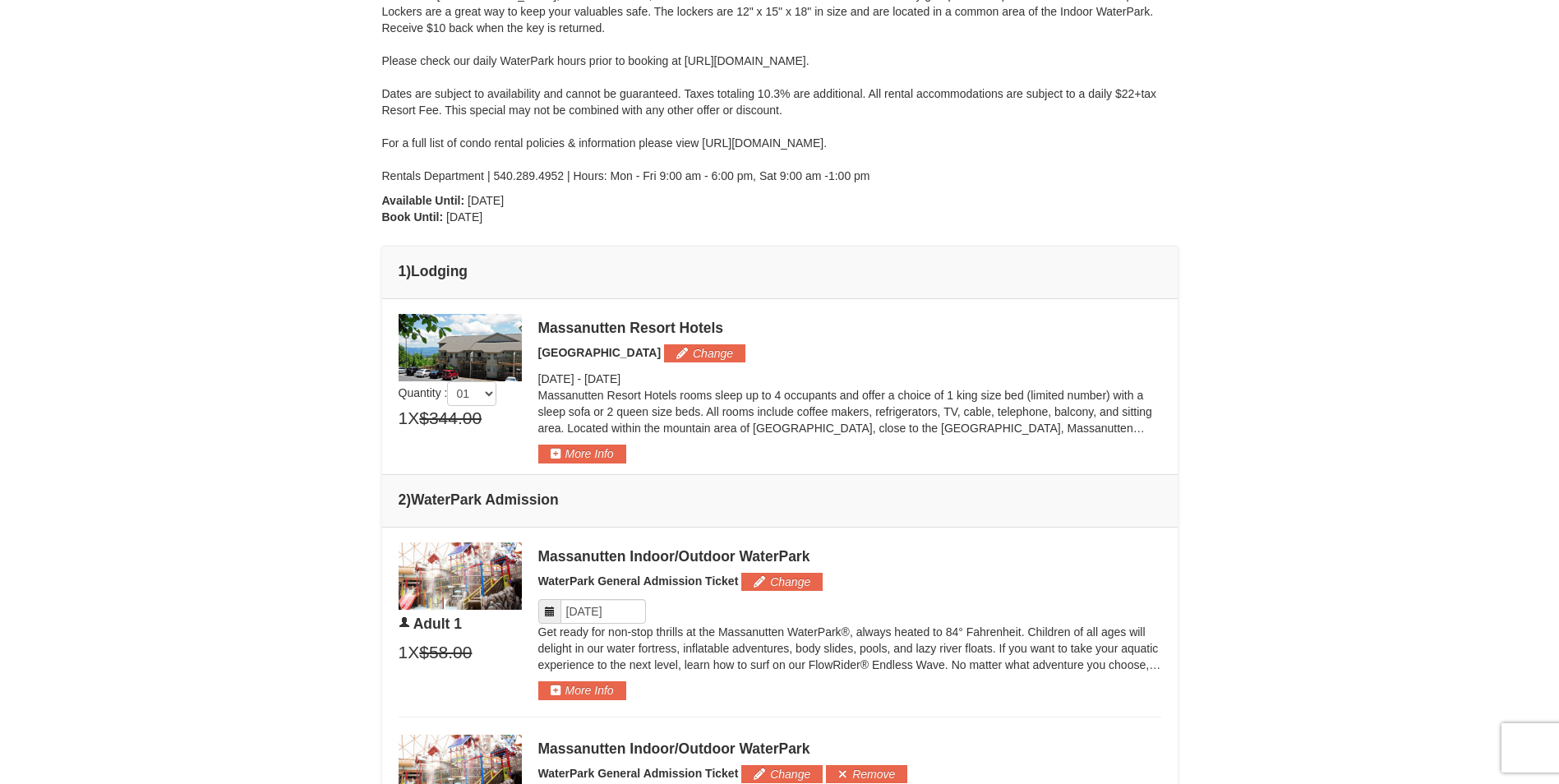
scroll to position [535, 0]
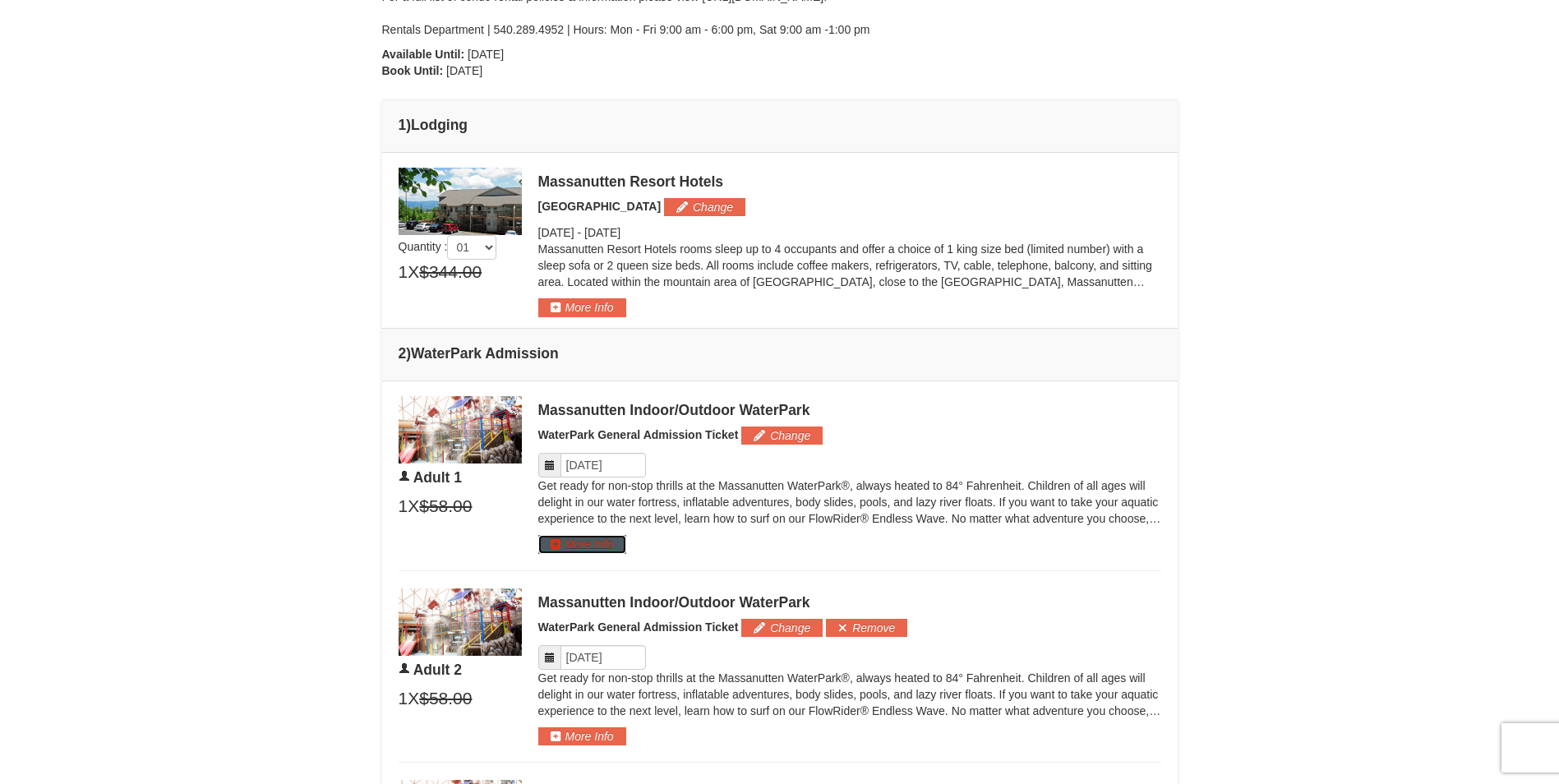
click at [590, 548] on button "More Info" at bounding box center [582, 545] width 88 height 18
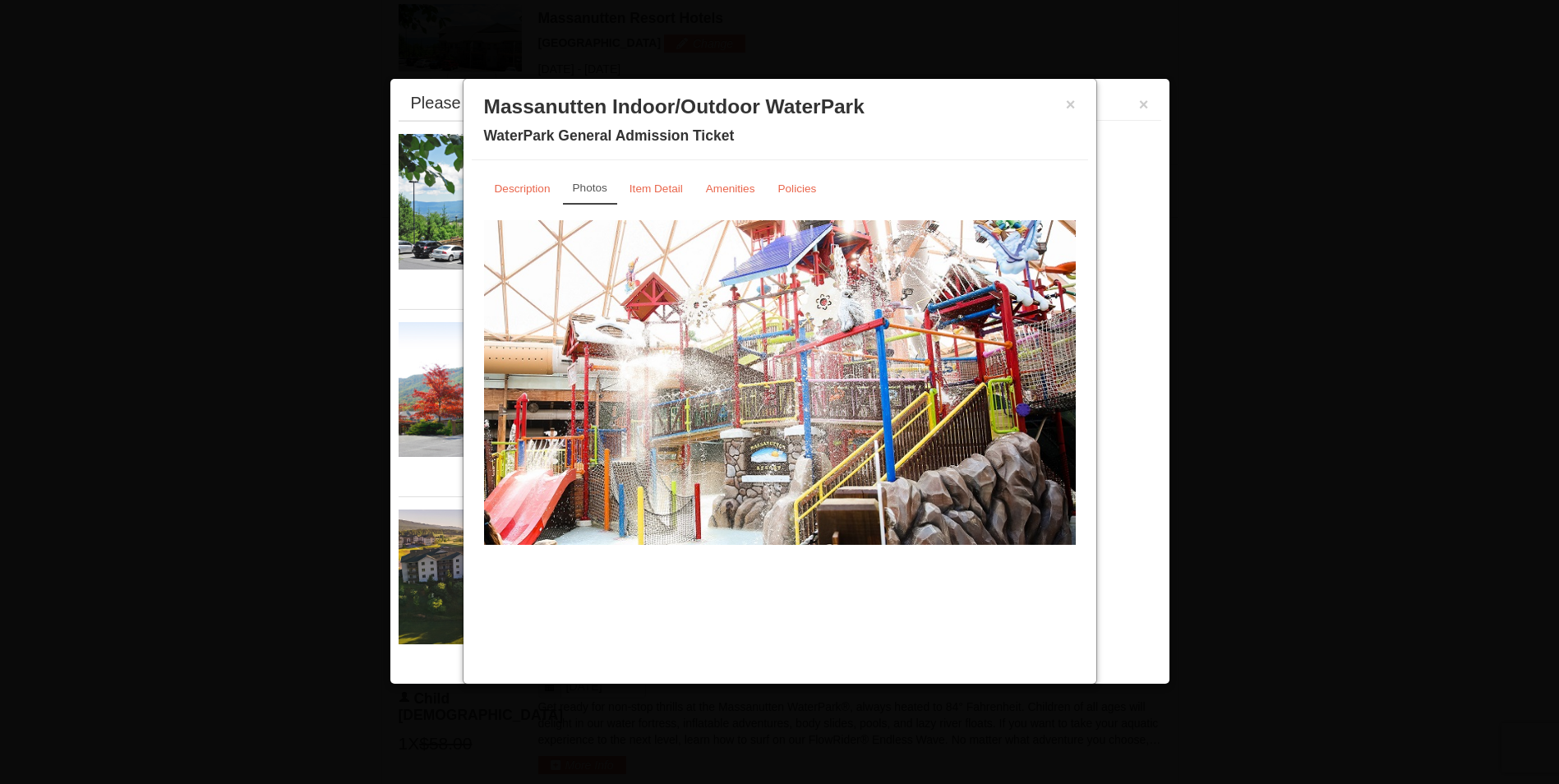
scroll to position [704, 0]
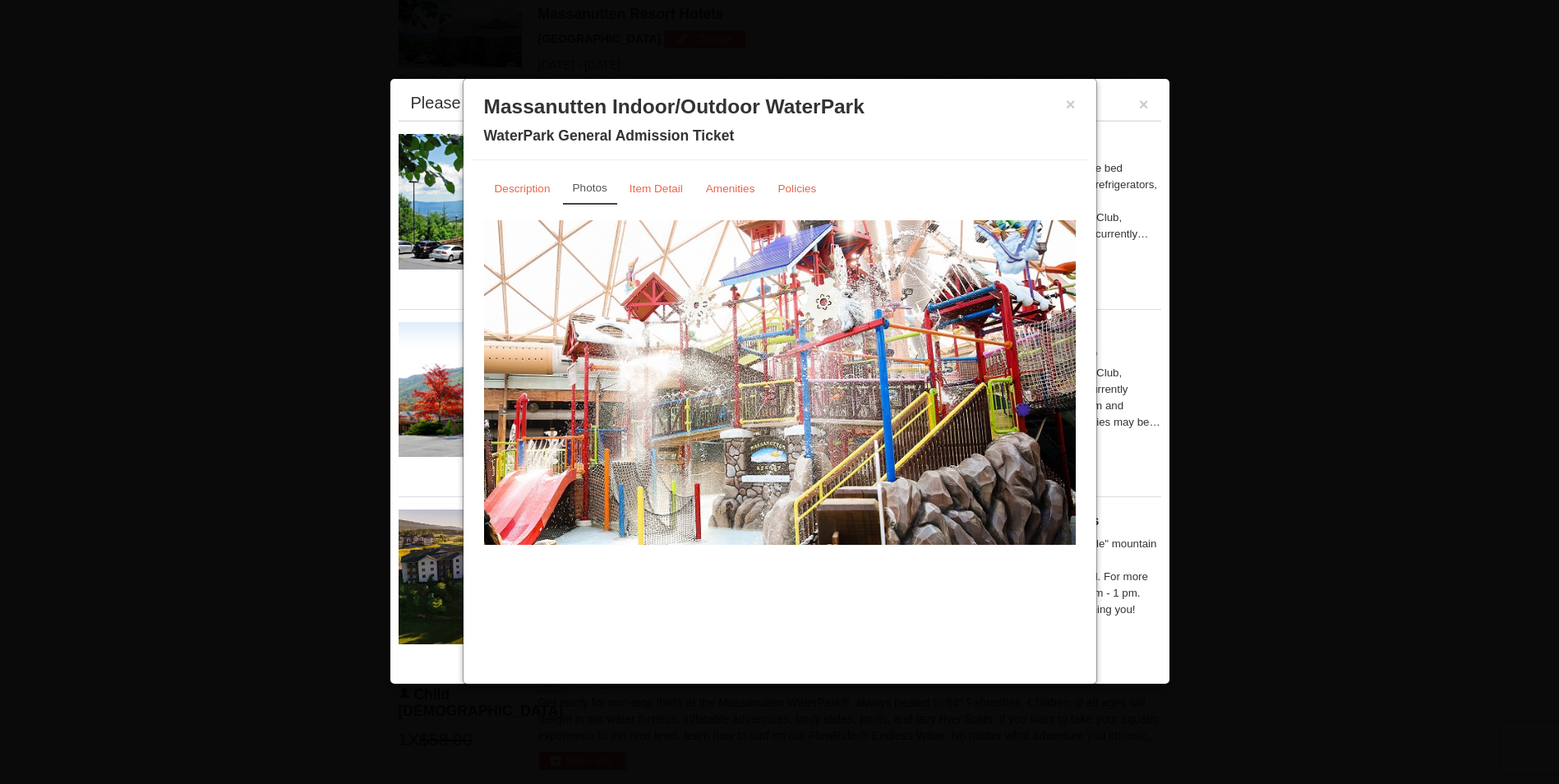
click at [1068, 103] on button "×" at bounding box center [1071, 104] width 10 height 17
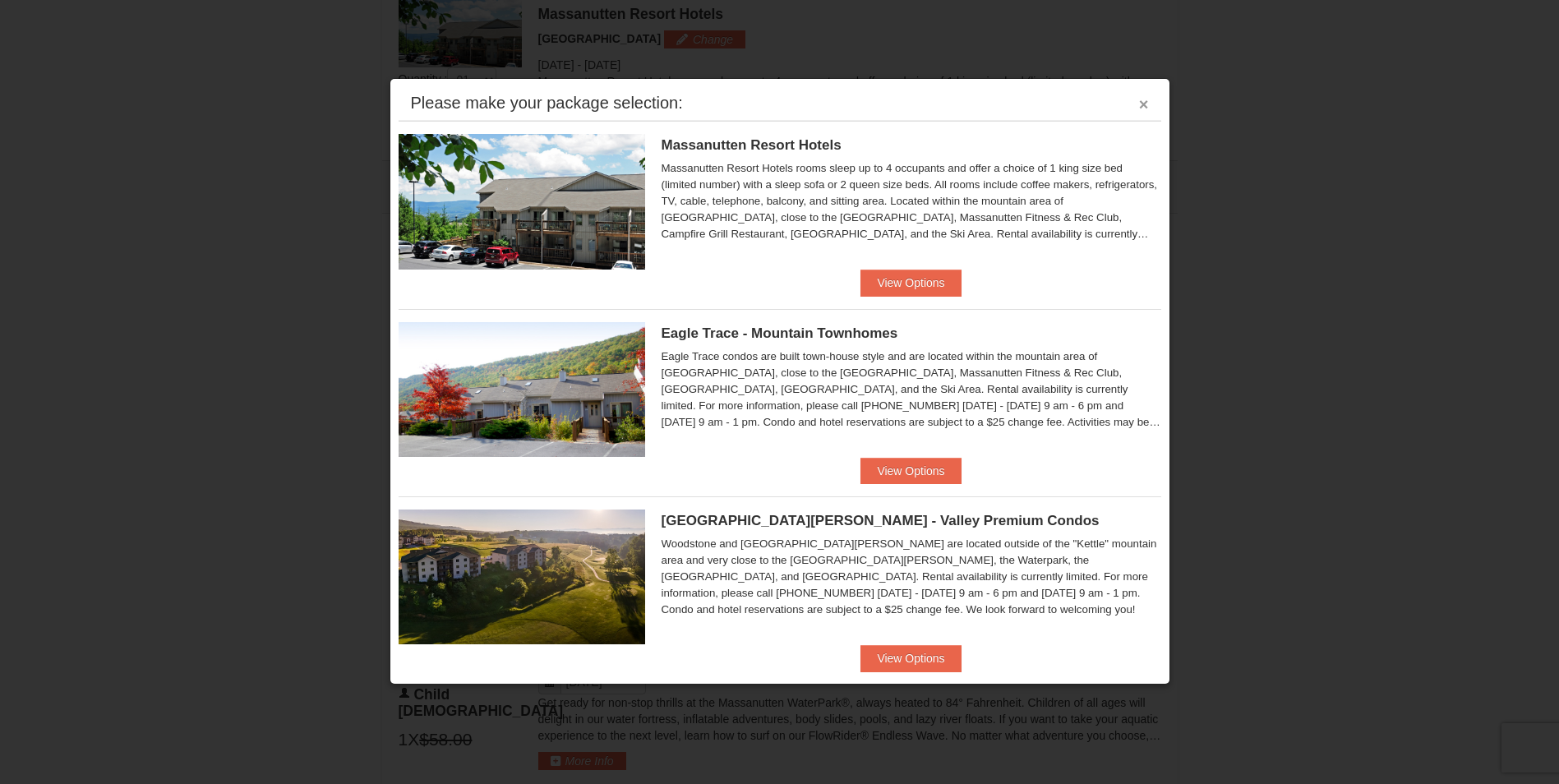
click at [1139, 101] on button "×" at bounding box center [1144, 104] width 10 height 17
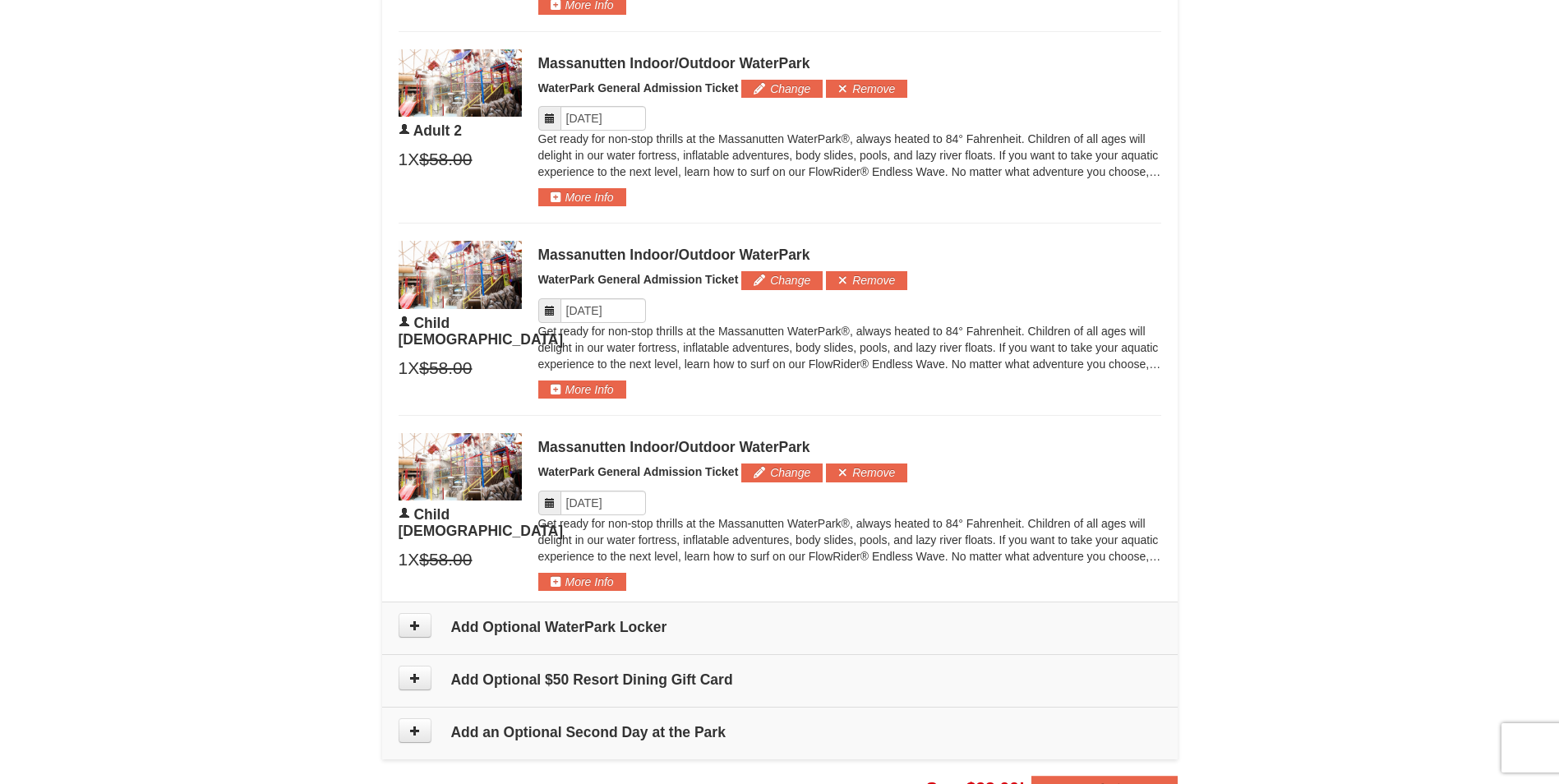
scroll to position [1032, 0]
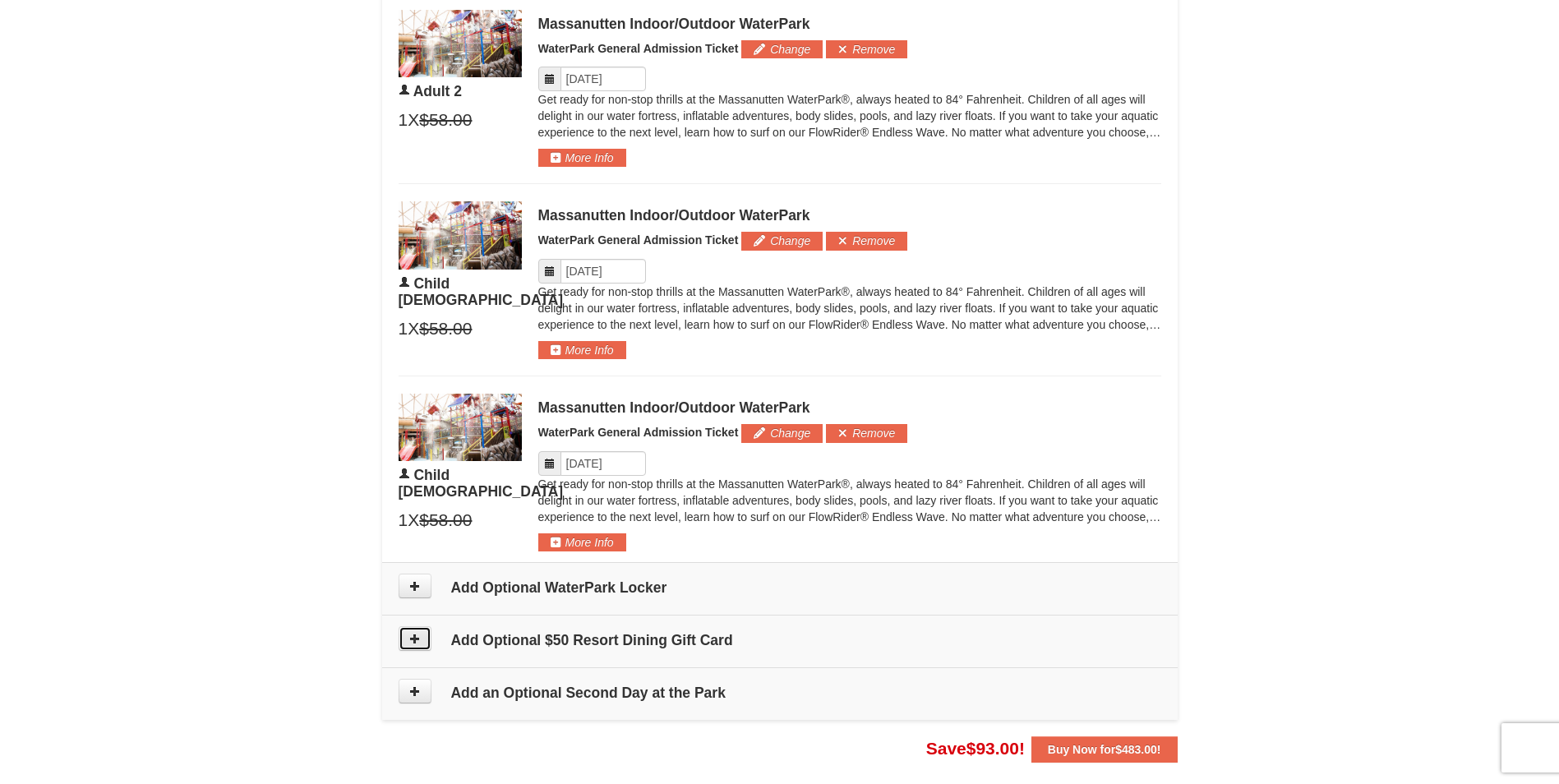
click at [424, 643] on button at bounding box center [415, 638] width 33 height 25
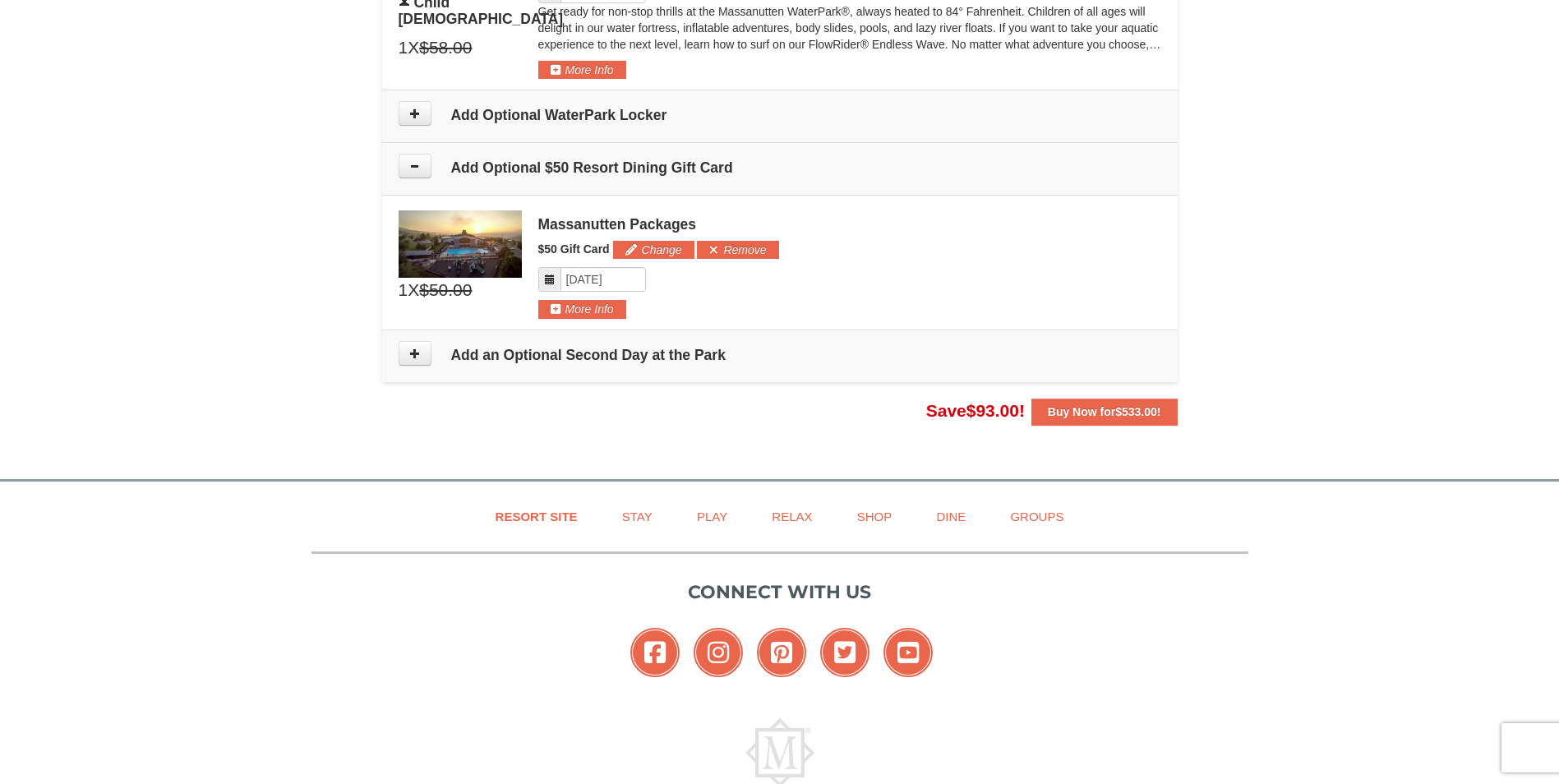
scroll to position [1429, 0]
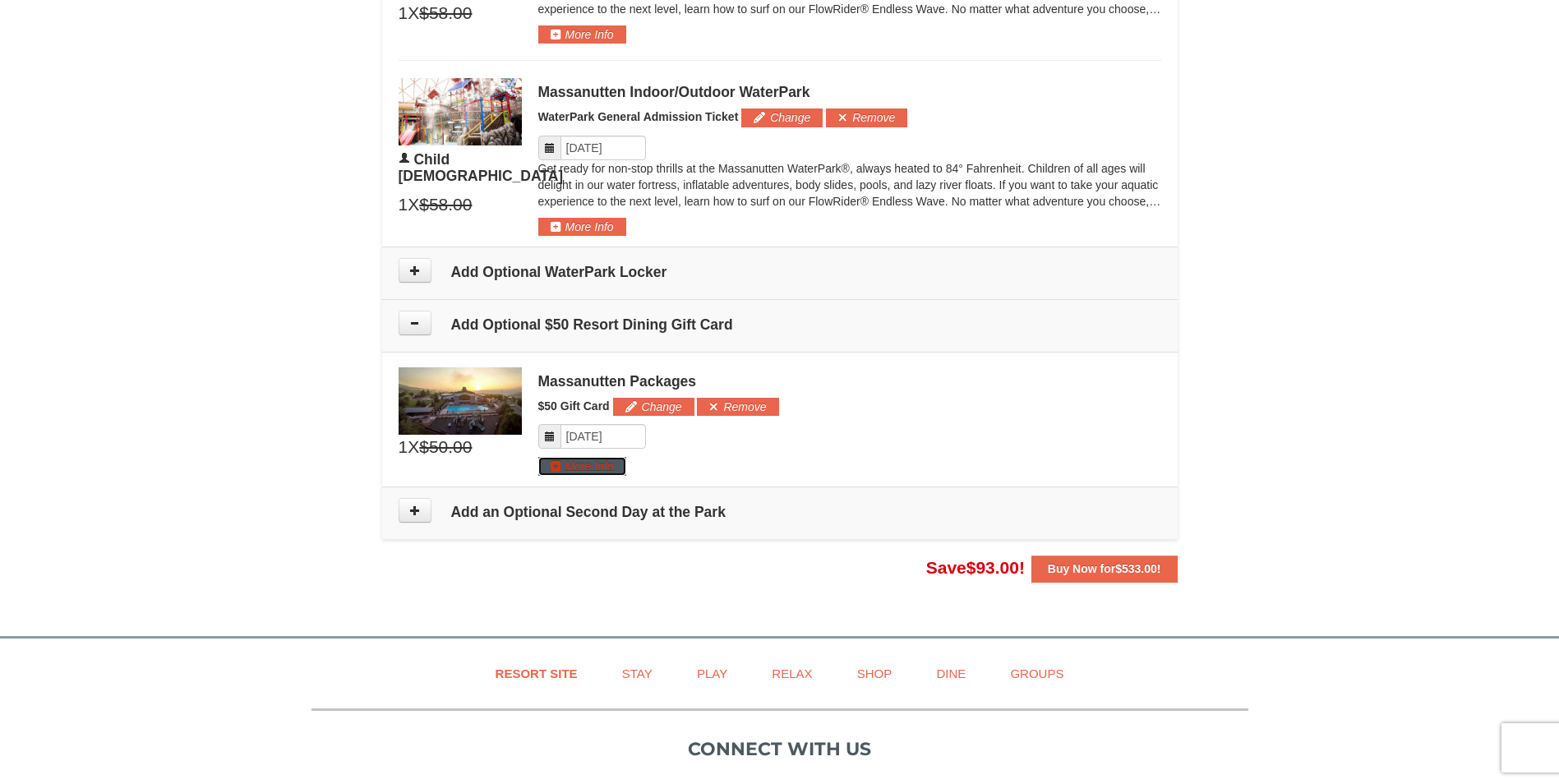
click at [588, 472] on button "More Info" at bounding box center [582, 466] width 88 height 18
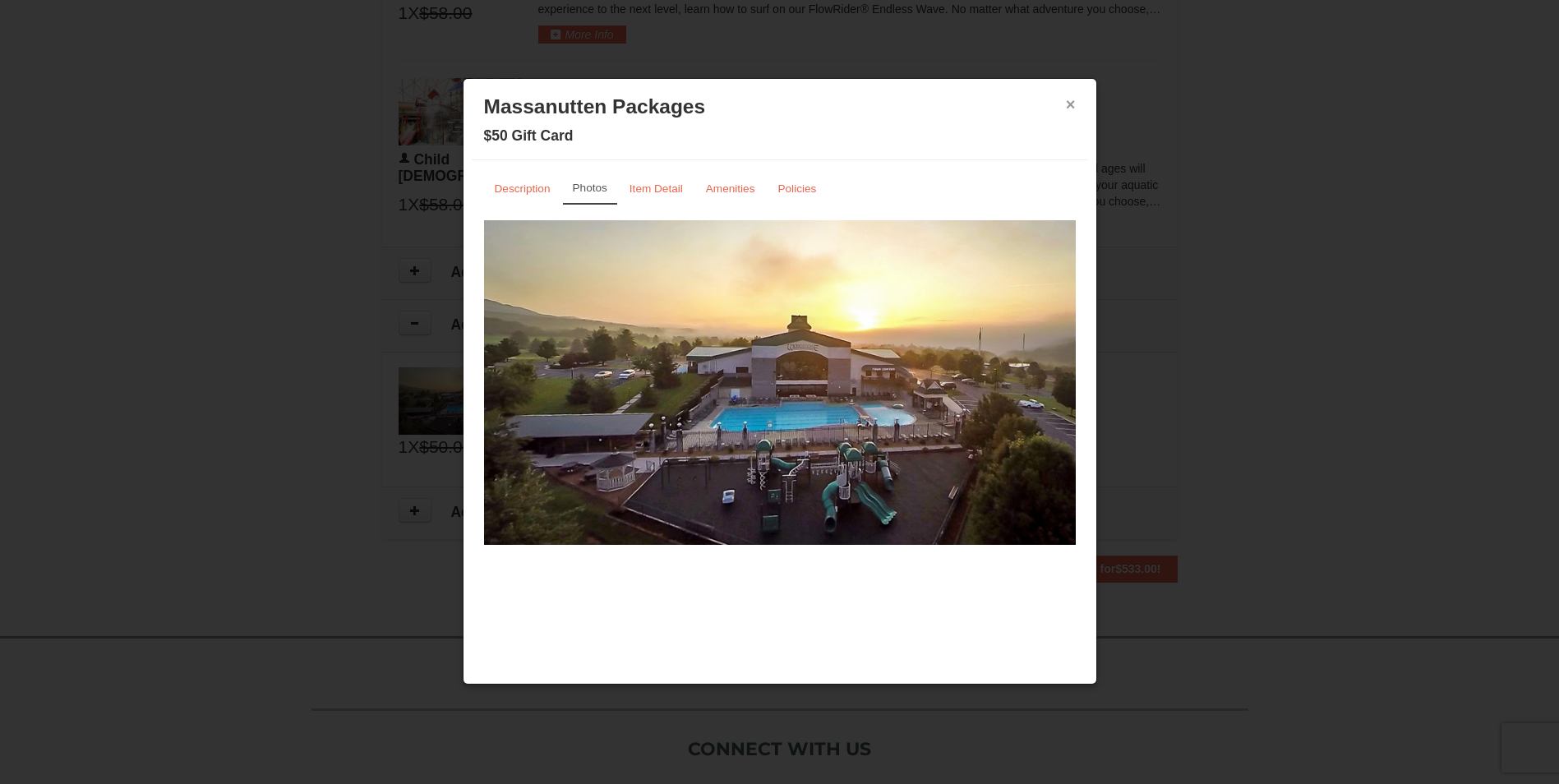
click at [1068, 106] on button "×" at bounding box center [1071, 104] width 10 height 17
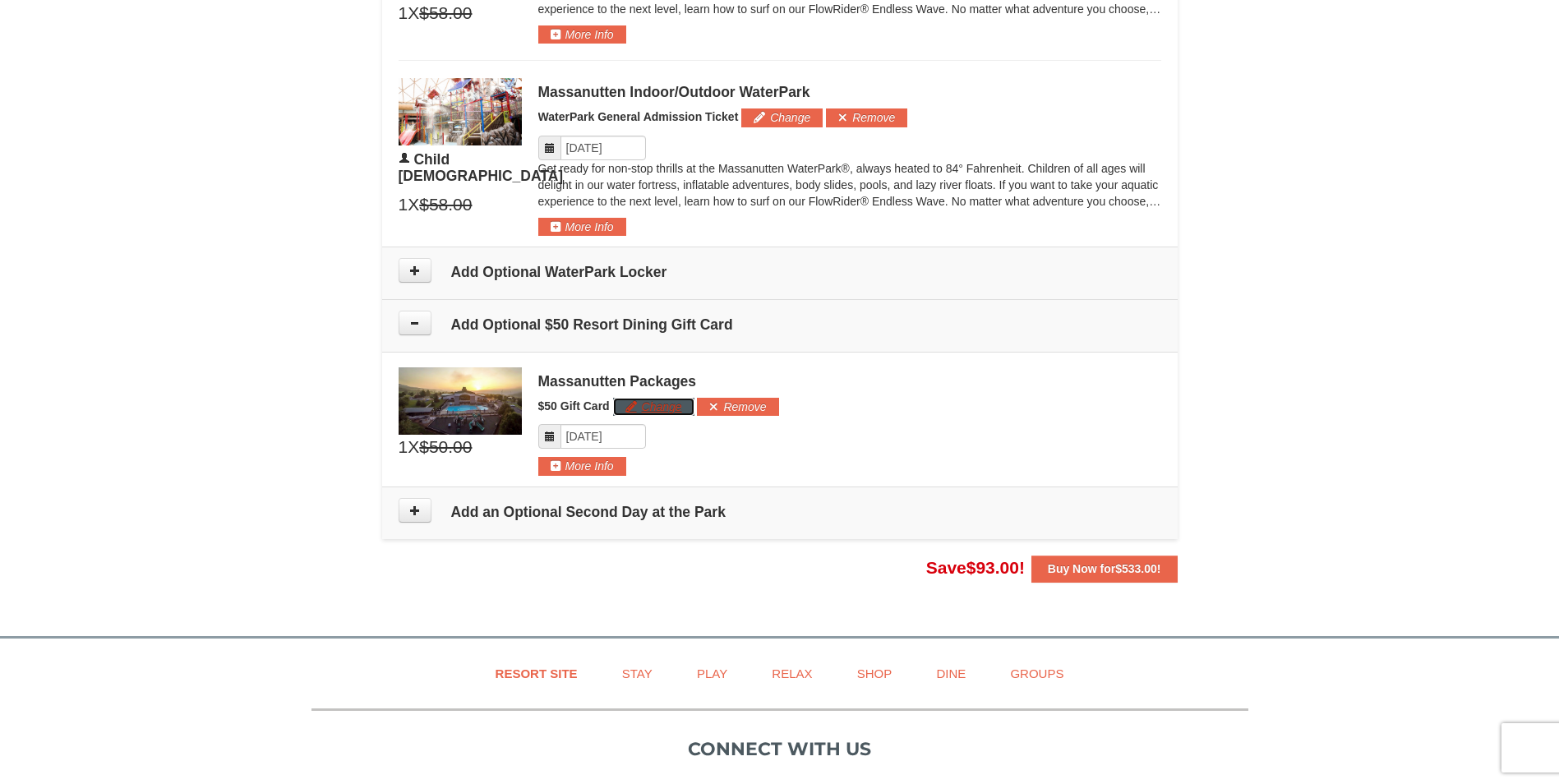
click at [677, 410] on button "Change" at bounding box center [654, 407] width 81 height 18
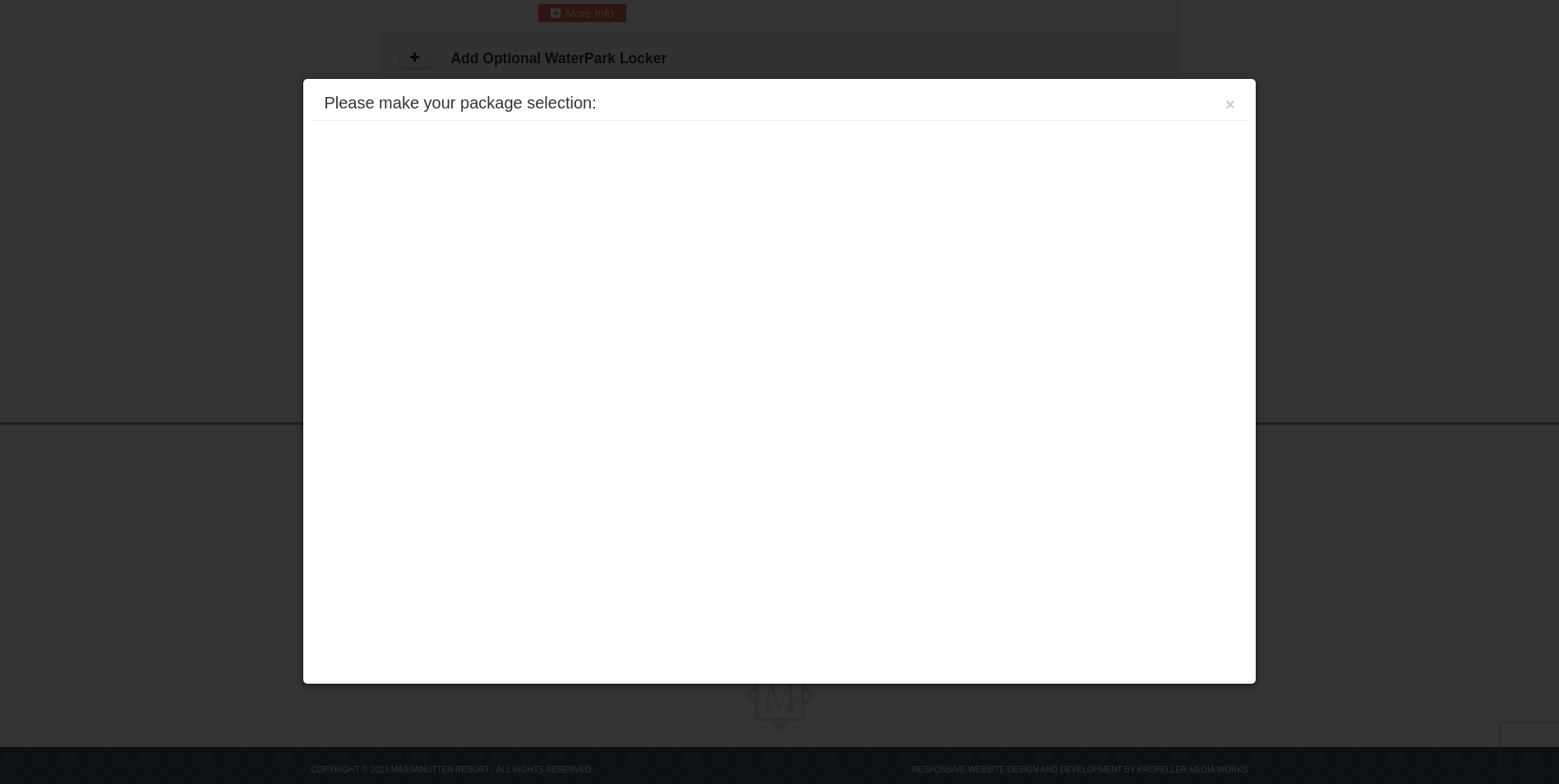
scroll to position [1676, 0]
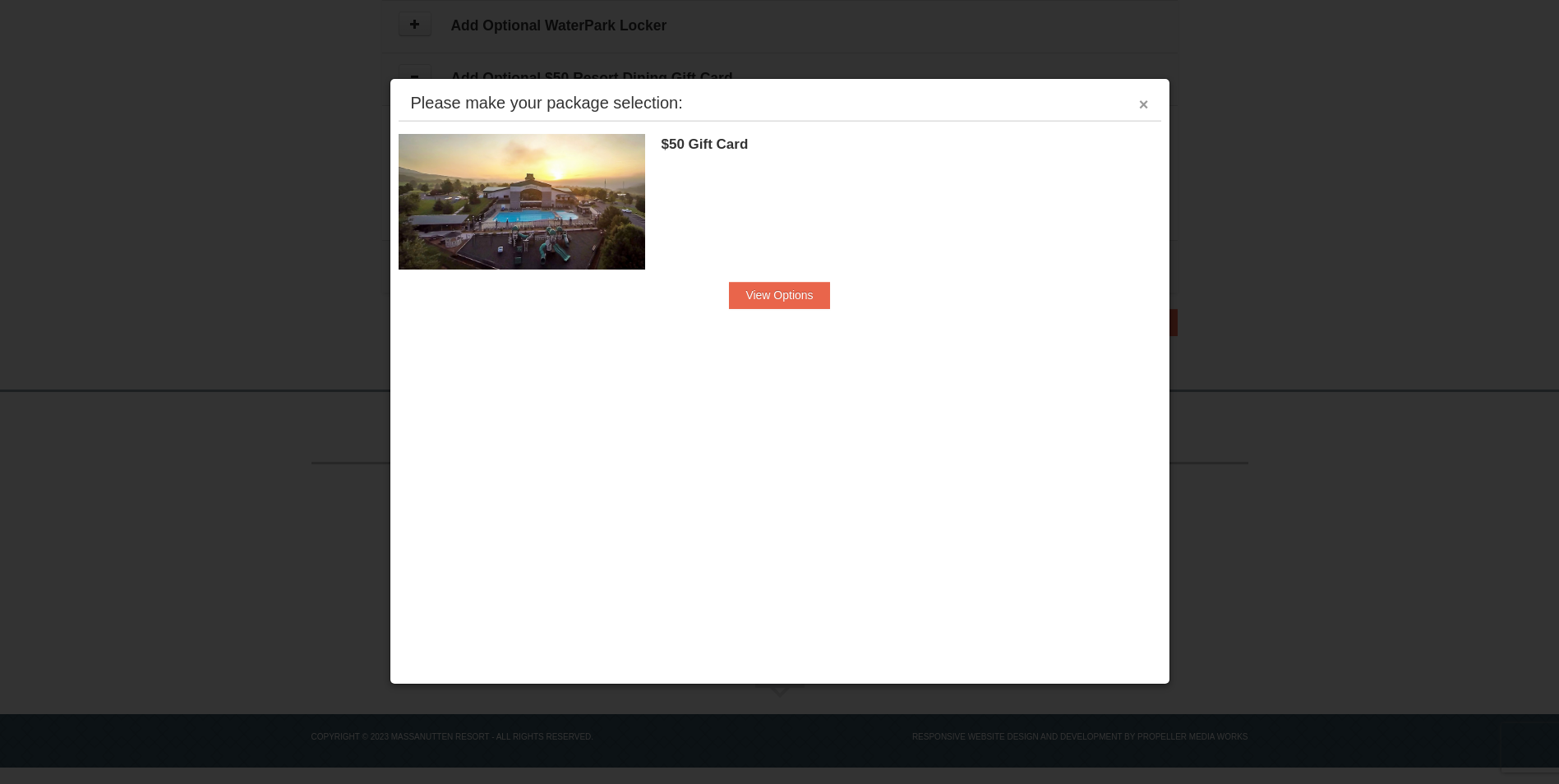
click at [1148, 102] on button "×" at bounding box center [1144, 104] width 10 height 17
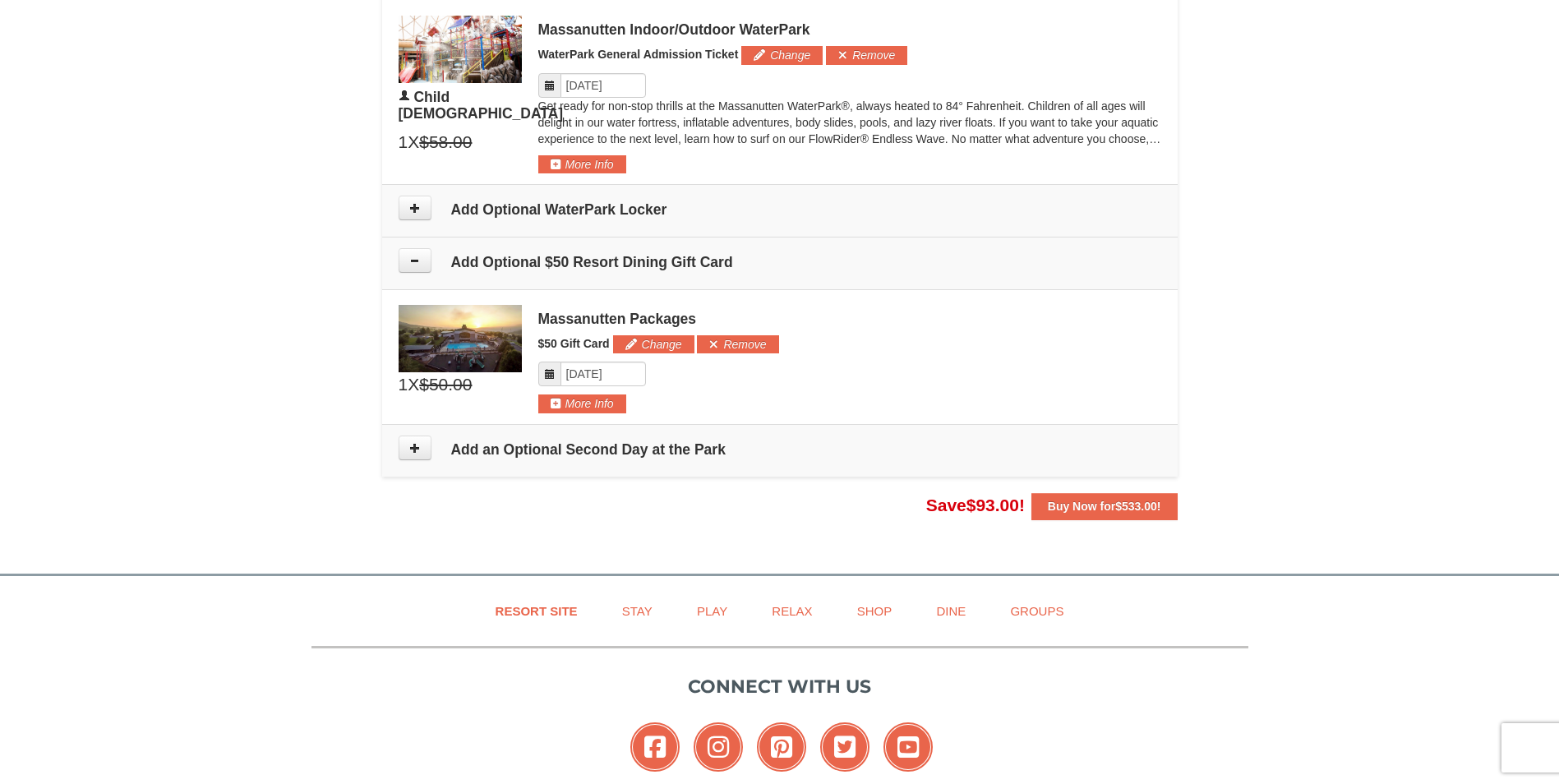
scroll to position [1512, 0]
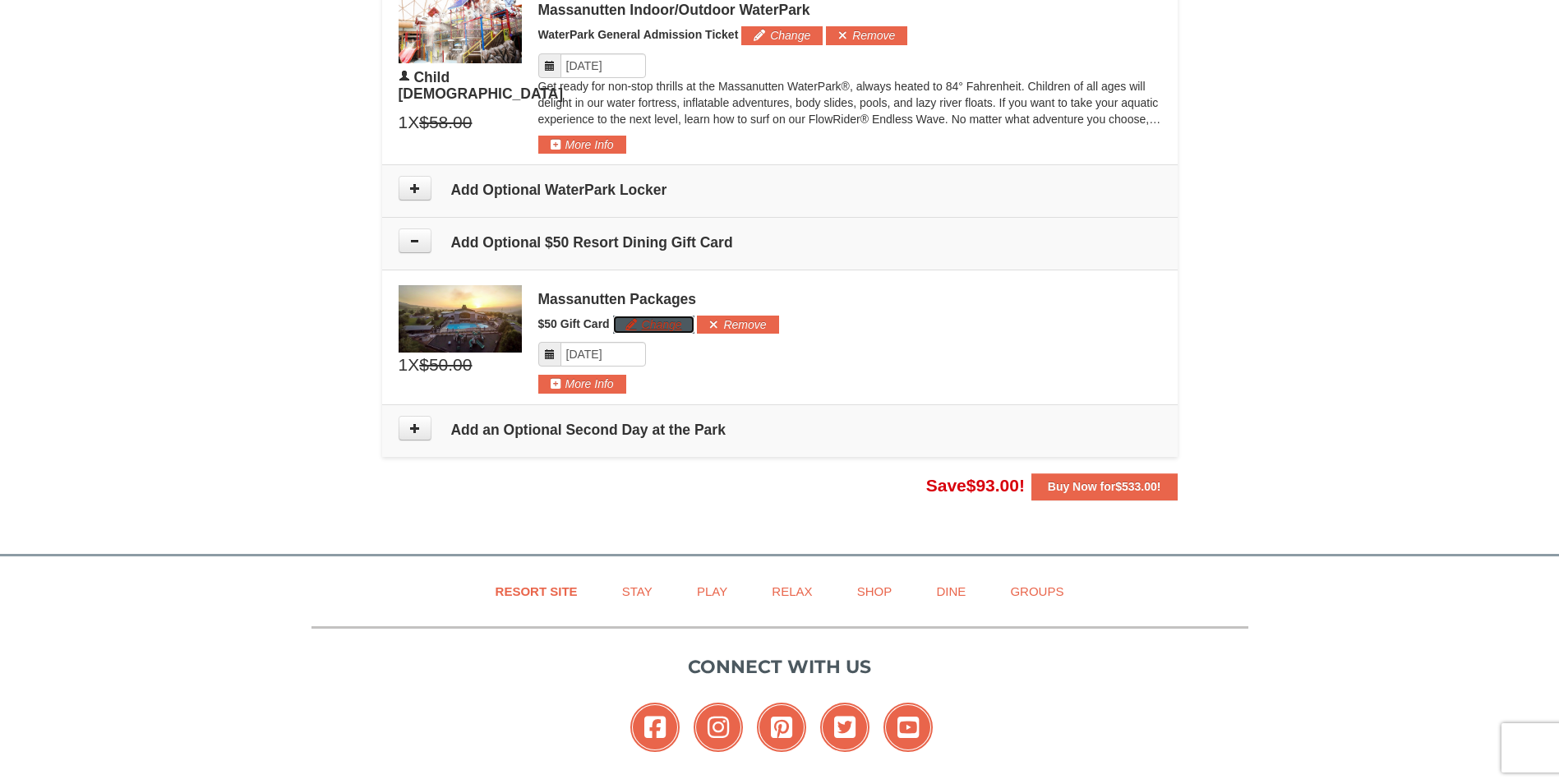
click at [647, 327] on button "Change" at bounding box center [654, 325] width 81 height 18
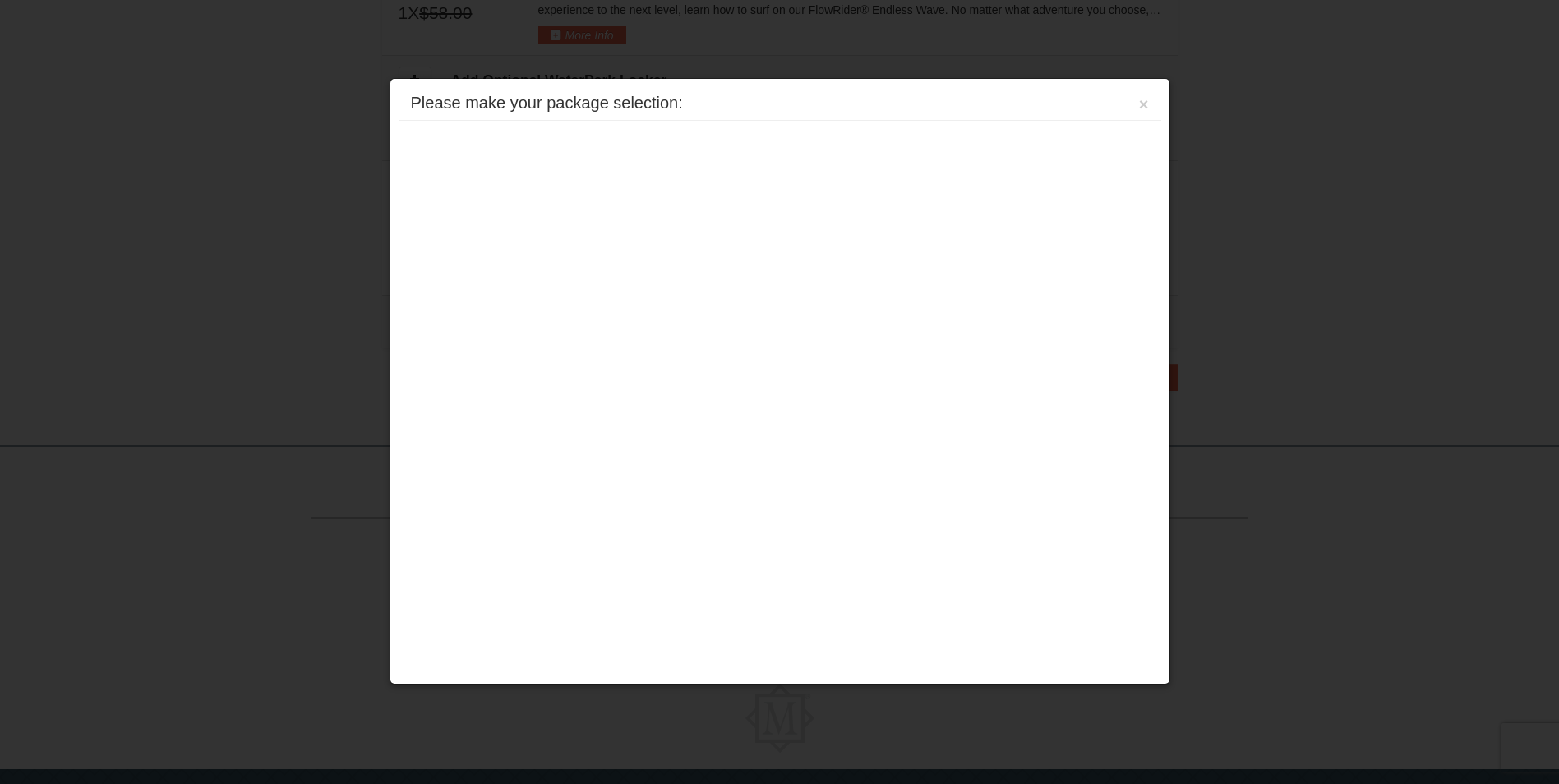
scroll to position [1676, 0]
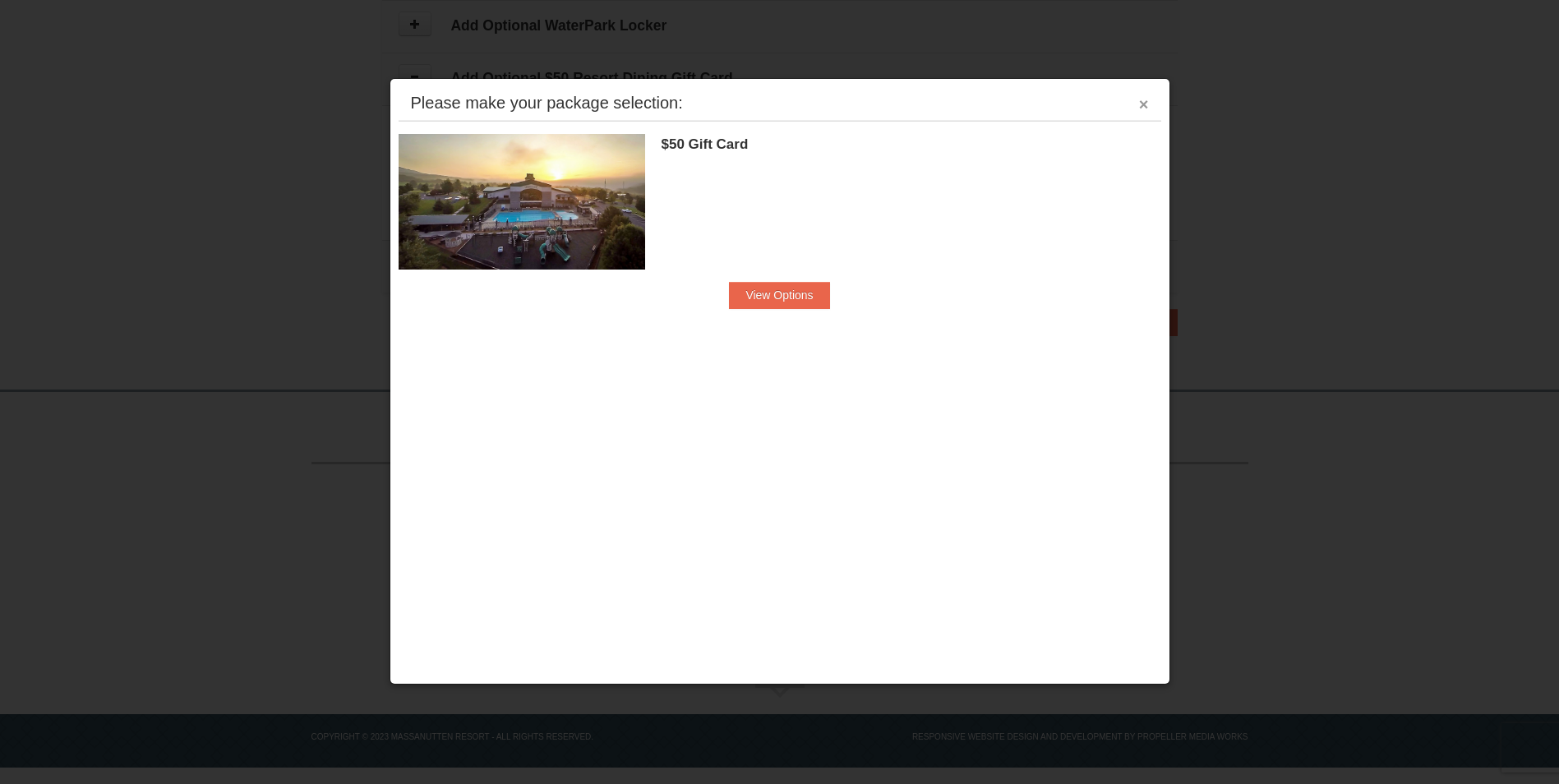
click at [1140, 101] on button "×" at bounding box center [1144, 104] width 10 height 17
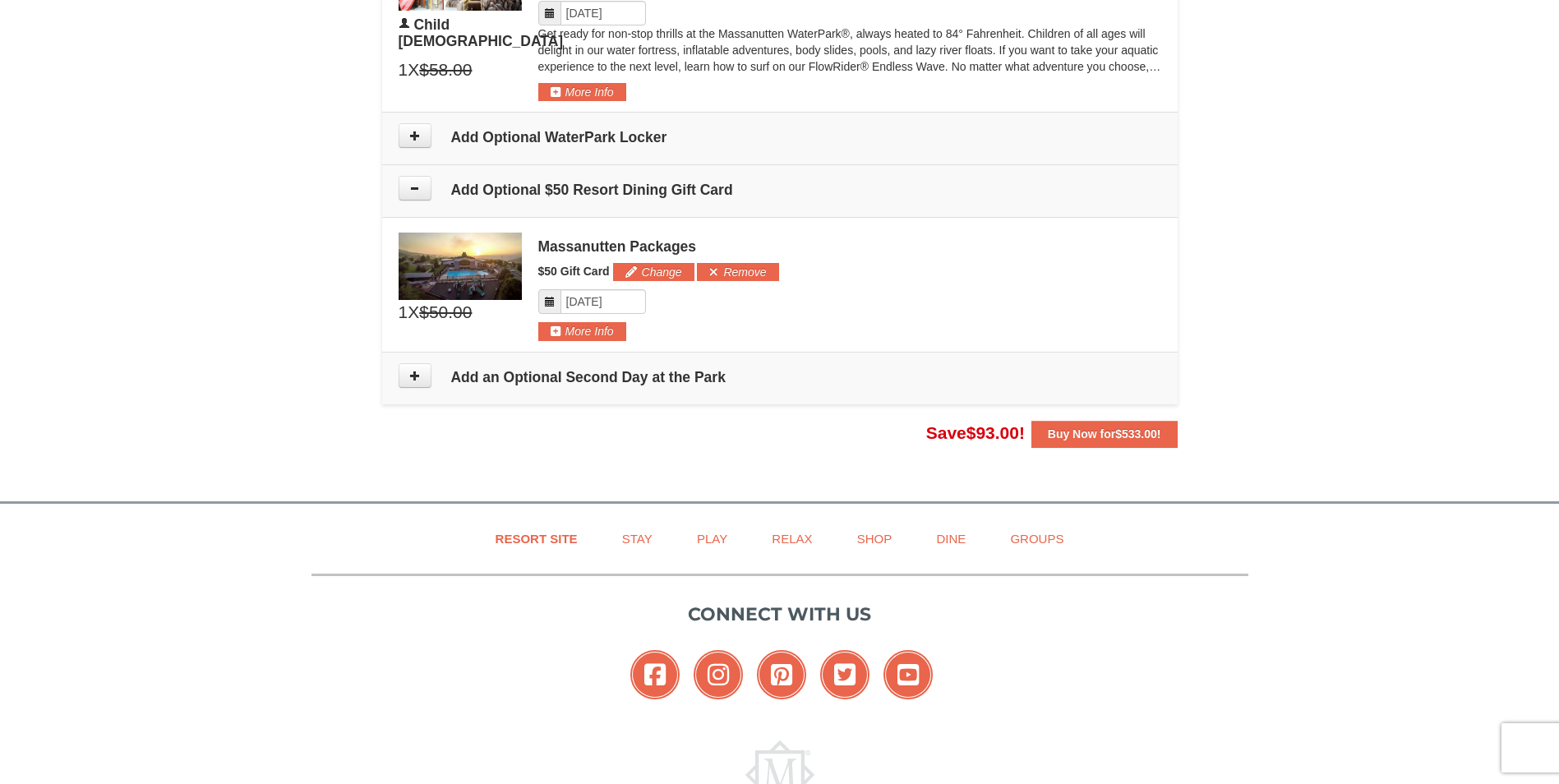
scroll to position [1348, 0]
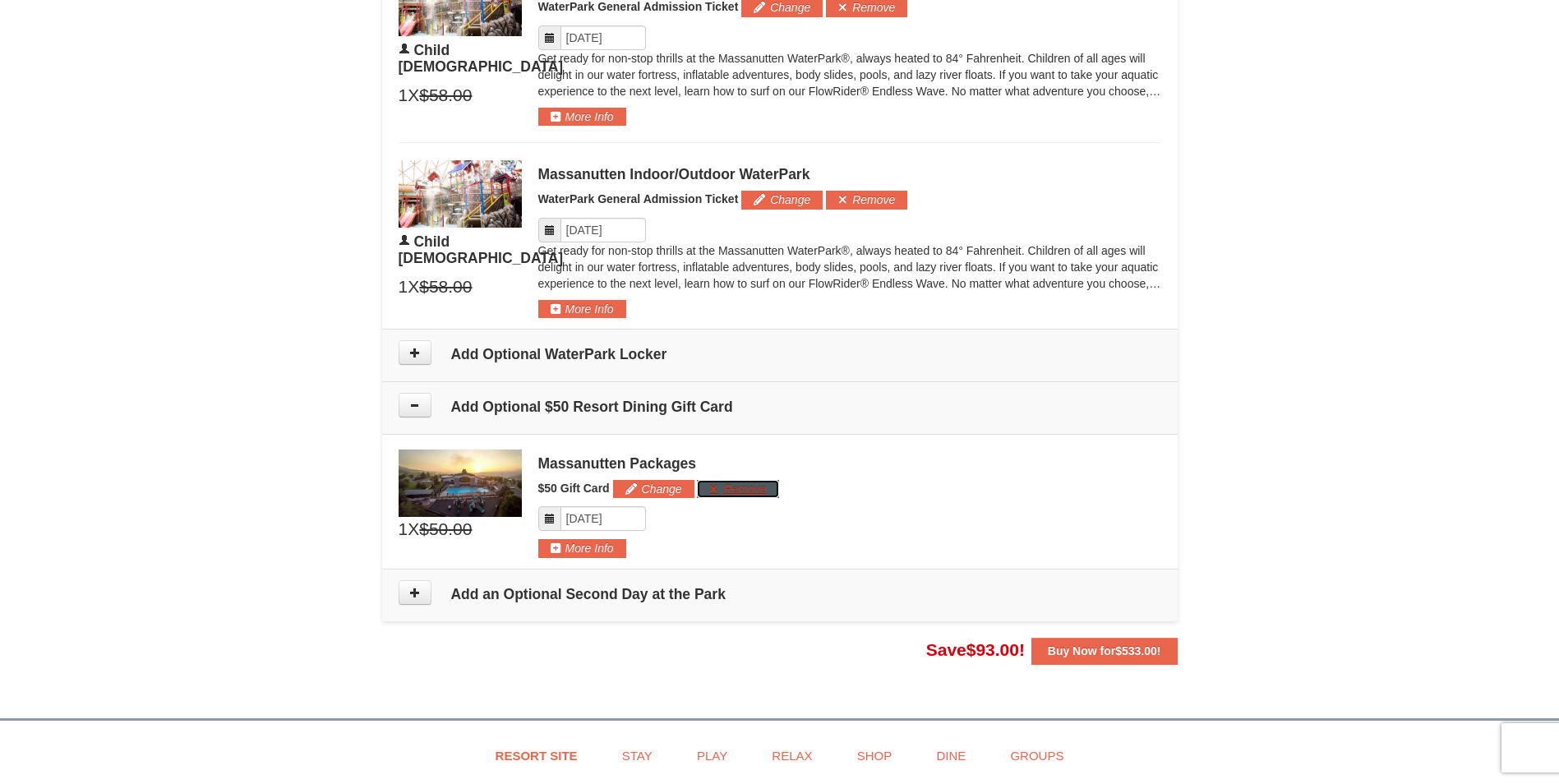
click at [743, 493] on button "Remove" at bounding box center [738, 489] width 81 height 18
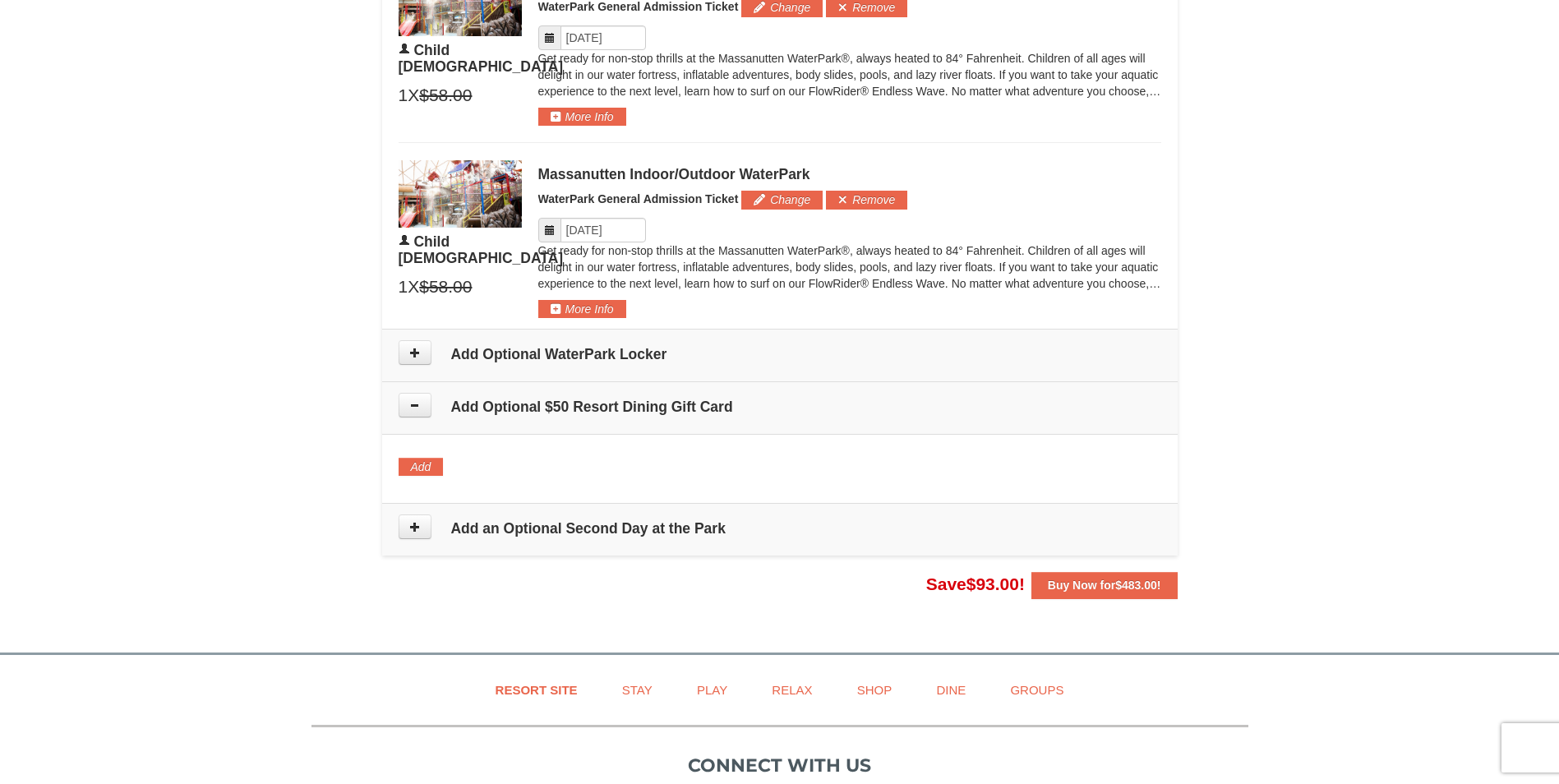
scroll to position [1019, 0]
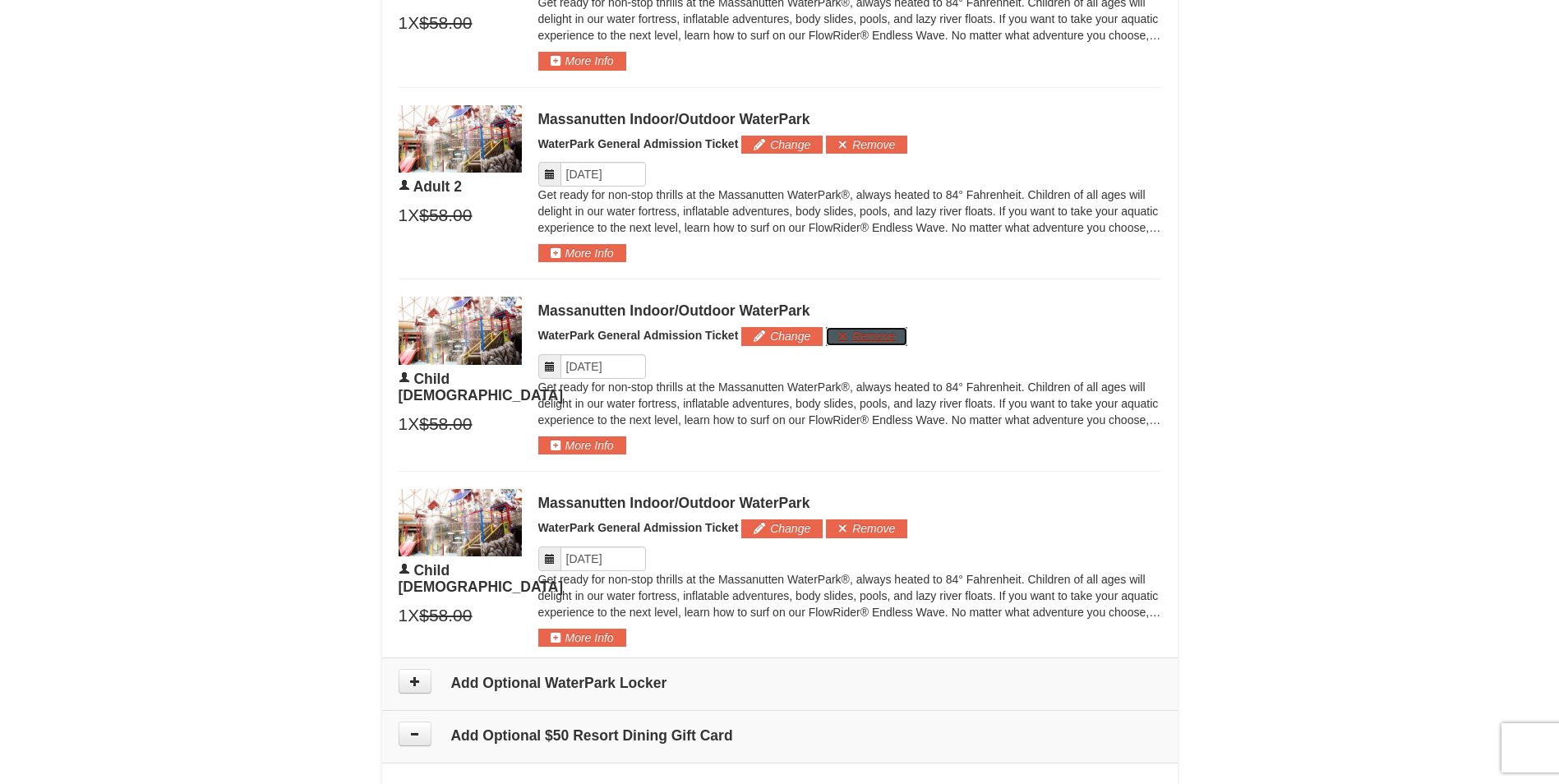
click at [859, 336] on button "Remove" at bounding box center [866, 337] width 81 height 18
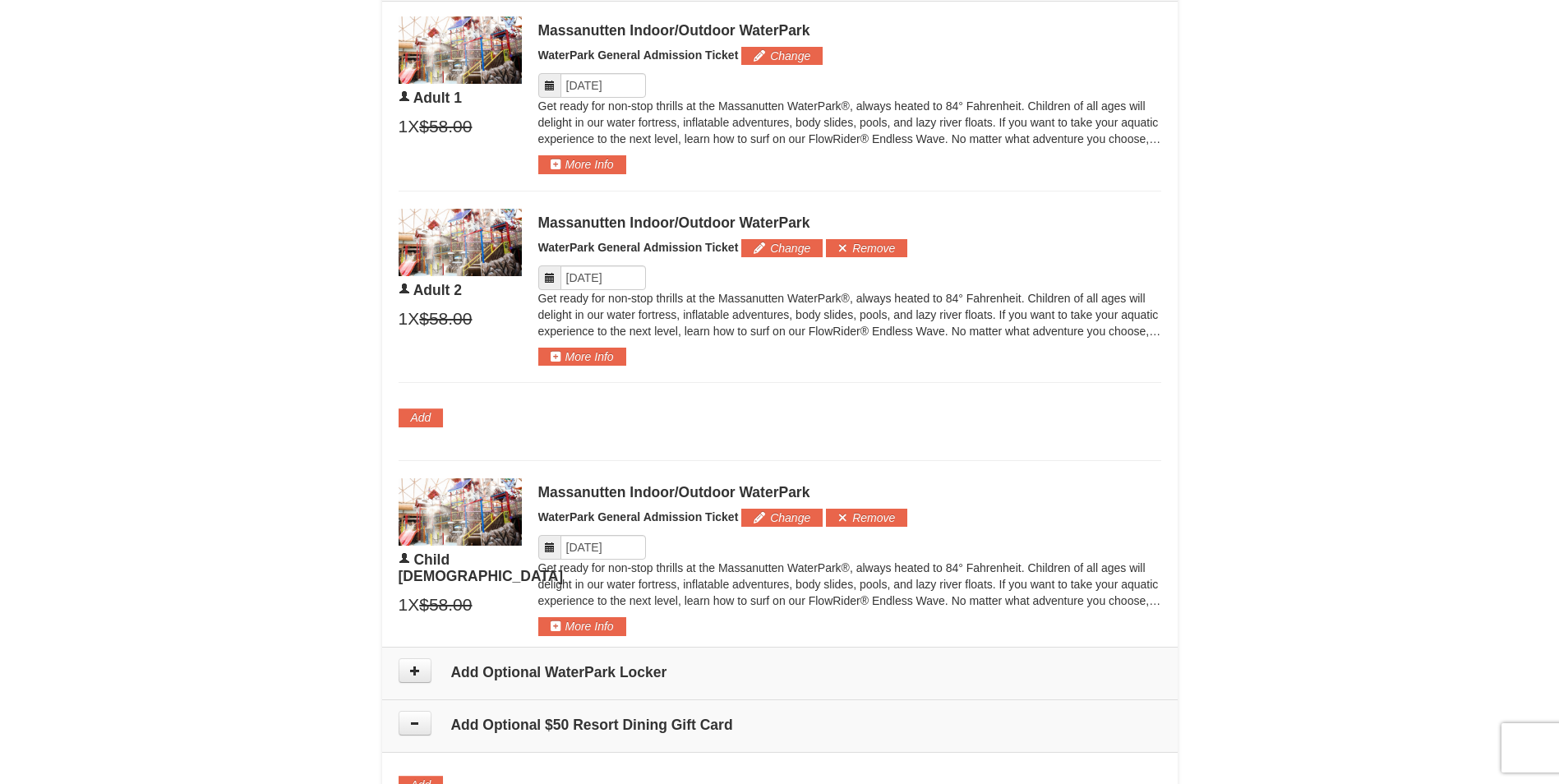
scroll to position [772, 0]
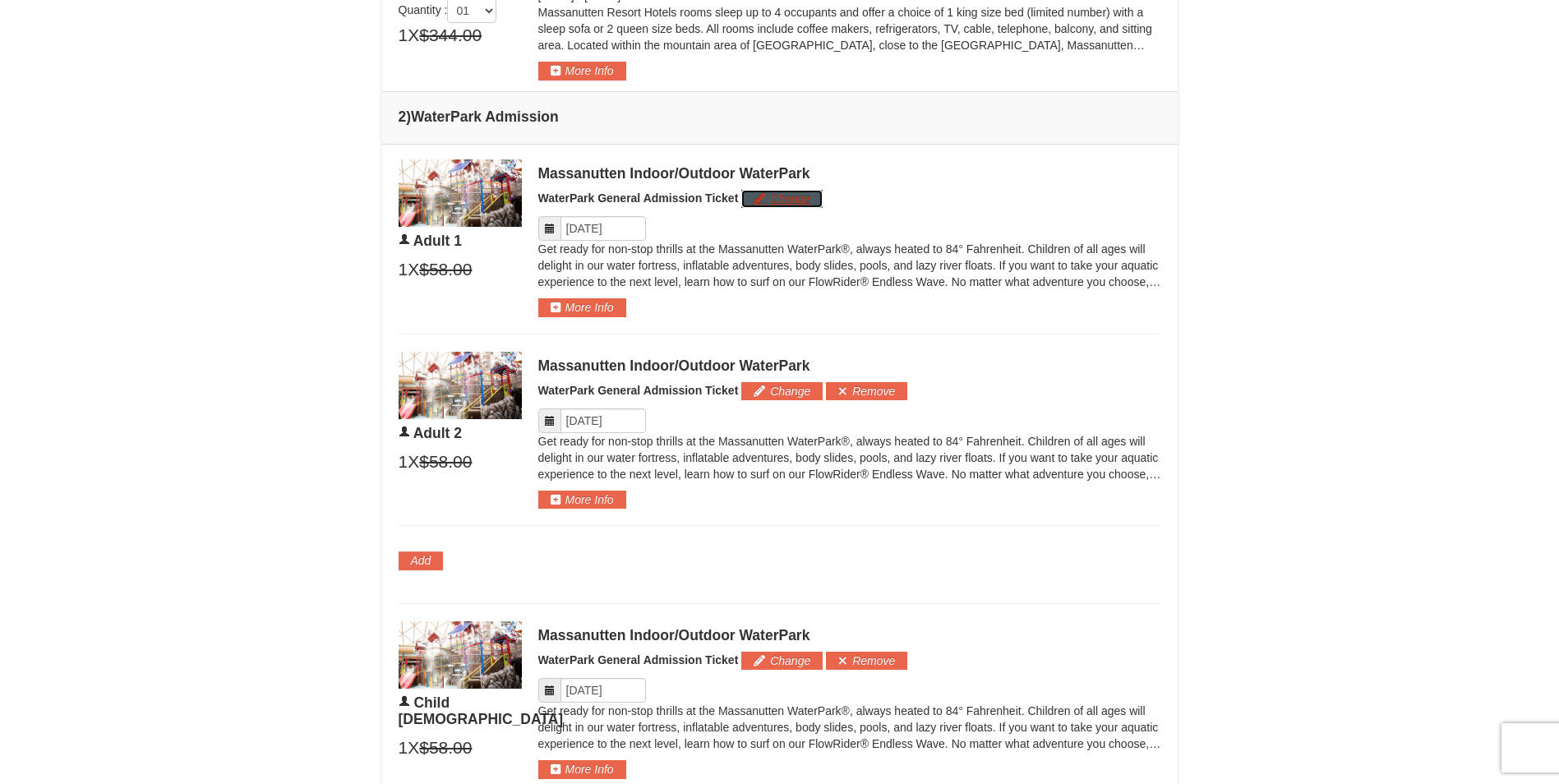
click at [795, 200] on button "Change" at bounding box center [782, 199] width 81 height 18
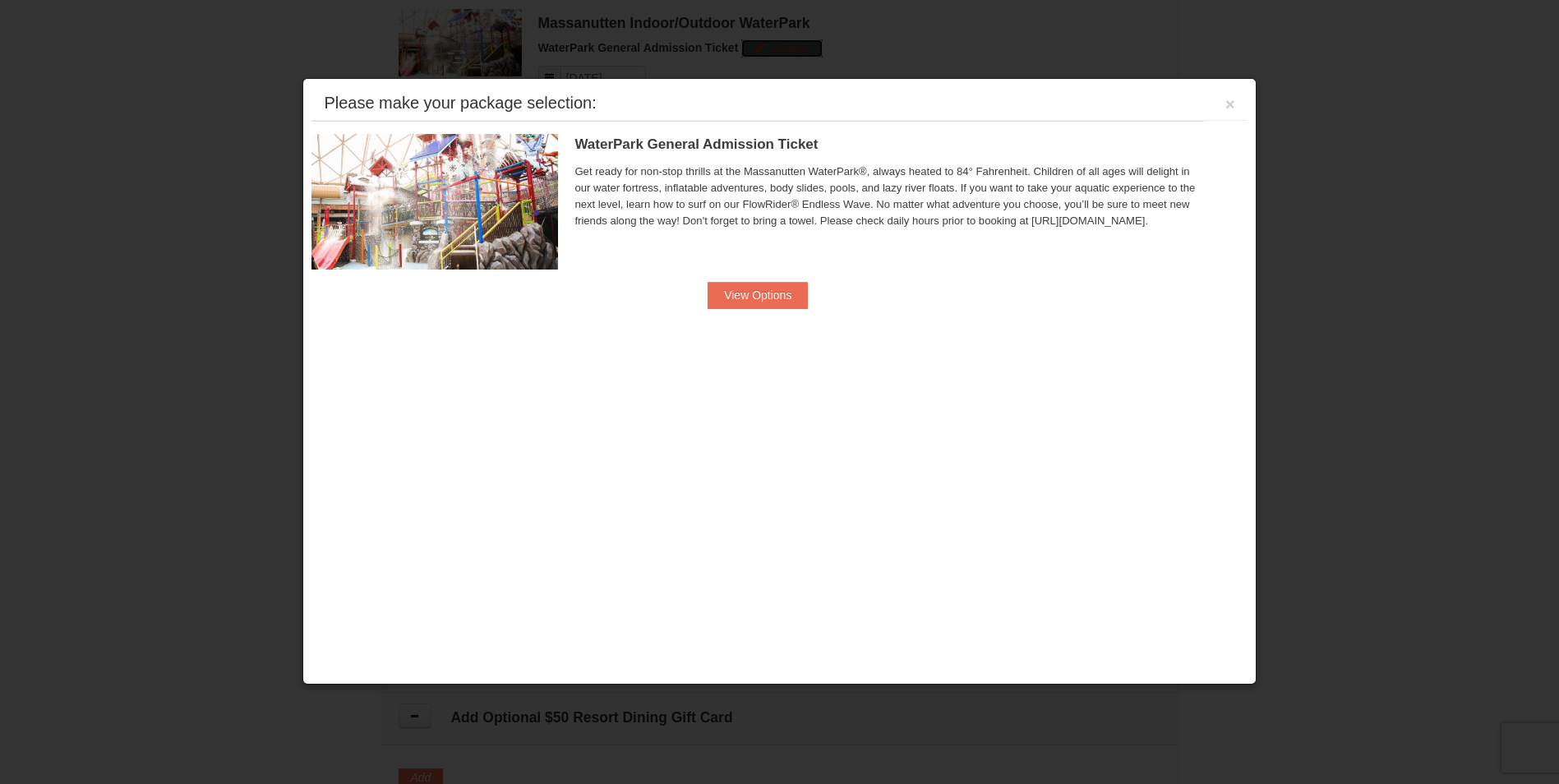
scroll to position [932, 0]
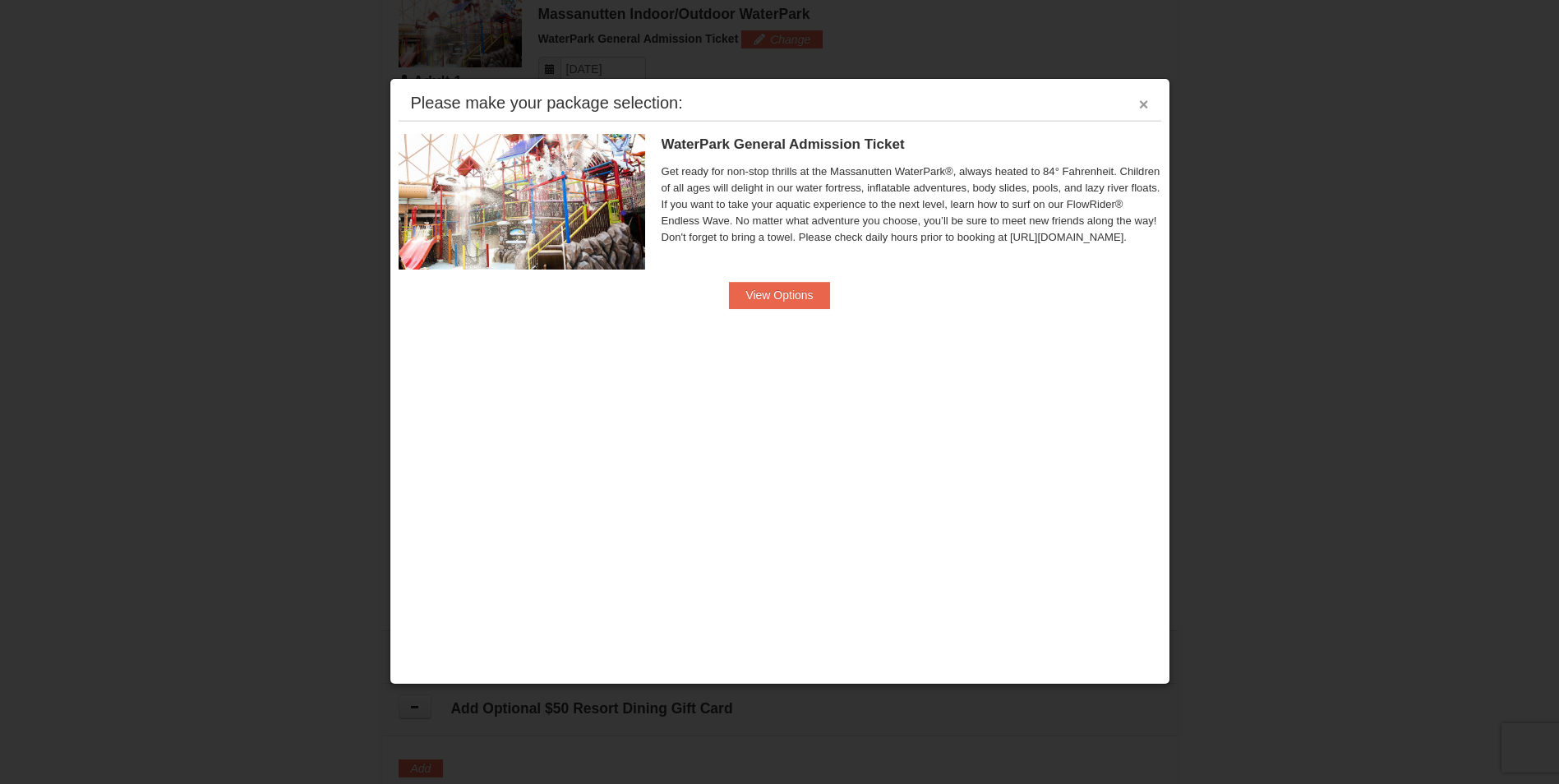
click at [1141, 102] on button "×" at bounding box center [1144, 104] width 10 height 17
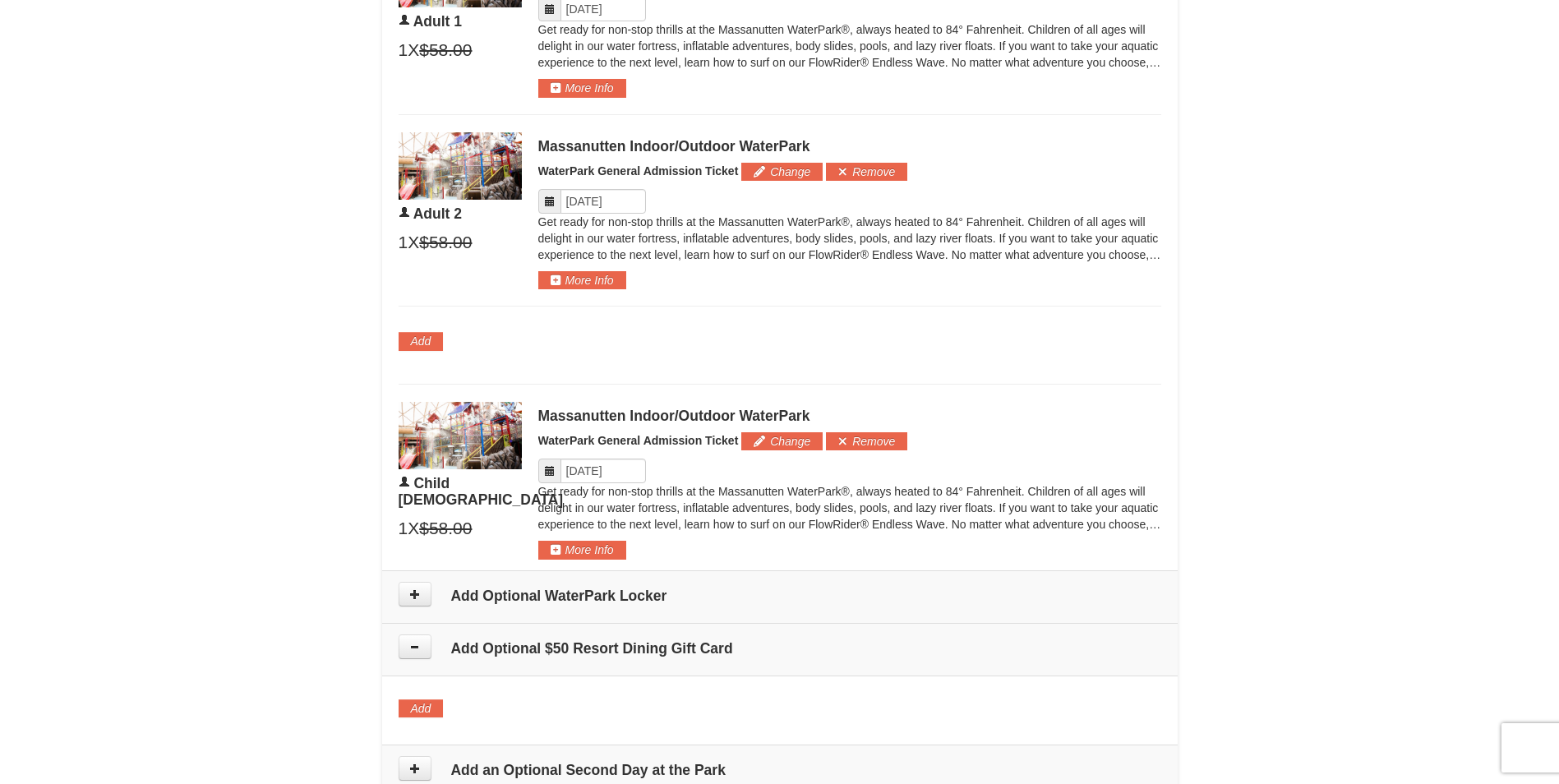
scroll to position [1150, 0]
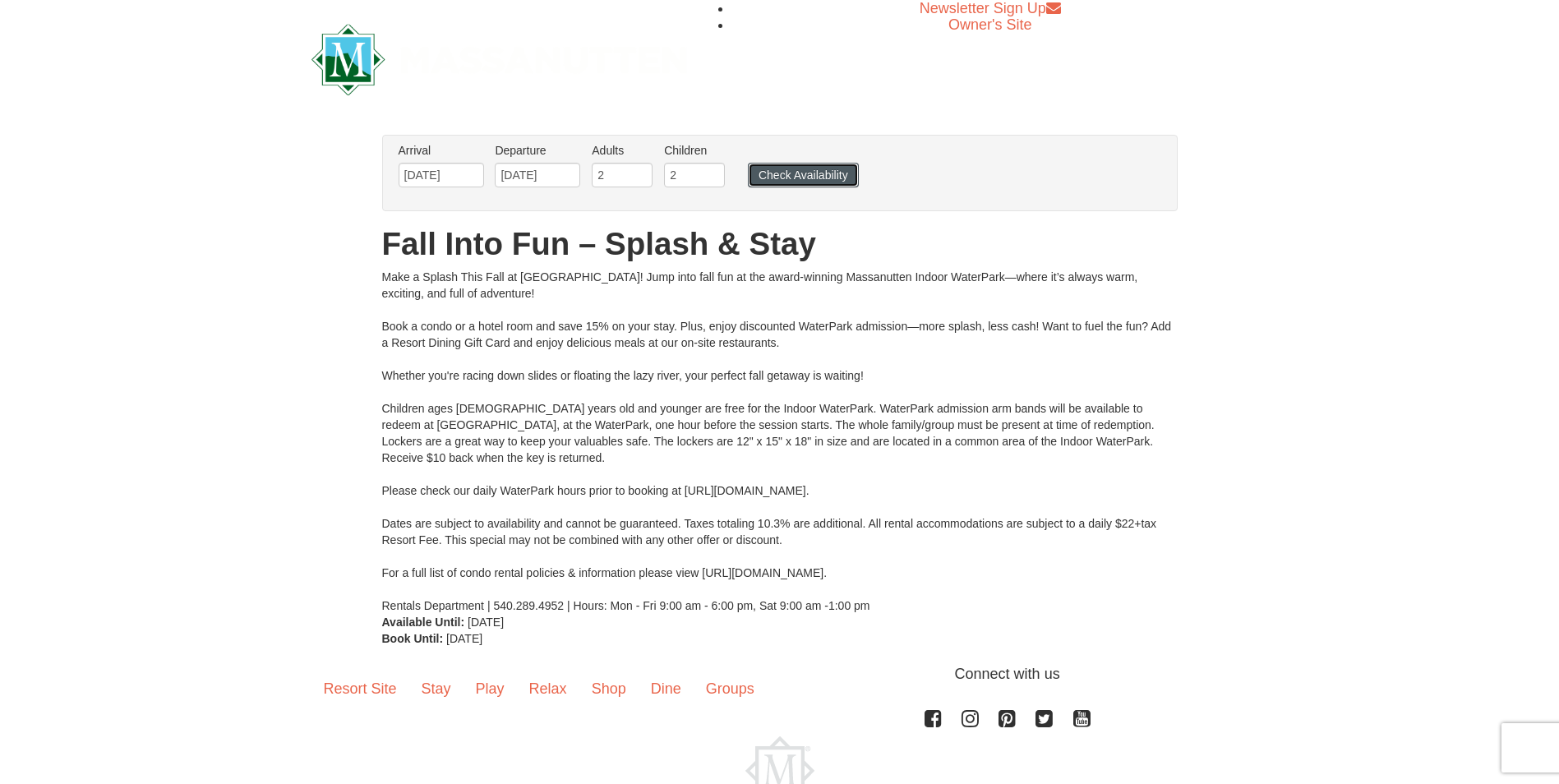
click at [791, 173] on button "Check Availability" at bounding box center [804, 175] width 111 height 25
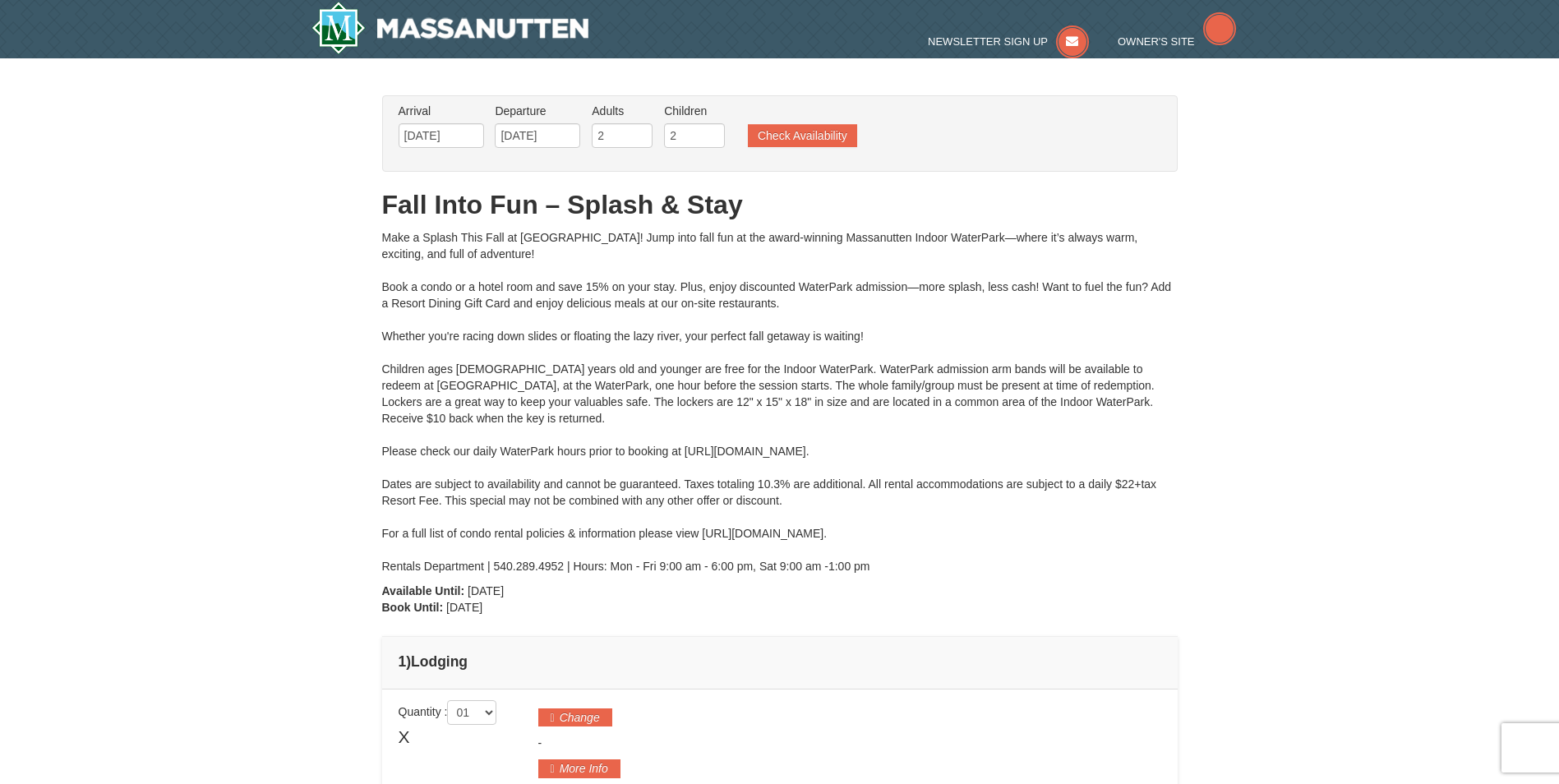
type input "[DATE]"
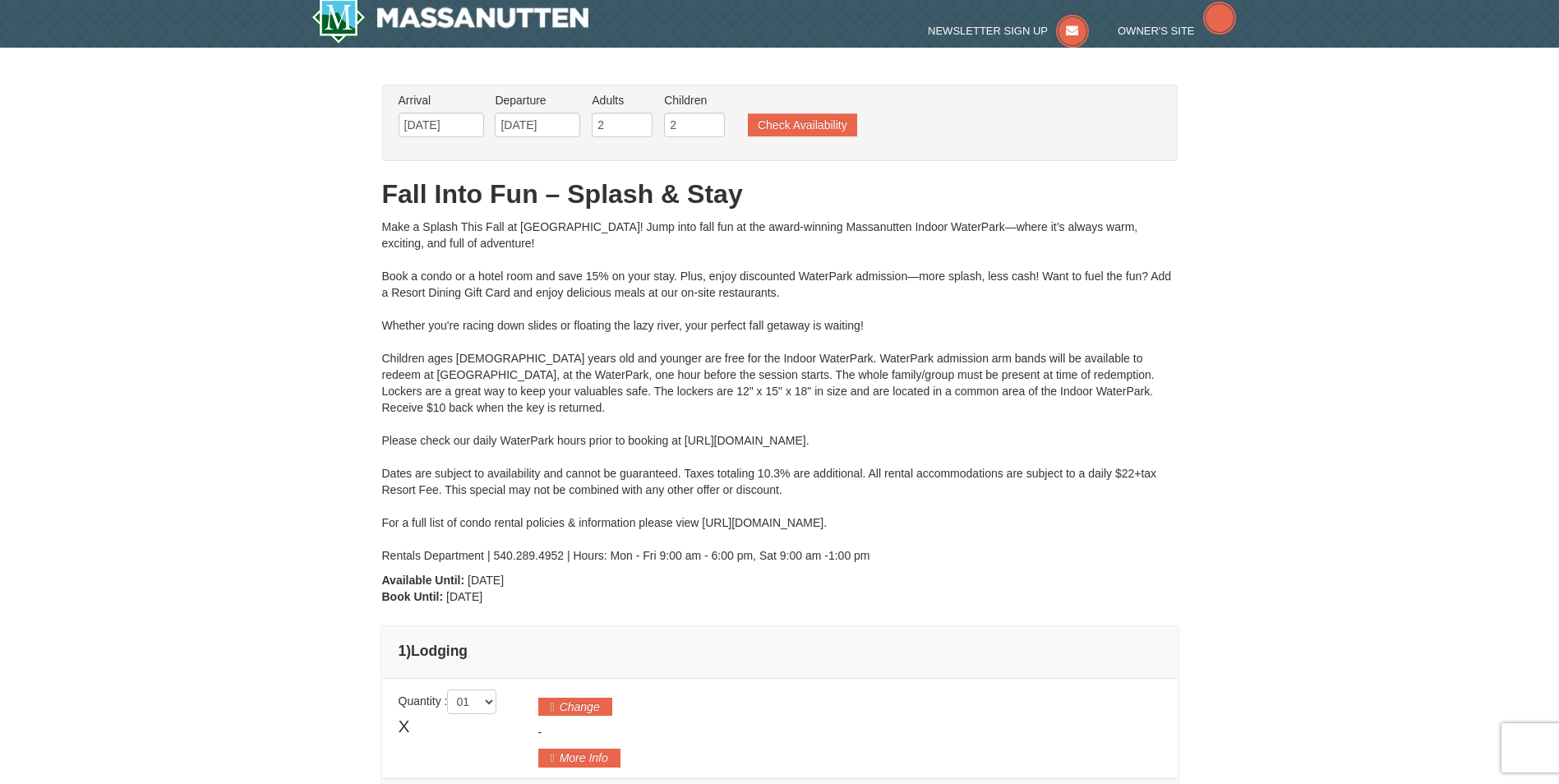
type input "[DATE]"
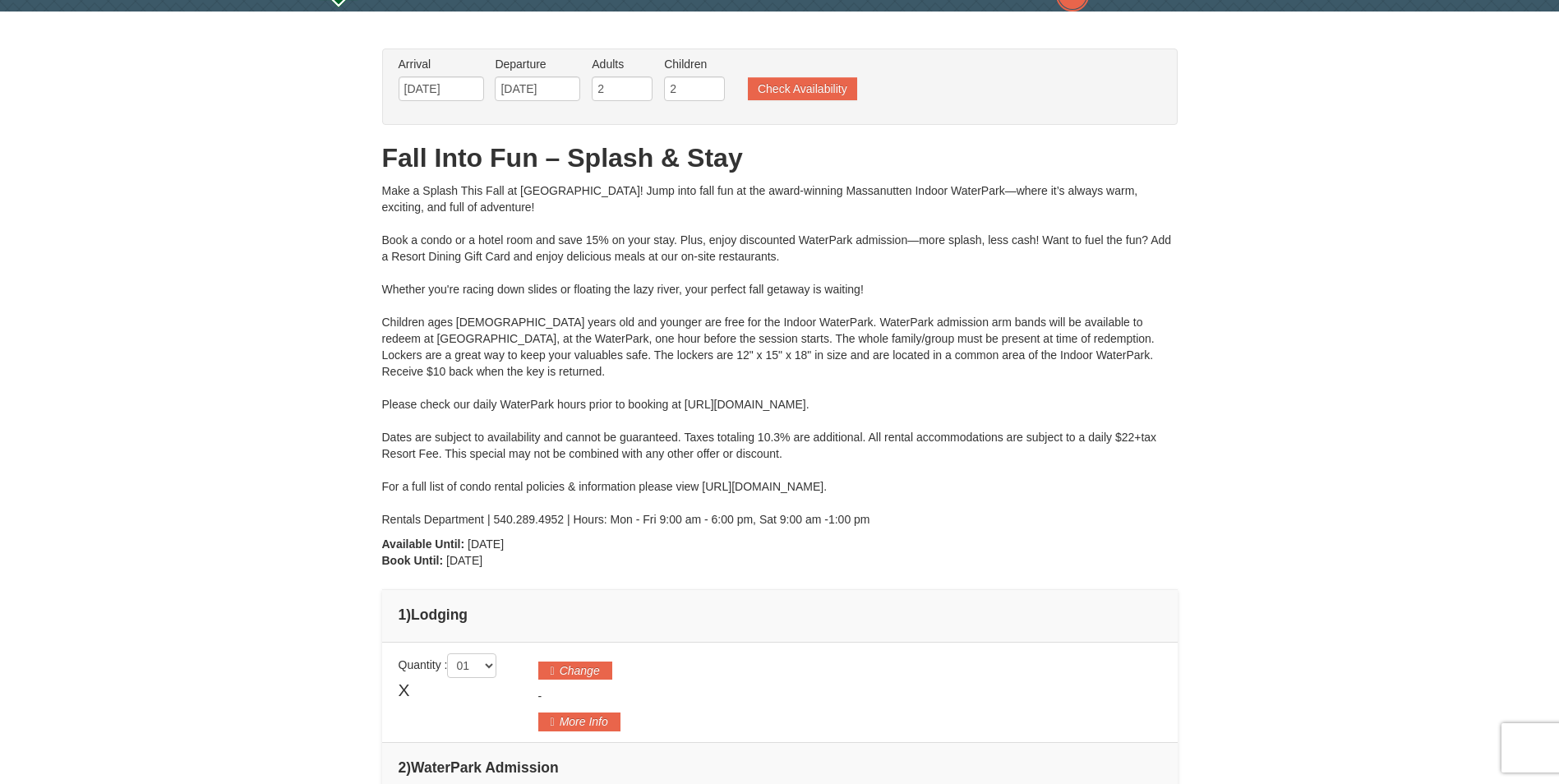
type input "[DATE]"
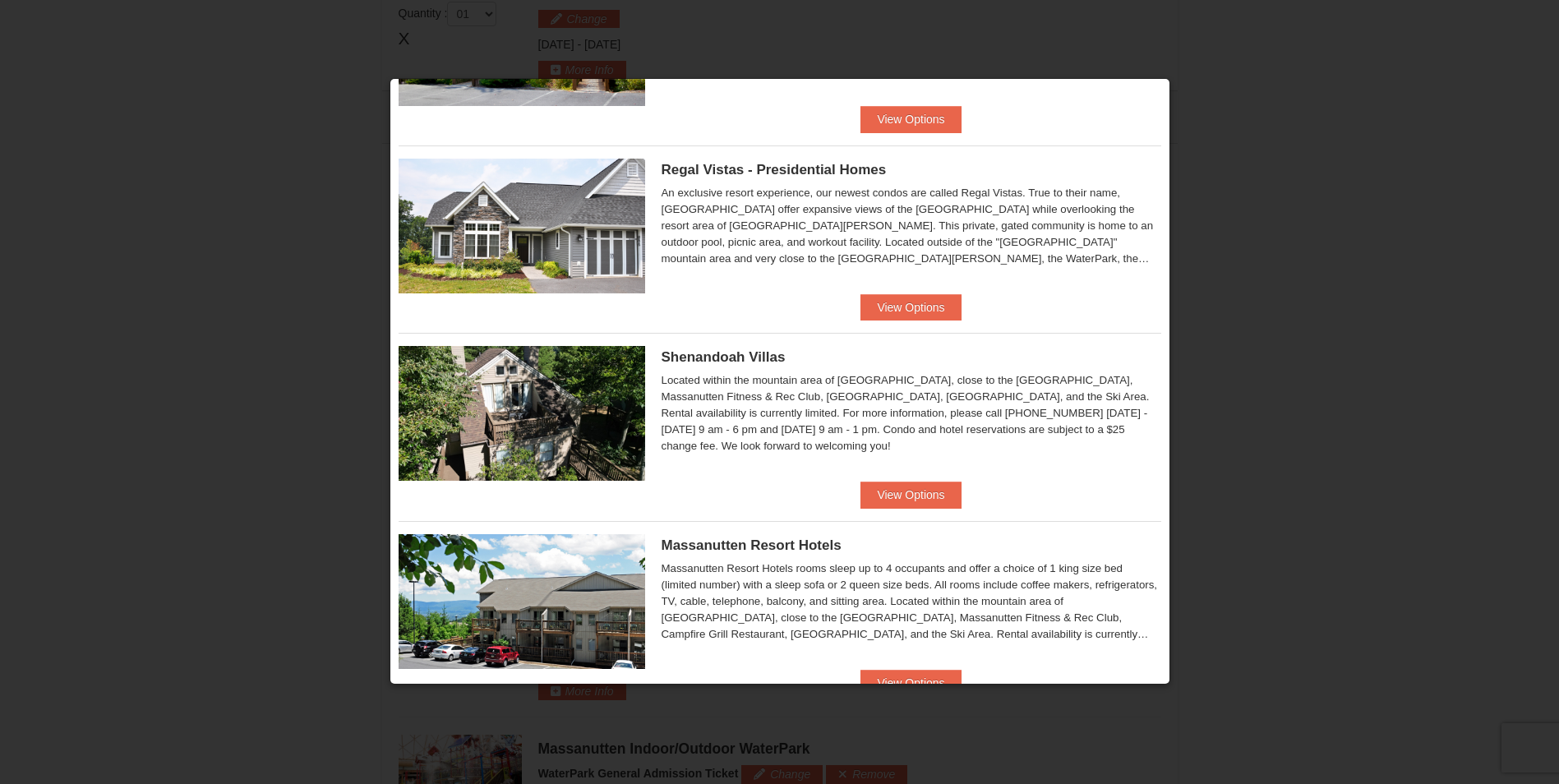
scroll to position [410, 0]
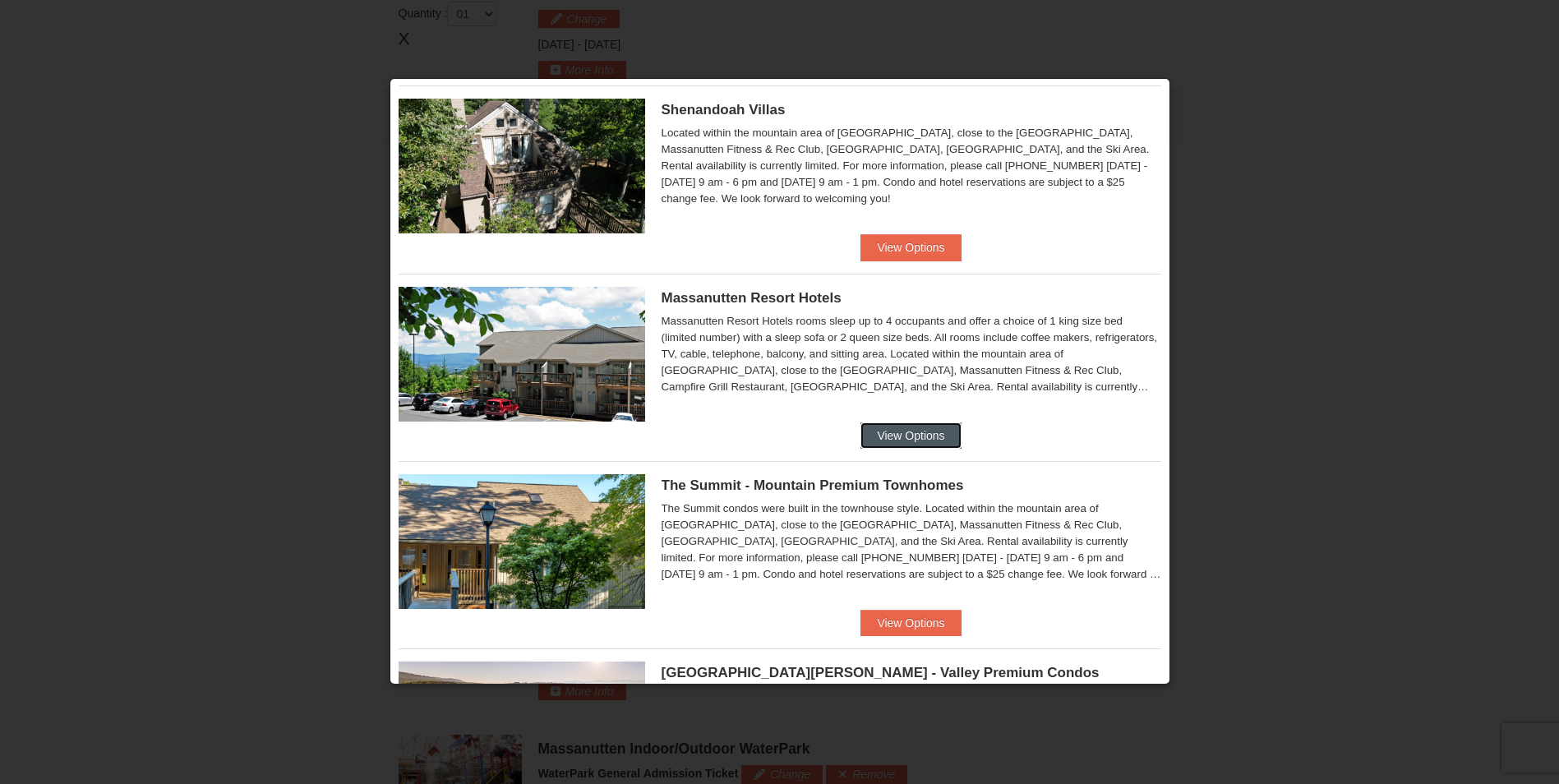
click at [901, 428] on button "View Options" at bounding box center [911, 435] width 100 height 26
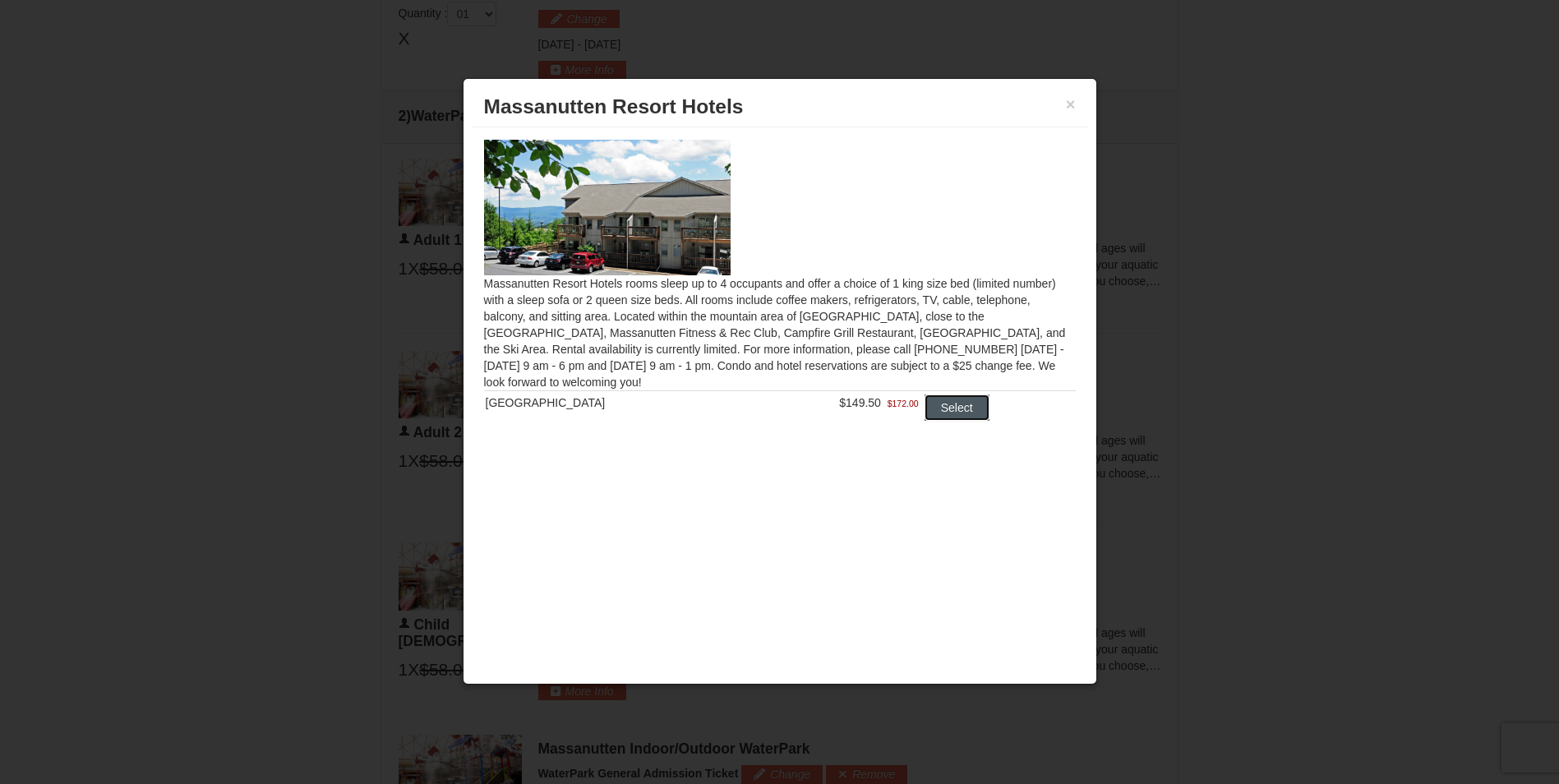
click at [935, 411] on button "Select" at bounding box center [957, 408] width 65 height 26
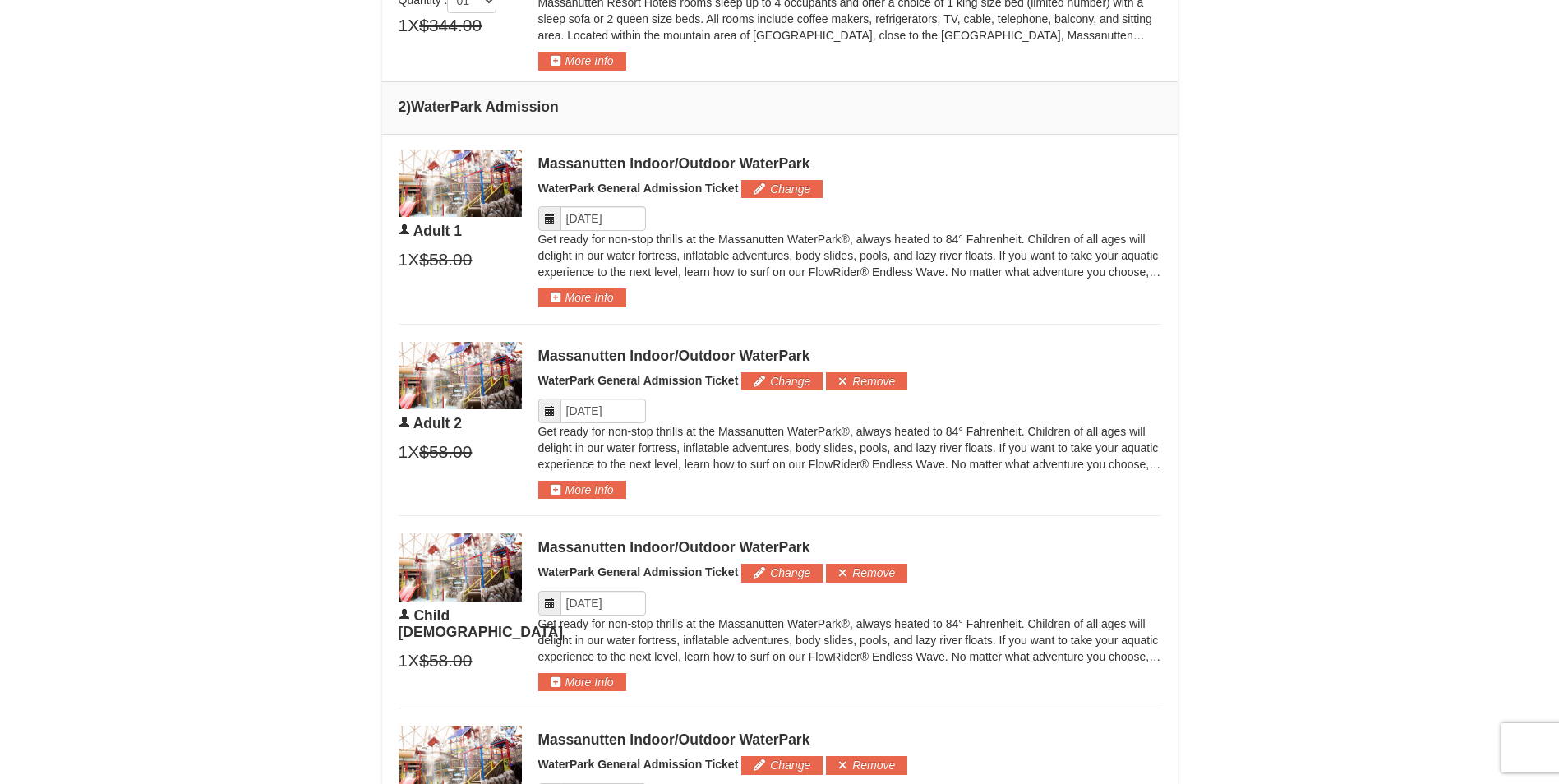
scroll to position [1194, 0]
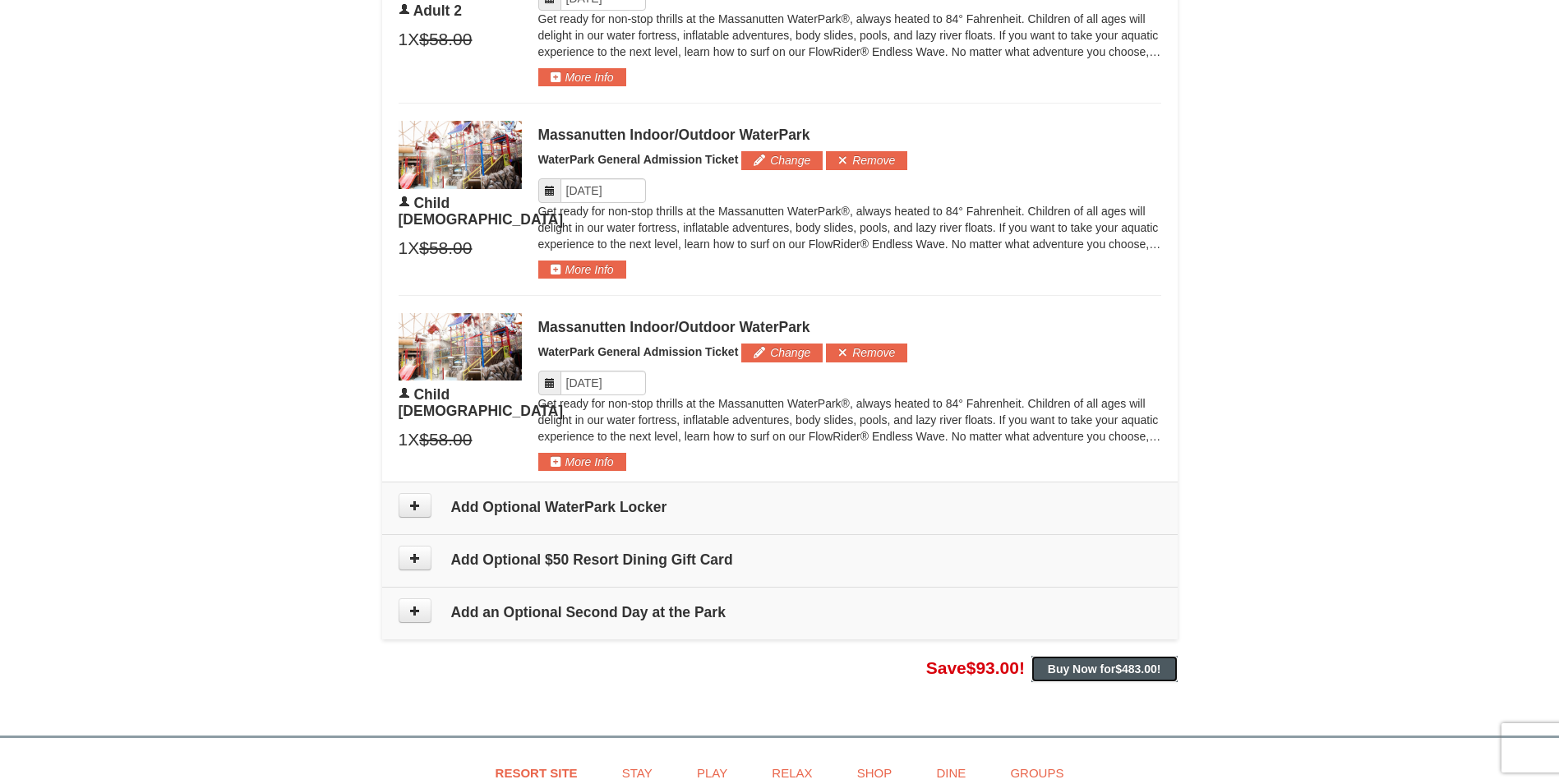
click at [1120, 666] on span "$483.00" at bounding box center [1135, 668] width 42 height 13
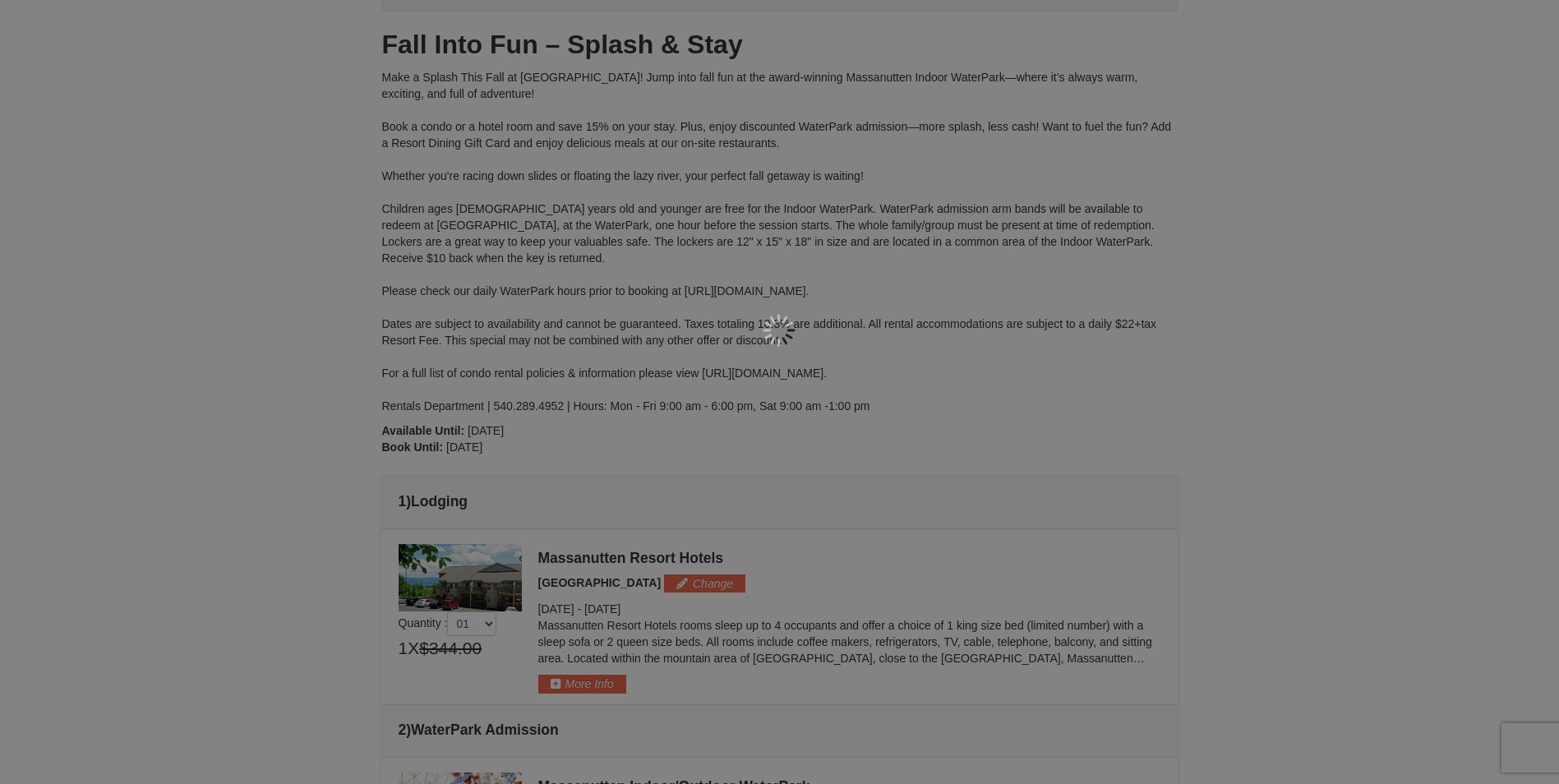
scroll to position [0, 0]
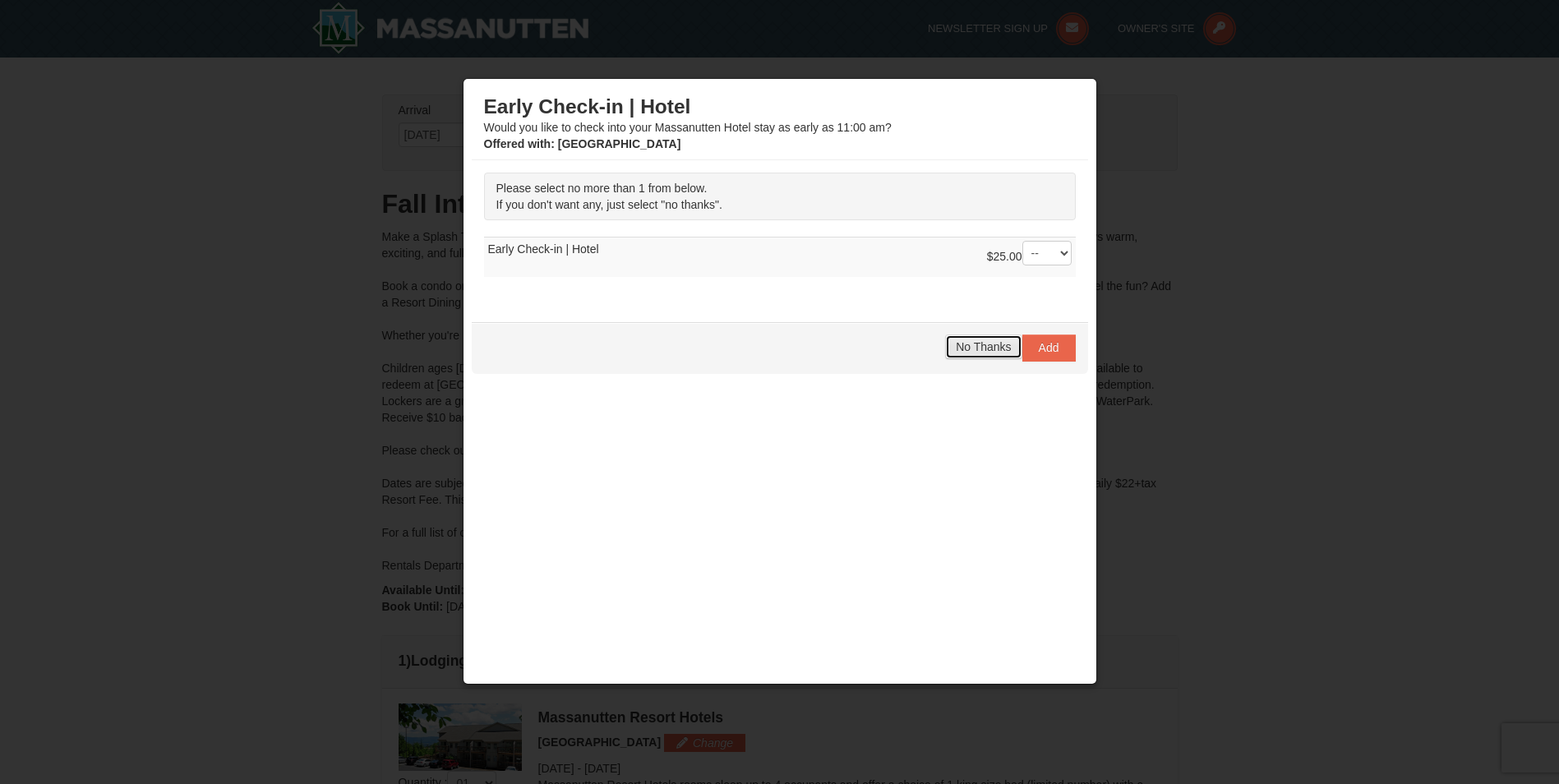
click at [976, 345] on span "No Thanks" at bounding box center [984, 347] width 55 height 13
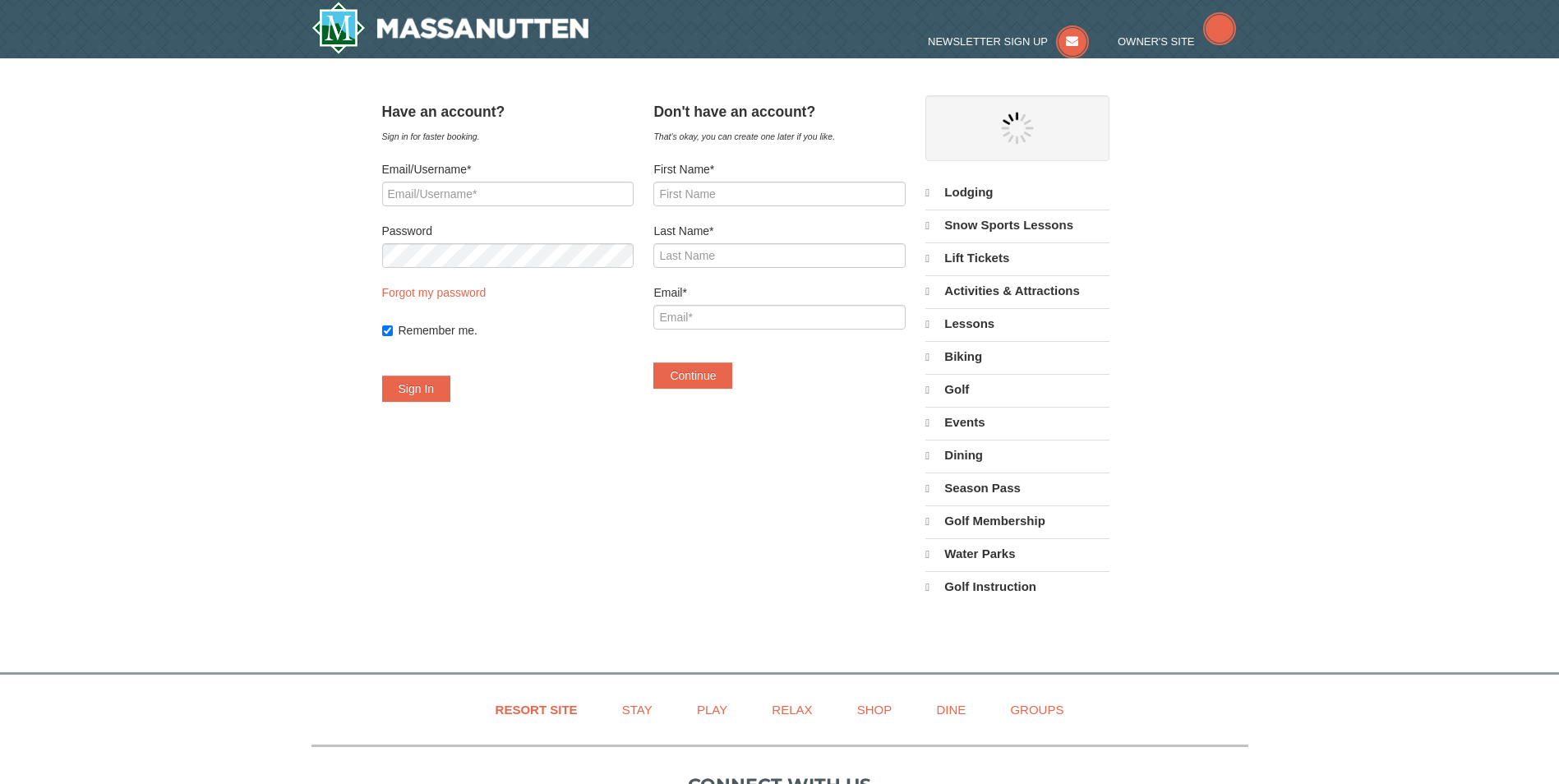
select select "9"
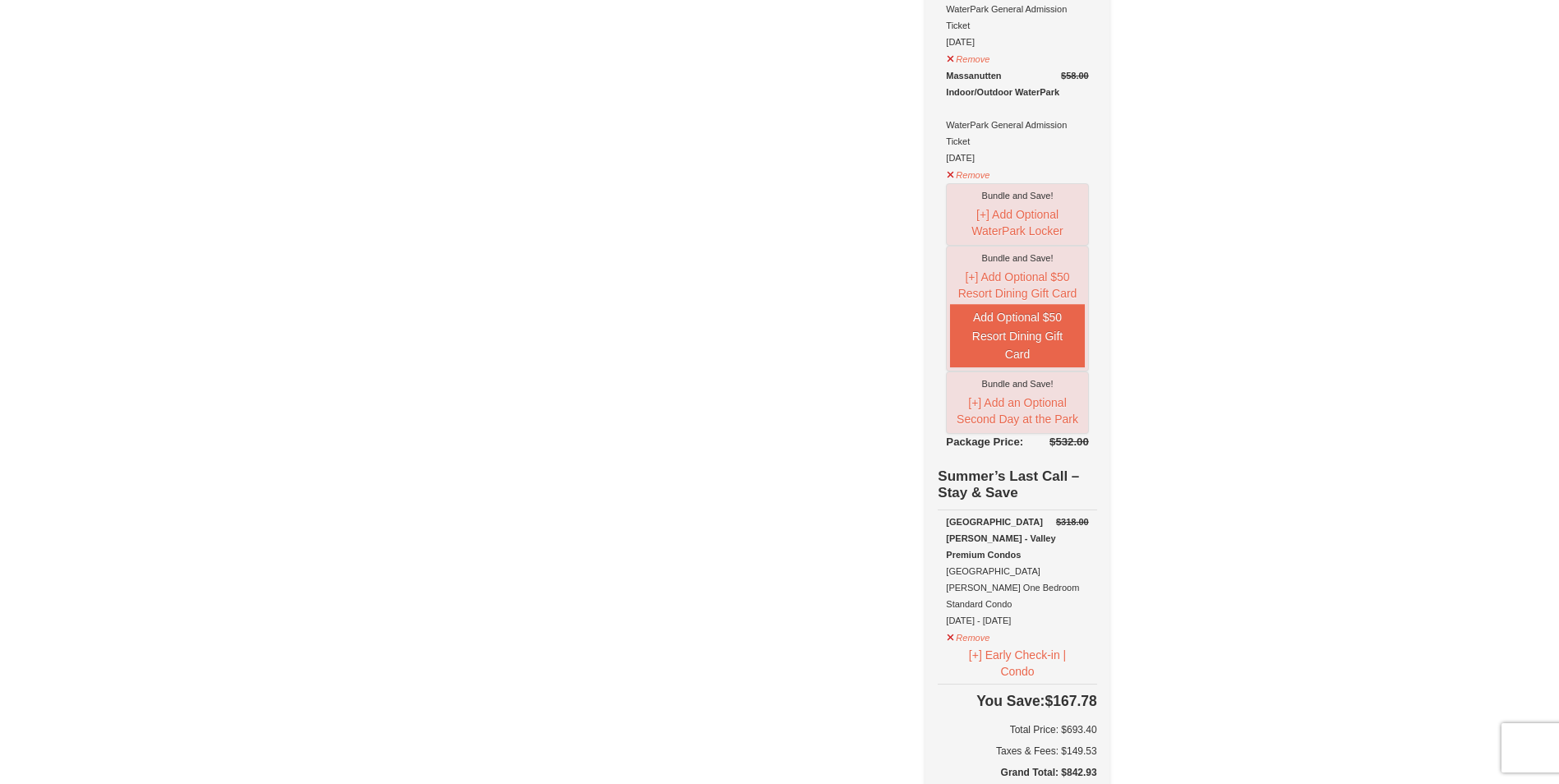
scroll to position [575, 0]
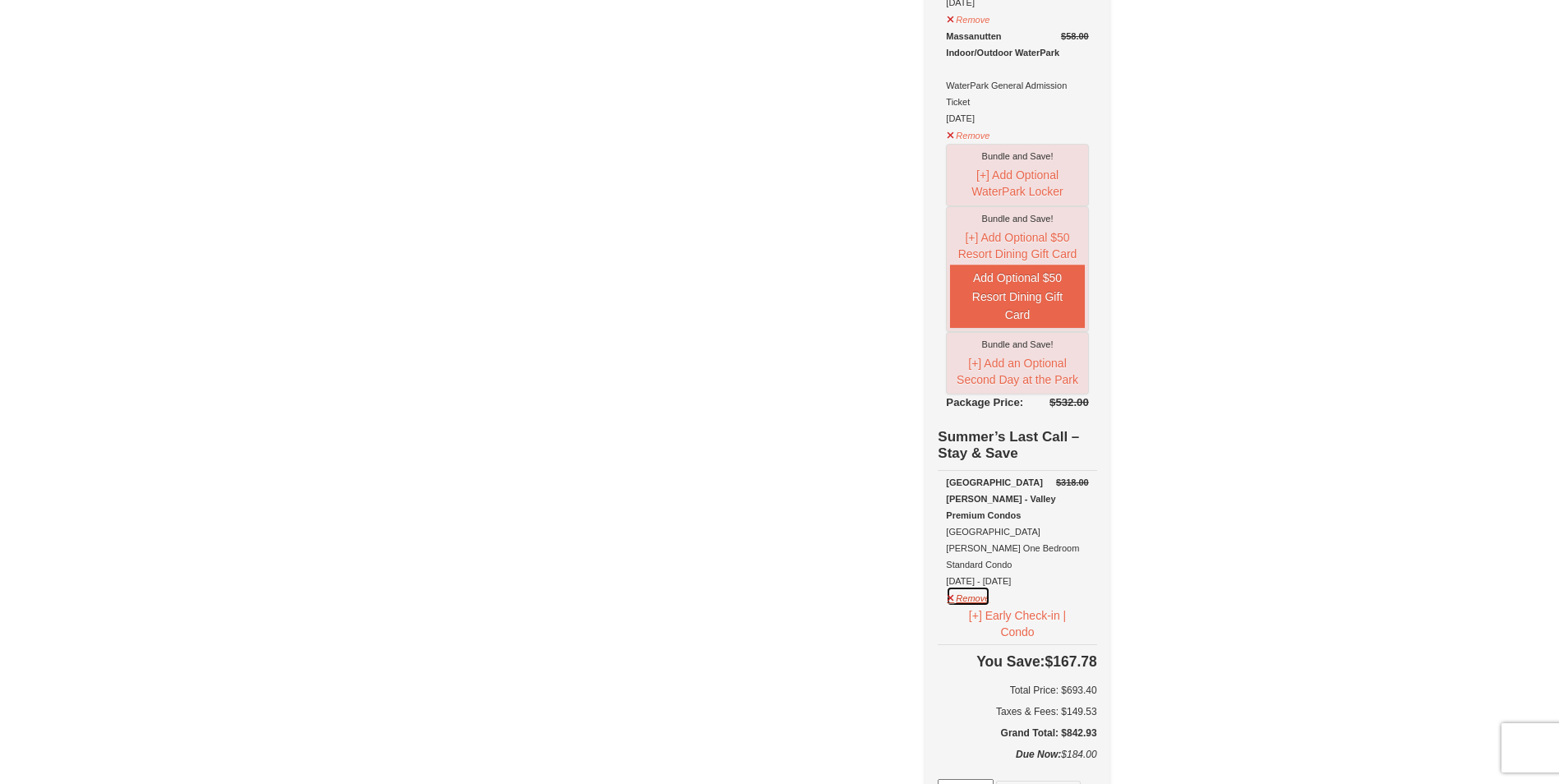
click at [990, 586] on button "Remove" at bounding box center [968, 596] width 44 height 20
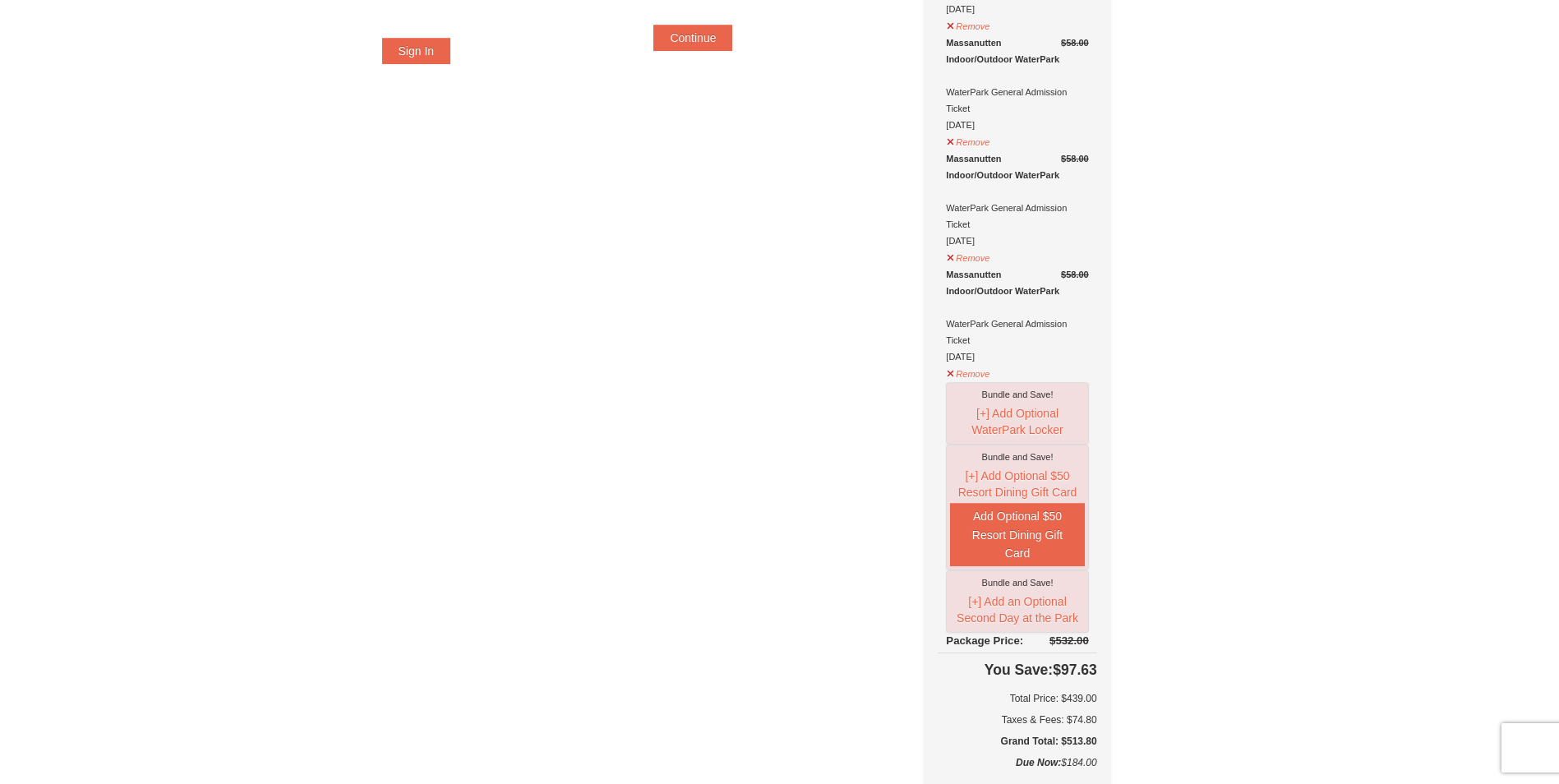
scroll to position [329, 0]
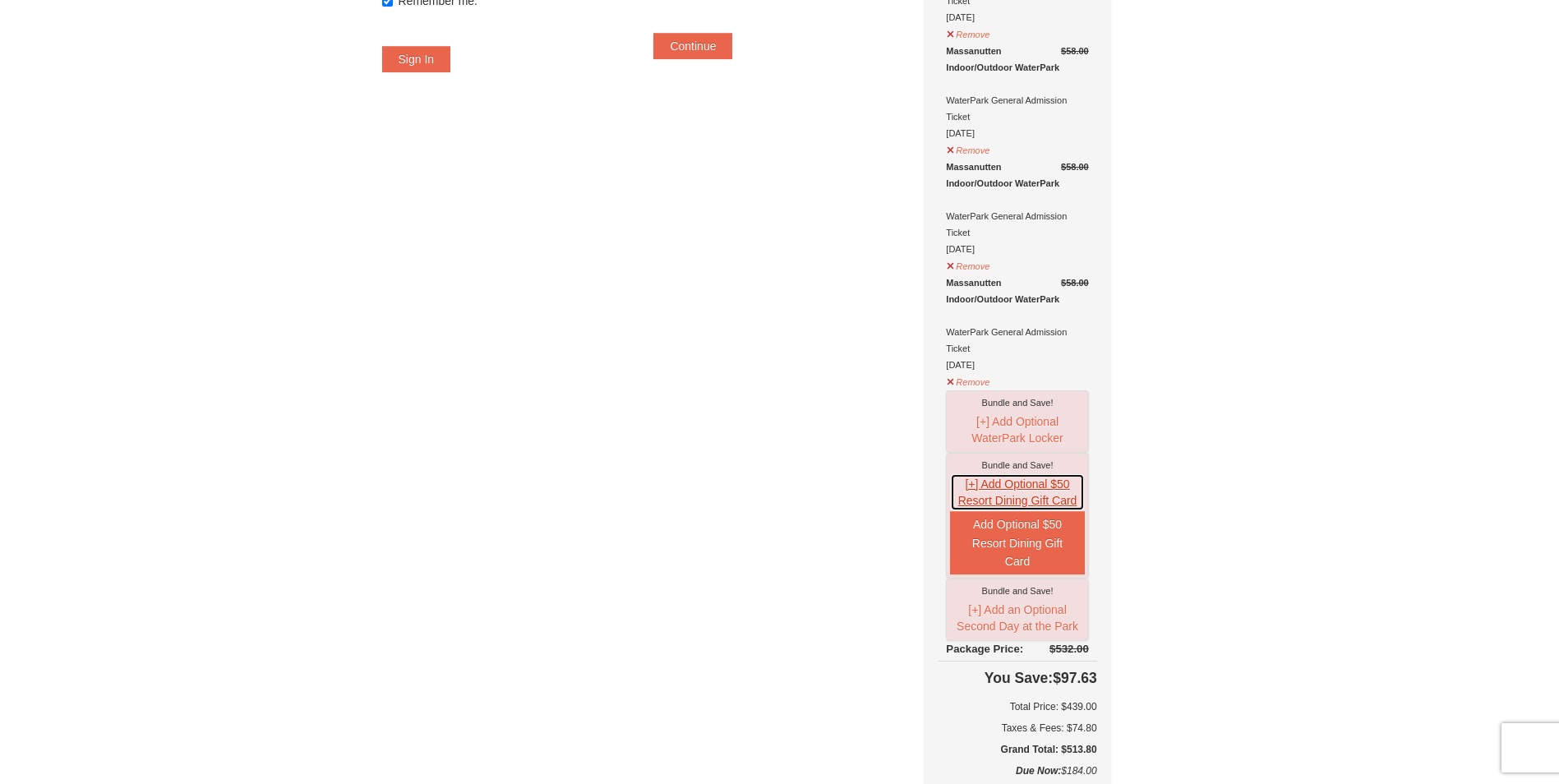
click at [1024, 491] on button "[+] Add Optional $50 Resort Dining Gift Card" at bounding box center [1016, 492] width 134 height 38
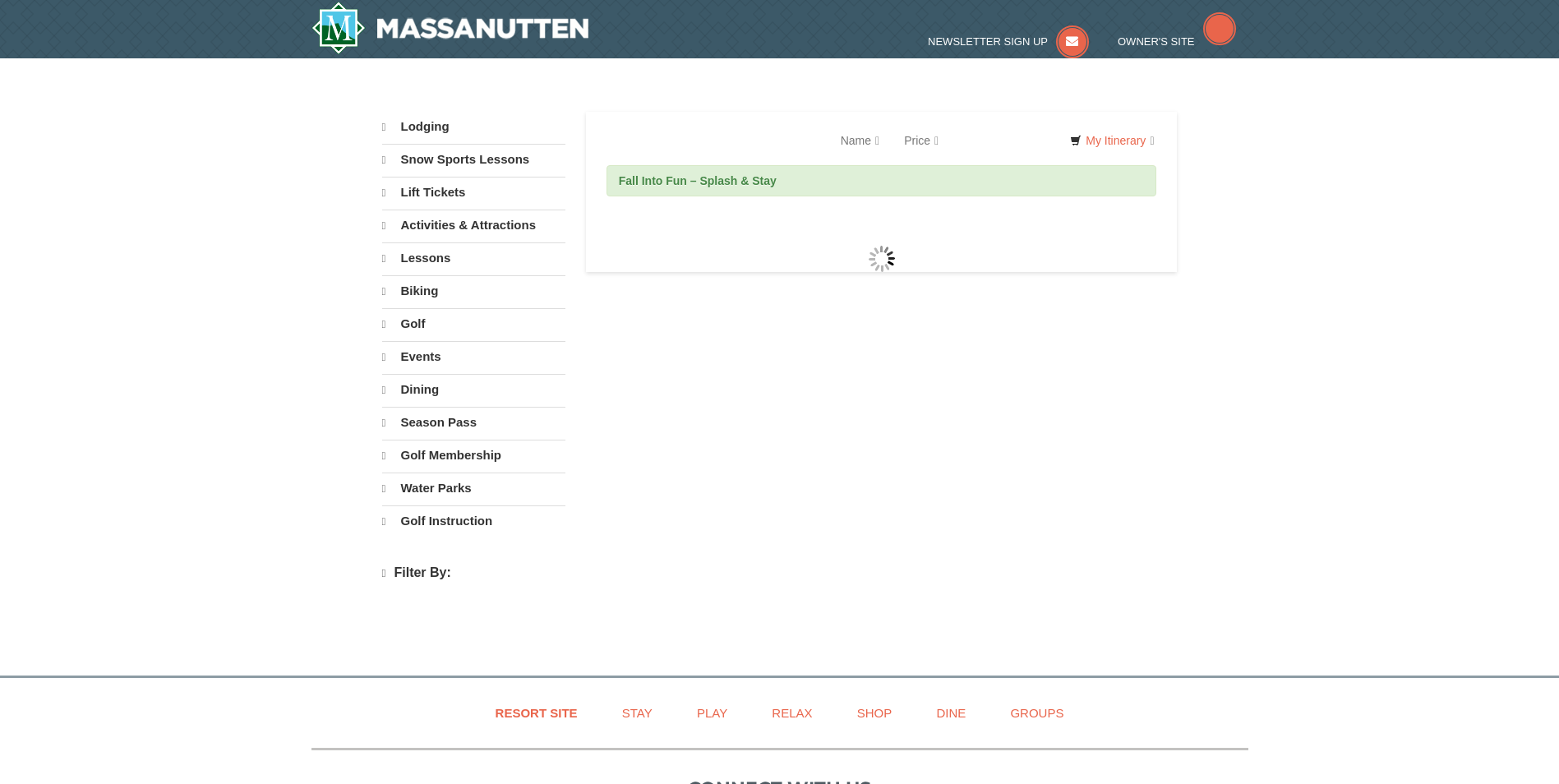
select select "9"
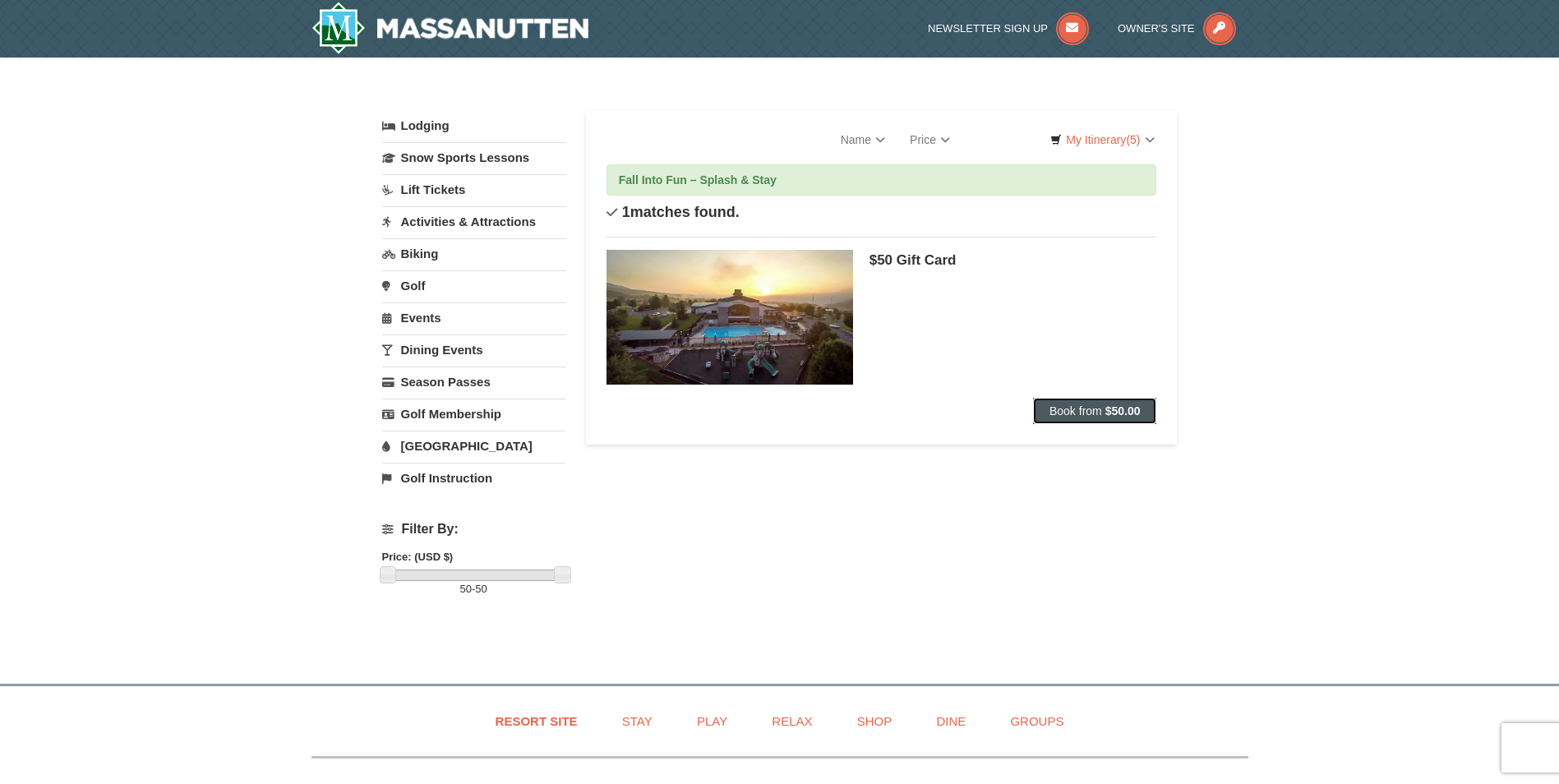
click at [1092, 411] on span "Book from" at bounding box center [1075, 410] width 53 height 13
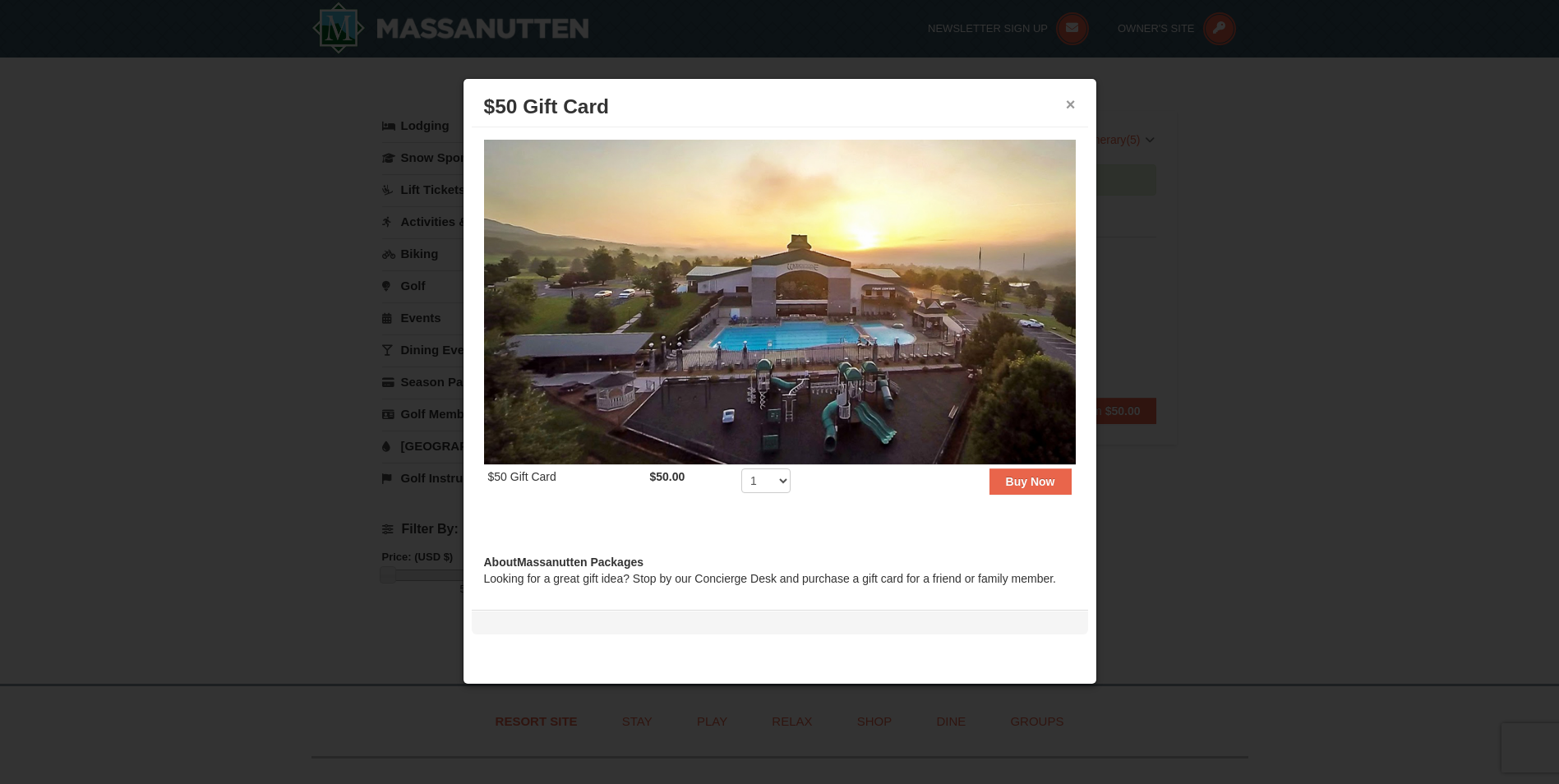
click at [1069, 107] on button "×" at bounding box center [1071, 104] width 10 height 17
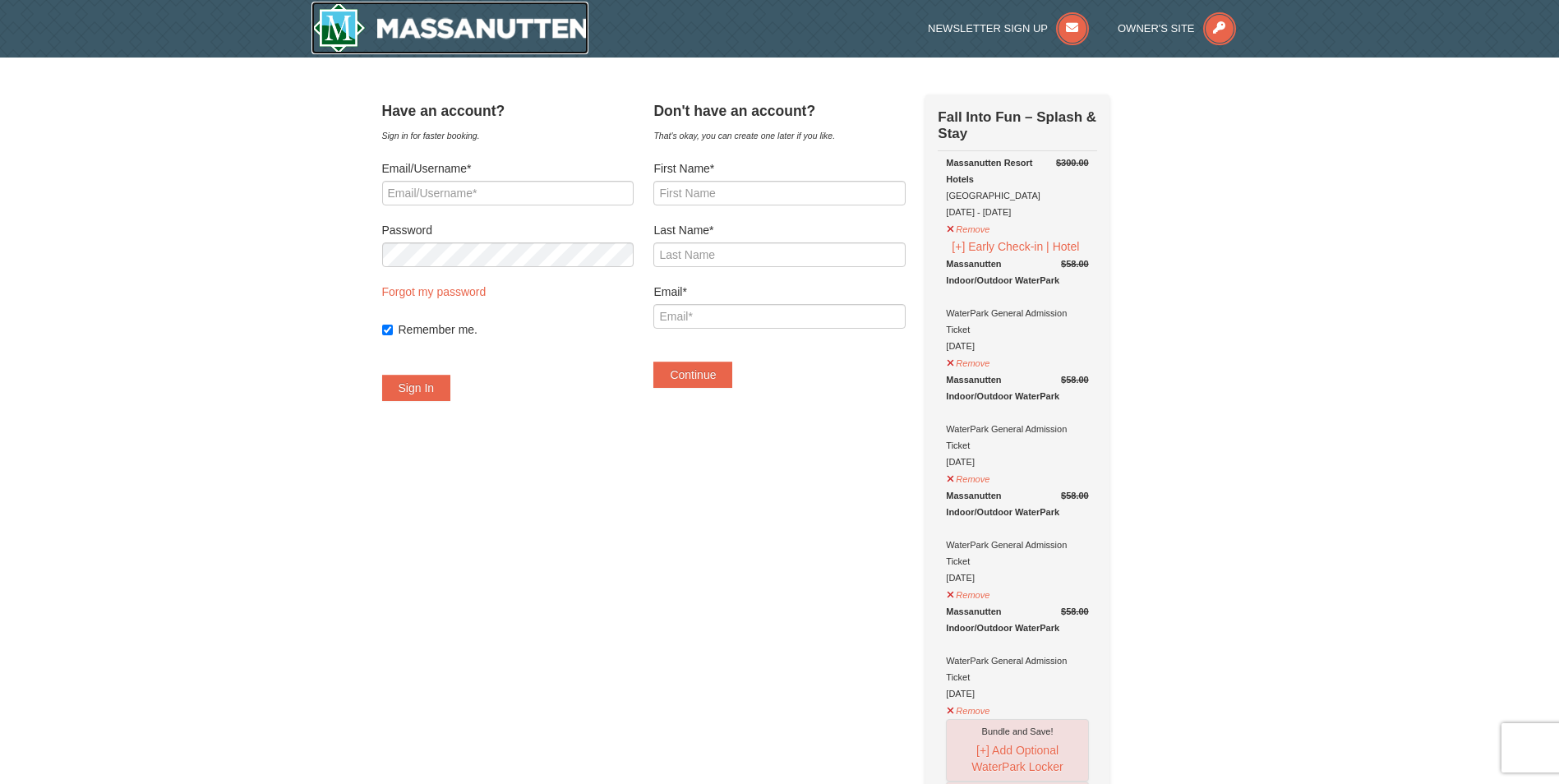
click at [529, 8] on img at bounding box center [450, 28] width 277 height 53
